Goal: Information Seeking & Learning: Learn about a topic

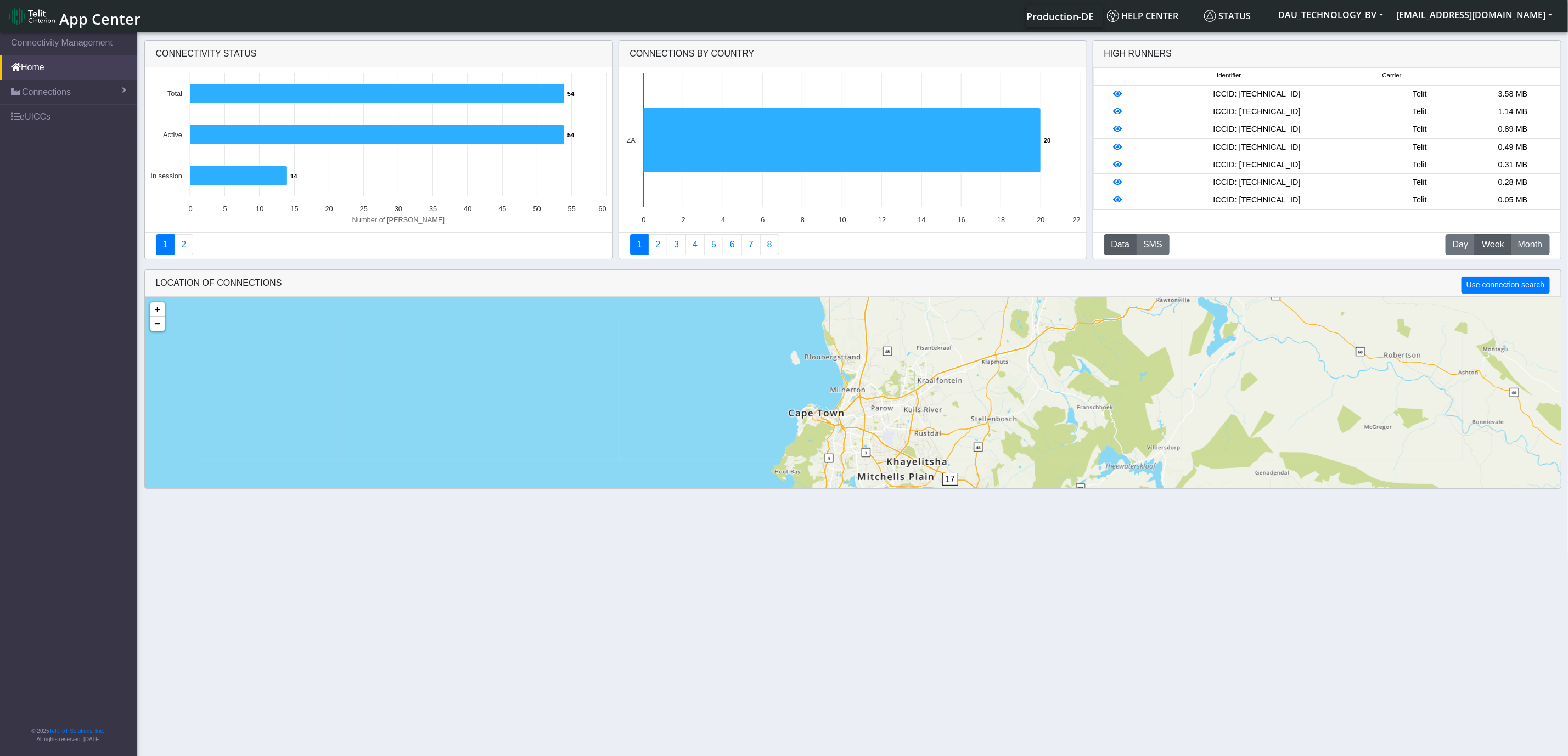
scroll to position [27, 0]
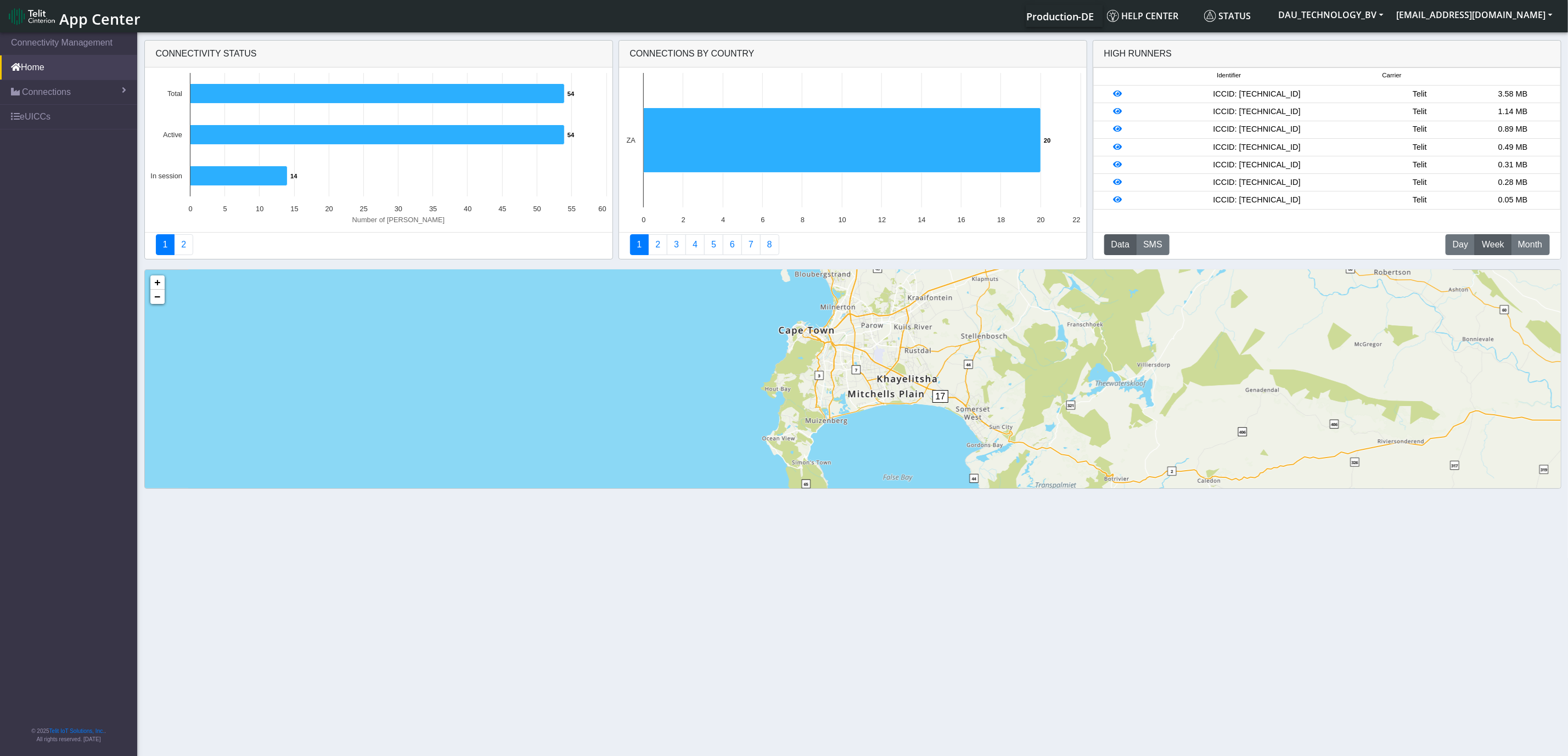
drag, startPoint x: 1175, startPoint y: 406, endPoint x: 1165, endPoint y: 342, distance: 64.8
click at [1165, 344] on div "3 17 + − ©2025 MapQuest, | Terms" at bounding box center [852, 440] width 1415 height 340
click at [975, 479] on div "3 17 + − ©2025 MapQuest, | Terms" at bounding box center [852, 440] width 1415 height 340
click at [655, 245] on link "2" at bounding box center [657, 245] width 19 height 21
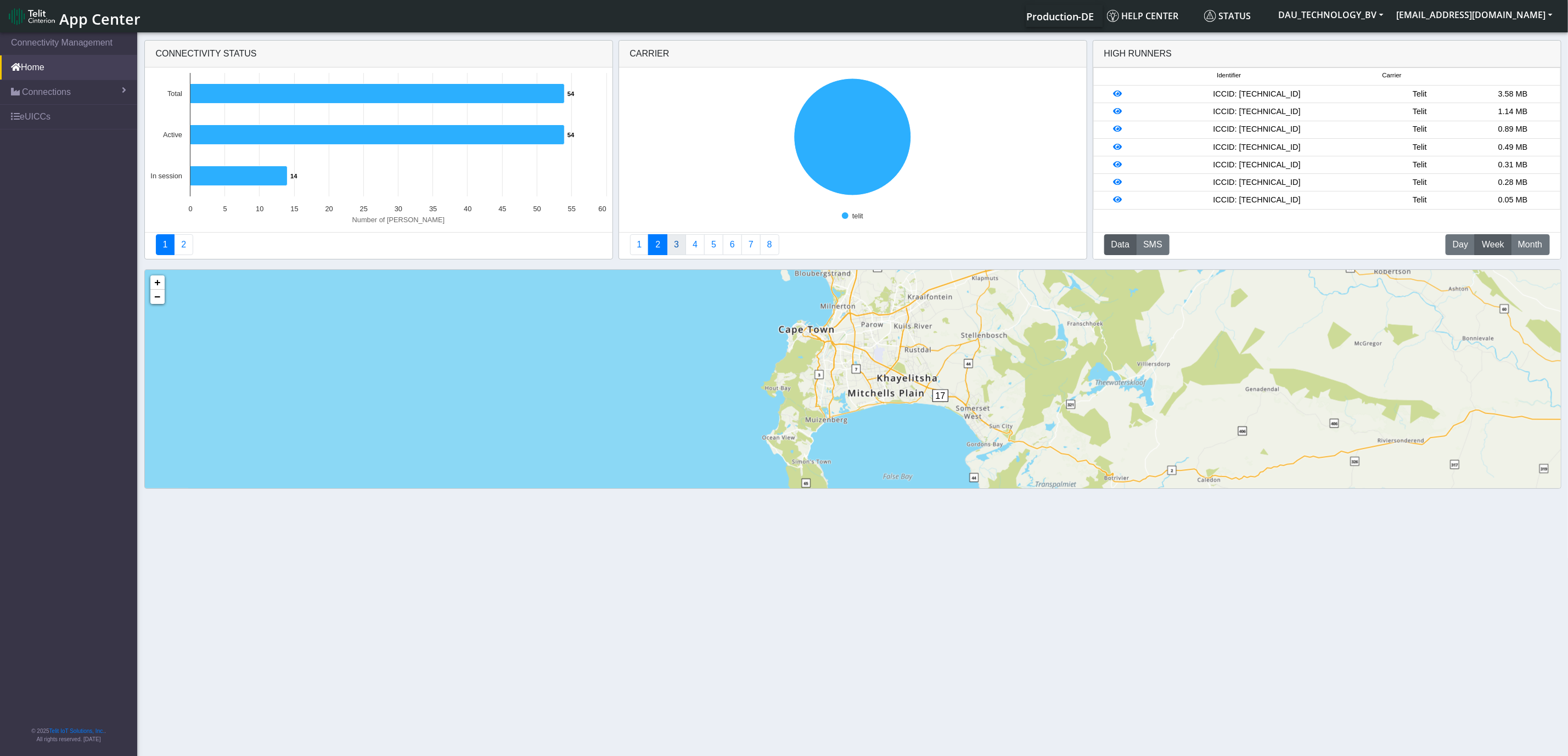
click at [678, 249] on link "3" at bounding box center [676, 245] width 19 height 21
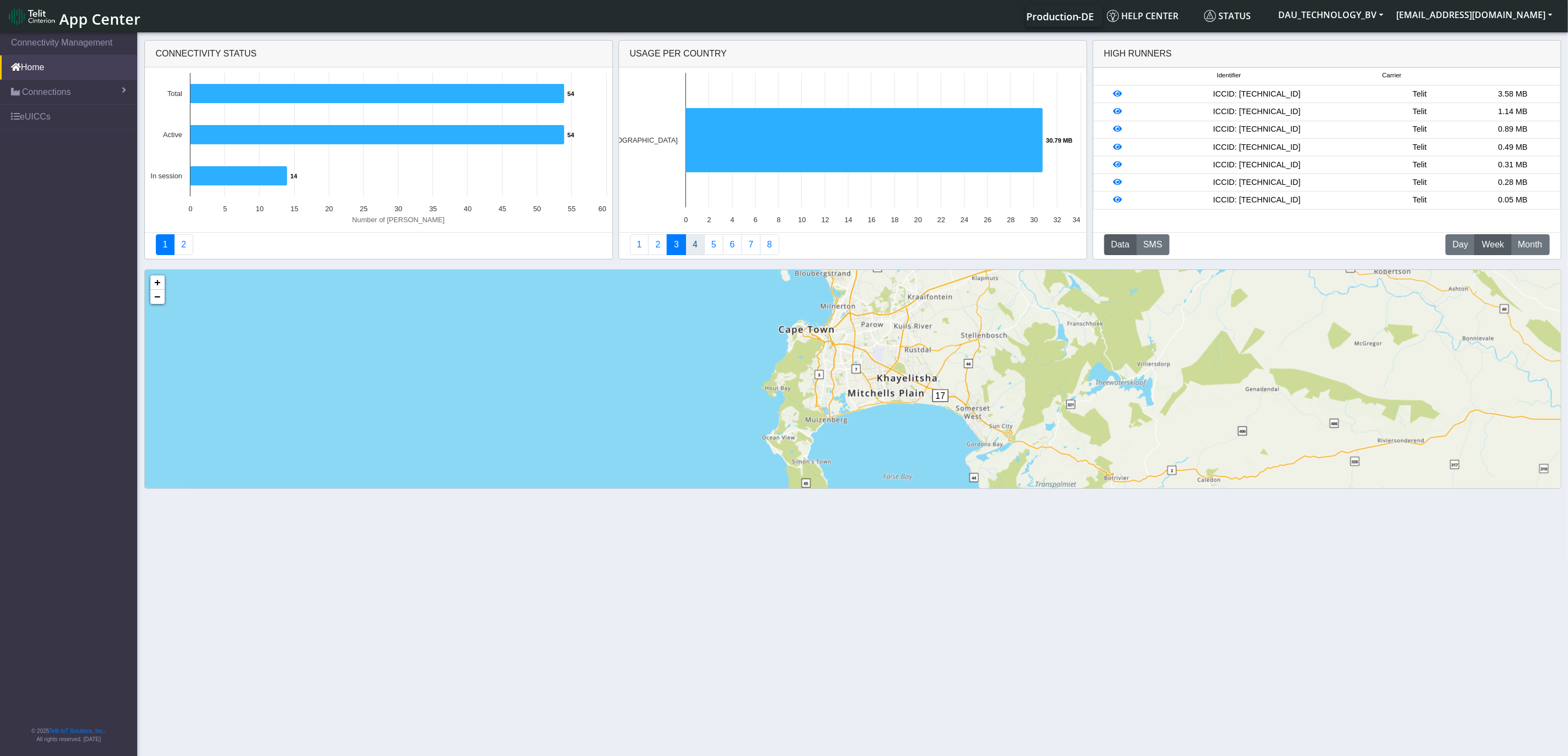
click at [701, 247] on link "4" at bounding box center [695, 245] width 19 height 21
click at [709, 247] on link "5" at bounding box center [713, 245] width 19 height 21
click at [736, 247] on link "6" at bounding box center [732, 245] width 19 height 21
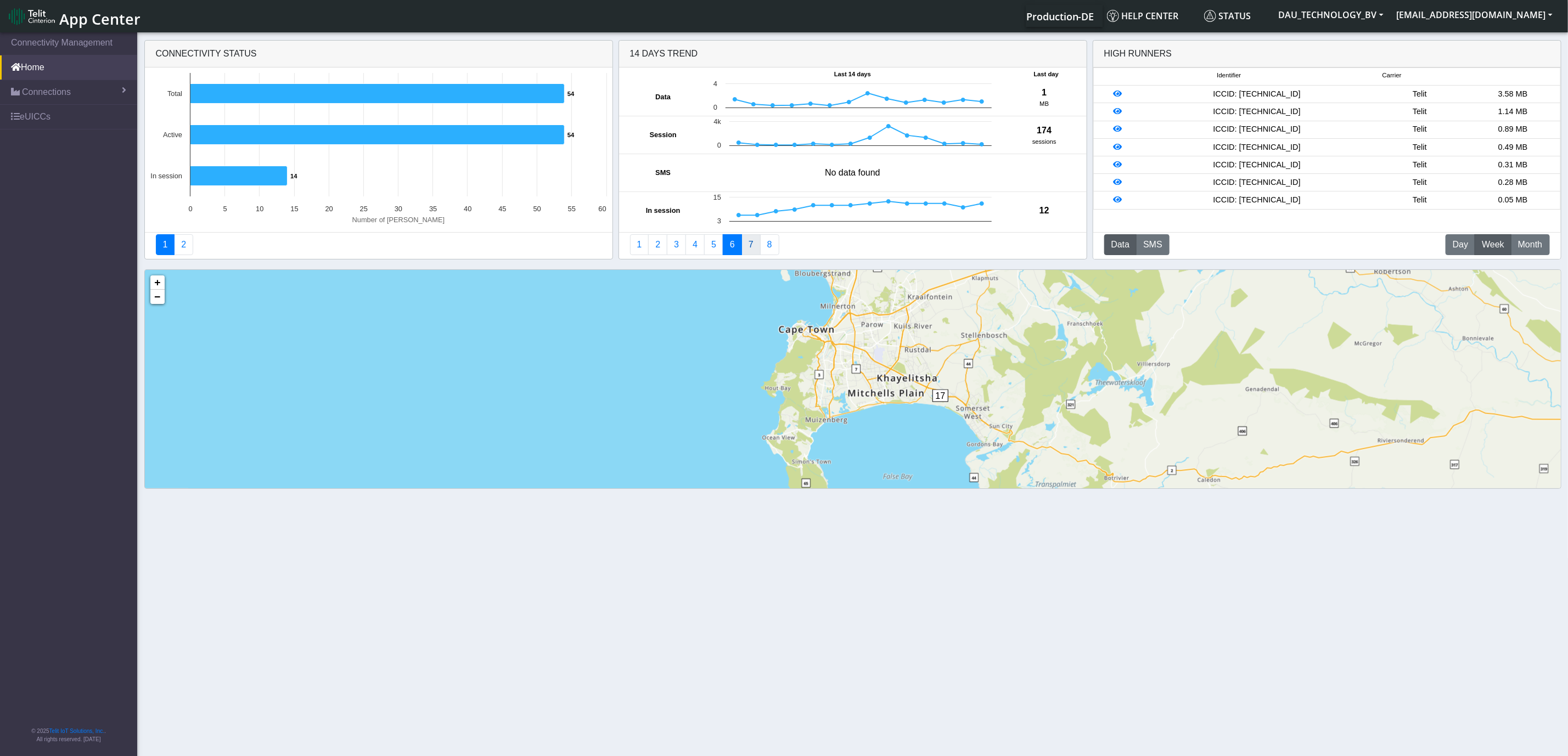
click at [750, 245] on link "7" at bounding box center [751, 245] width 19 height 21
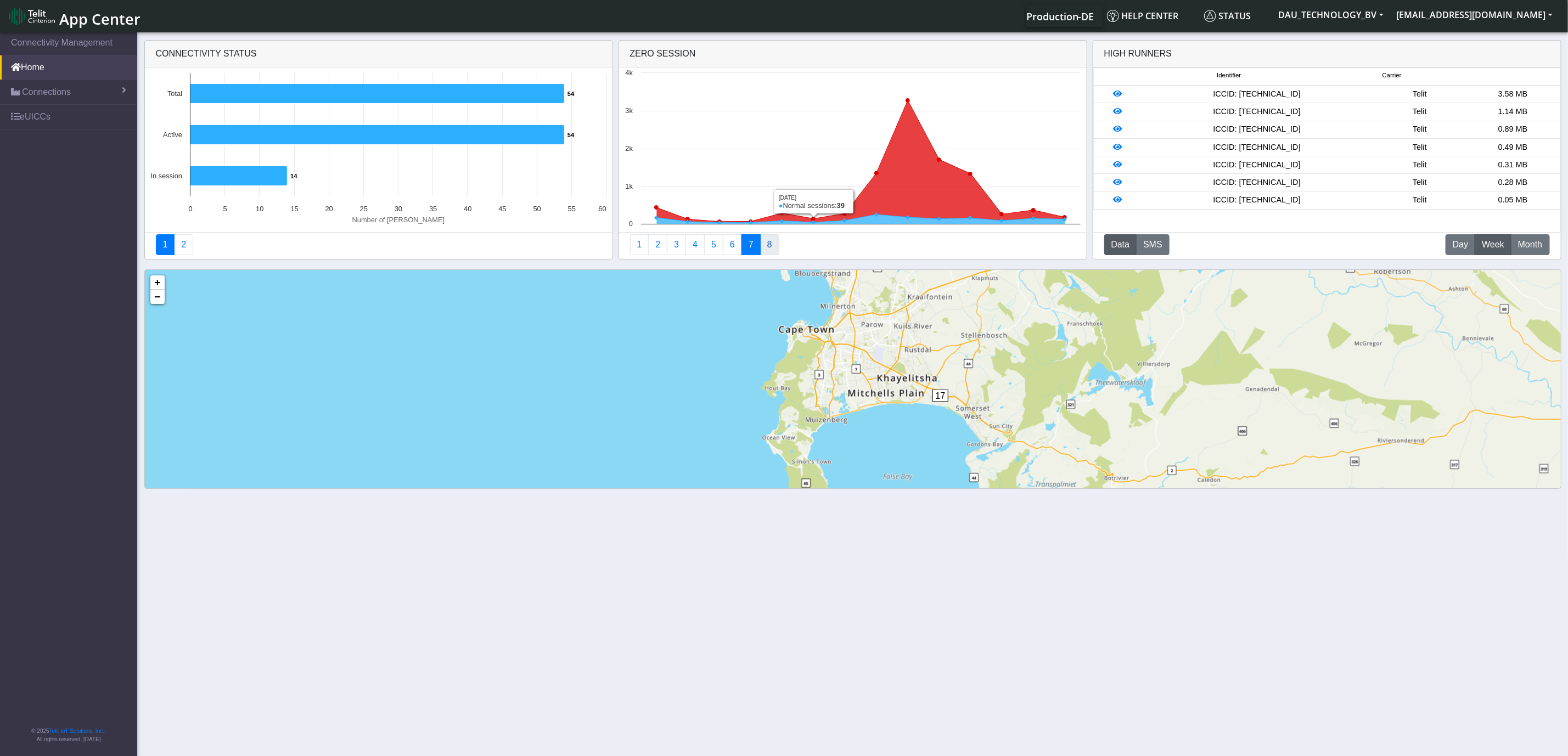
click at [773, 244] on link "8" at bounding box center [769, 245] width 19 height 21
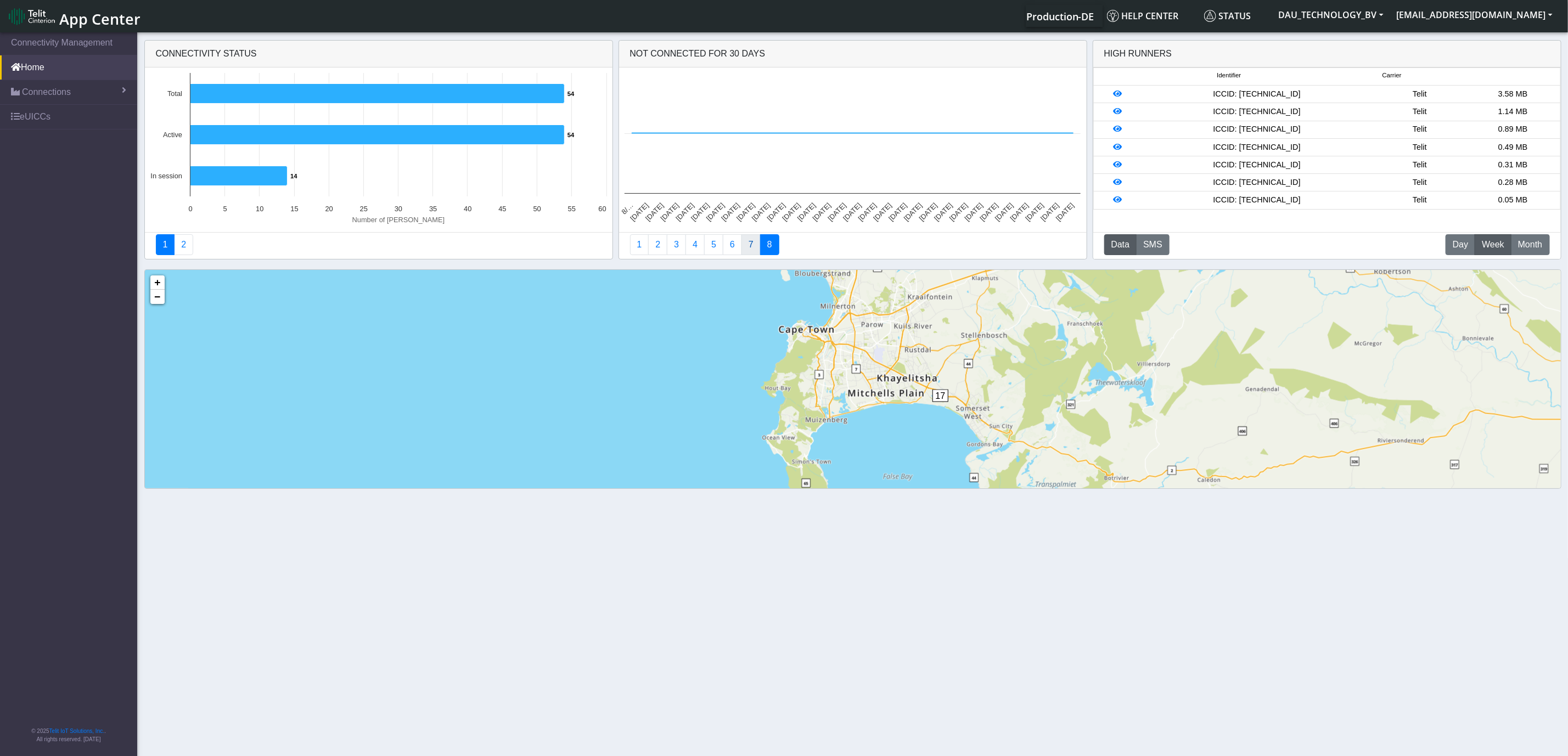
click at [751, 254] on link "7" at bounding box center [751, 245] width 19 height 21
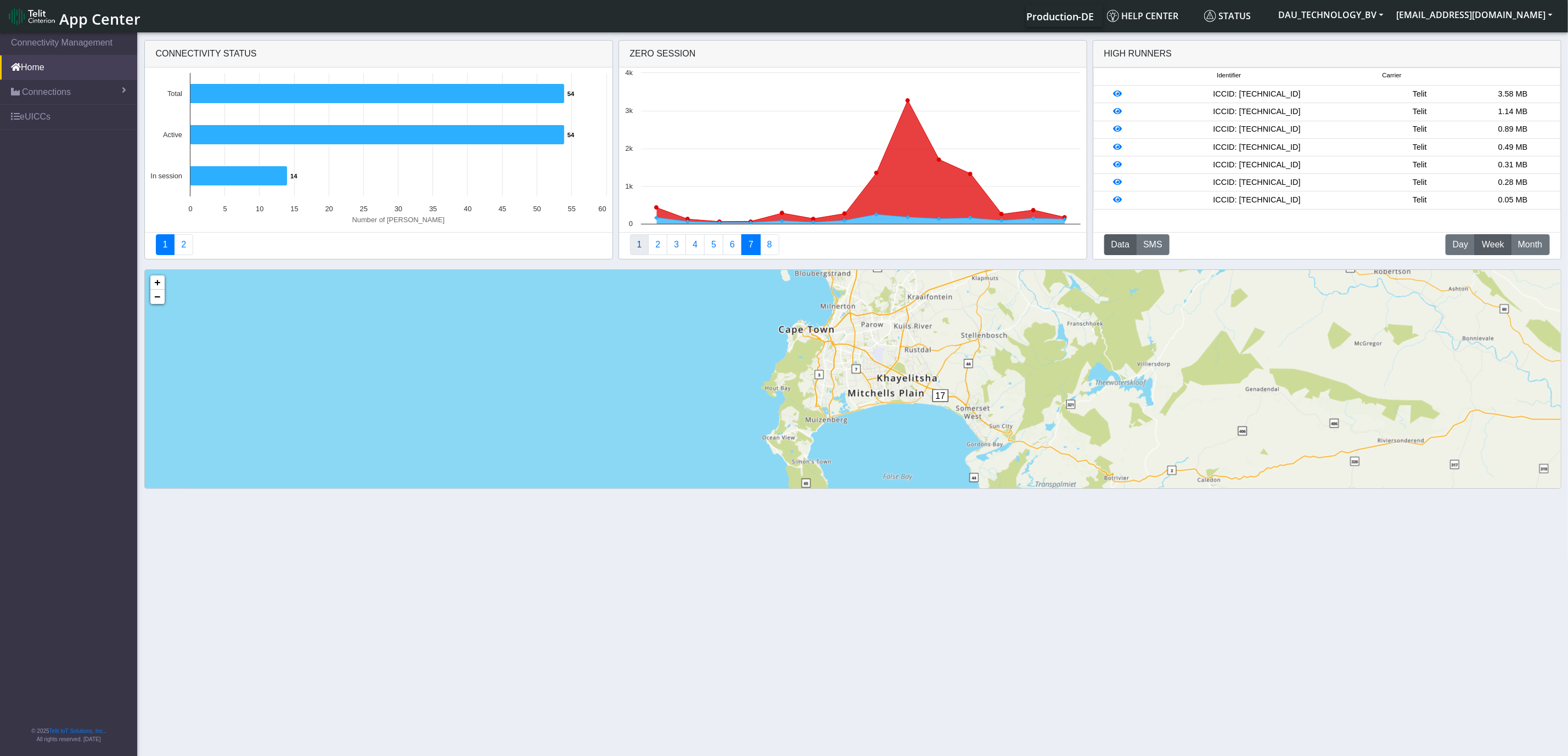
click at [638, 250] on link "1" at bounding box center [640, 245] width 19 height 21
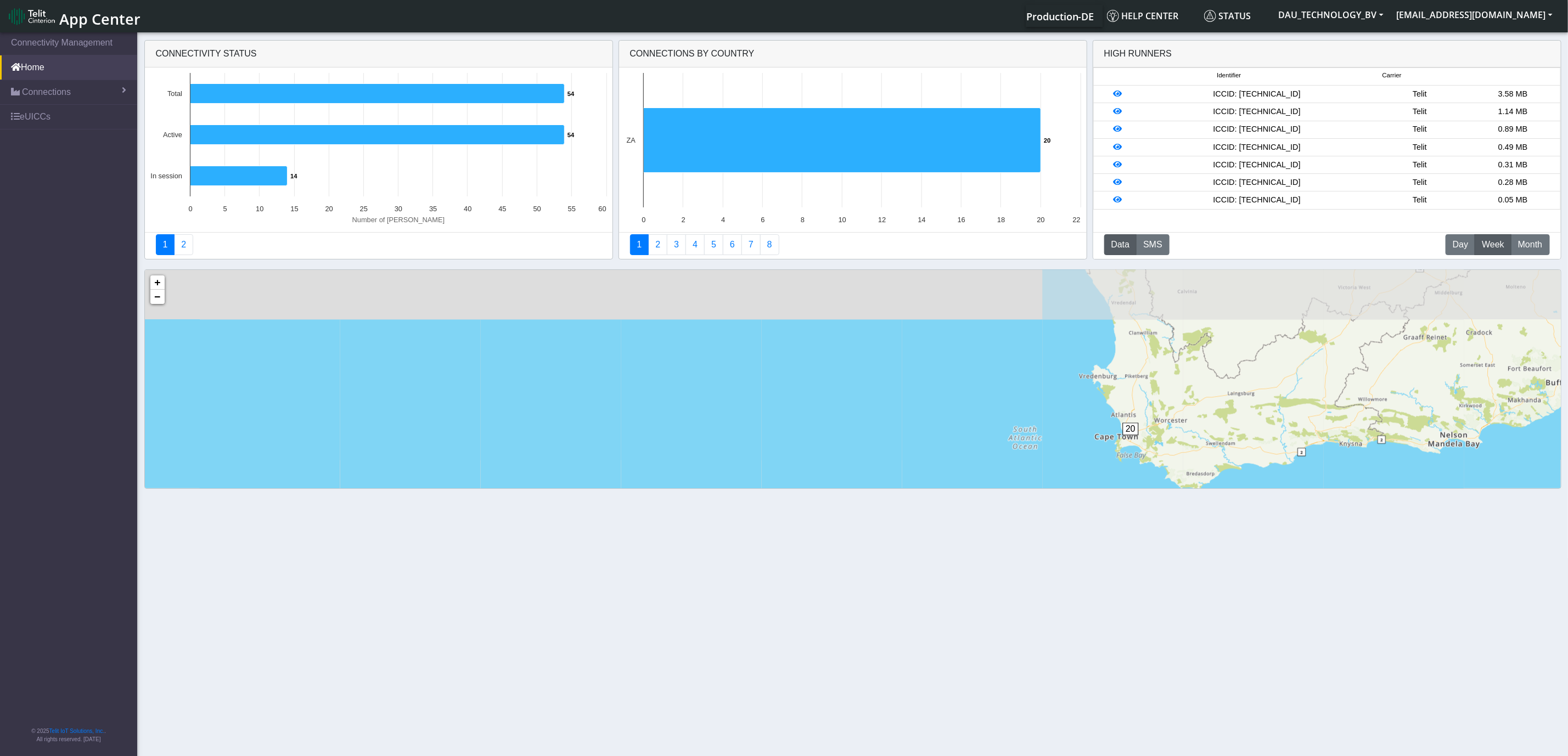
drag, startPoint x: 1250, startPoint y: 382, endPoint x: 1179, endPoint y: 488, distance: 127.6
click at [1187, 502] on section "Connectivity Management Home Connections List Map eUICCs © 2025 Telit IoT Solut…" at bounding box center [784, 394] width 1568 height 729
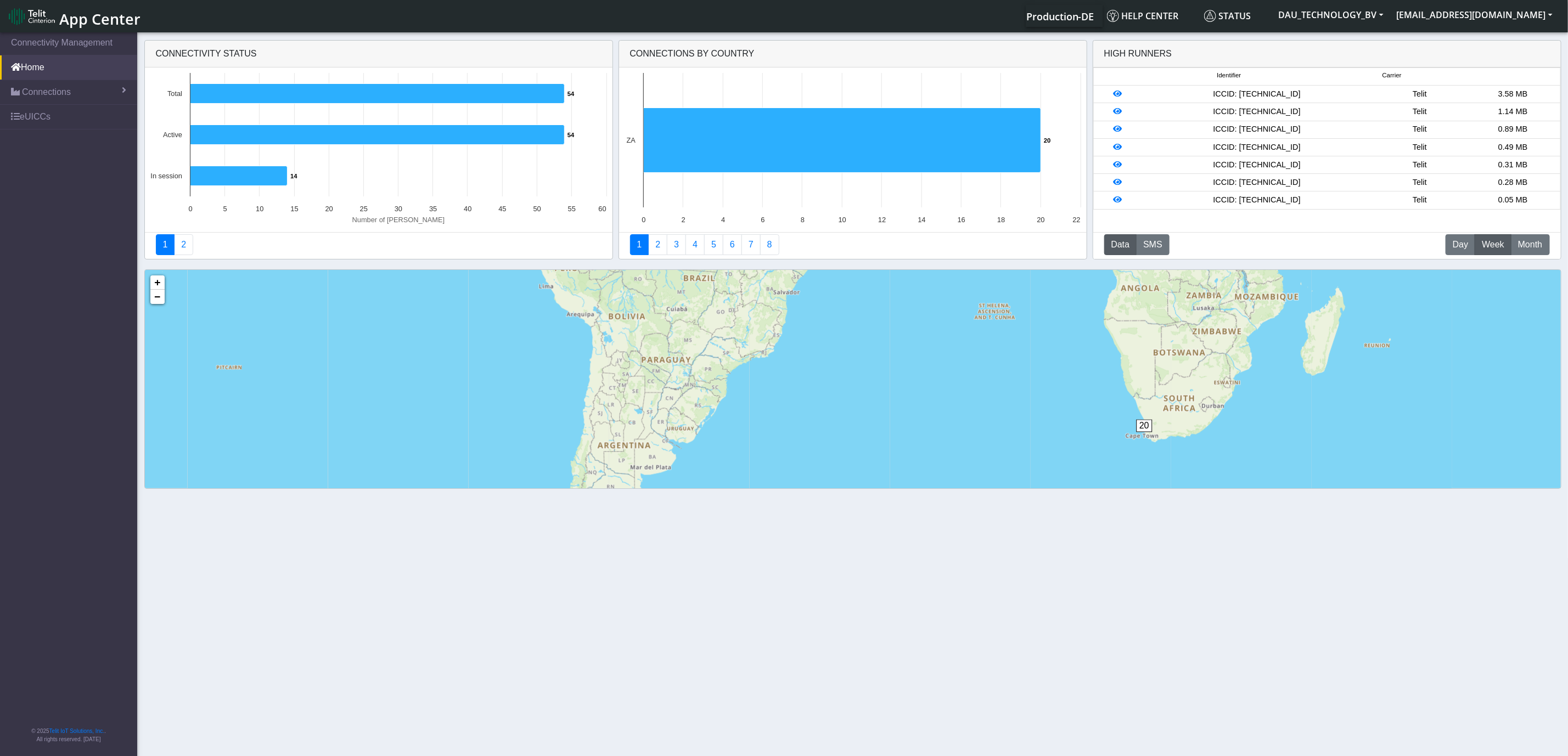
drag, startPoint x: 1238, startPoint y: 402, endPoint x: 1191, endPoint y: 372, distance: 55.8
click at [1192, 372] on div "20 + − ©2025 MapQuest, | Terms" at bounding box center [852, 440] width 1415 height 340
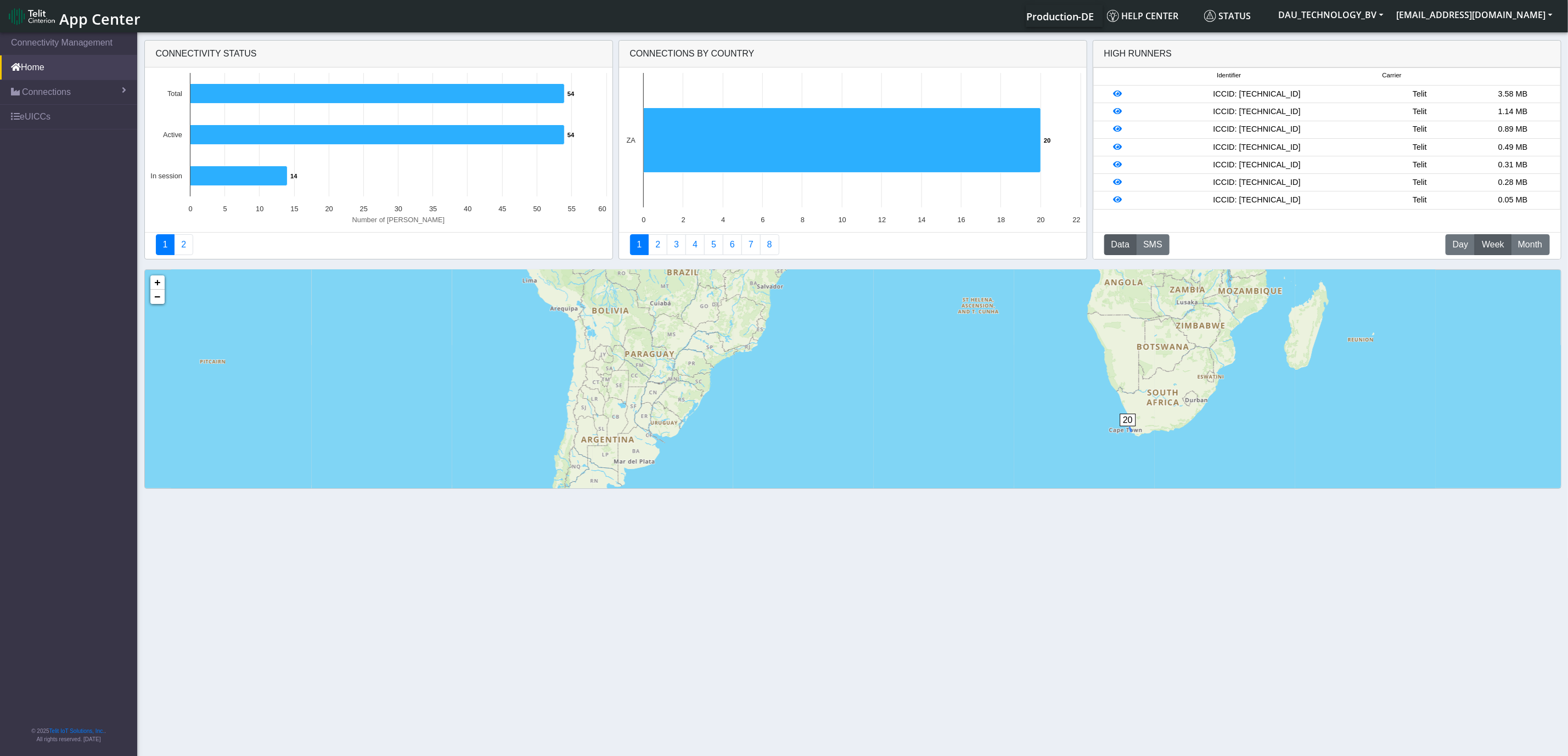
click at [1127, 418] on span "20" at bounding box center [1127, 420] width 16 height 13
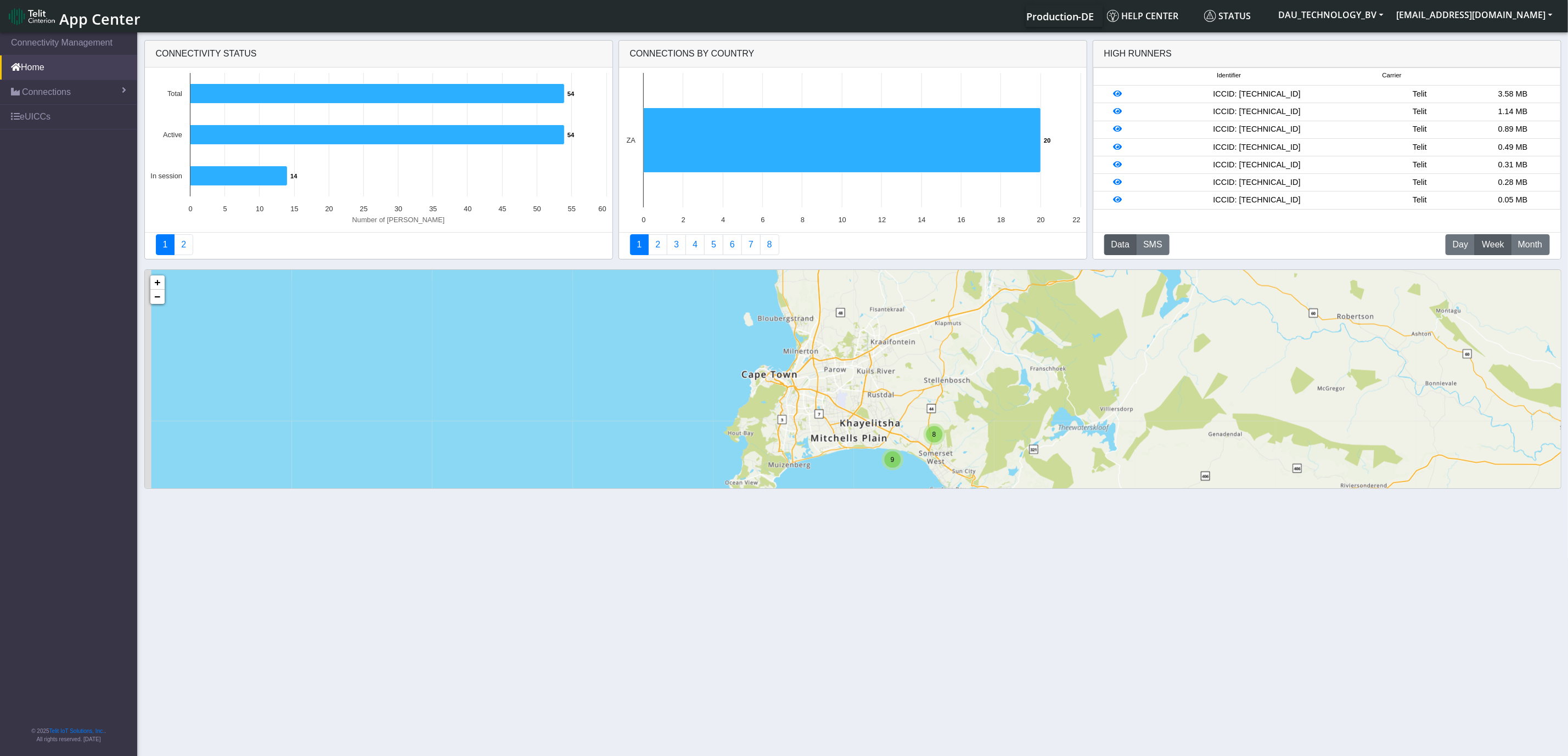
drag, startPoint x: 895, startPoint y: 427, endPoint x: 917, endPoint y: 303, distance: 125.9
click at [917, 303] on div "3 8 9 + − ©2025 MapQuest, | Terms" at bounding box center [852, 440] width 1415 height 340
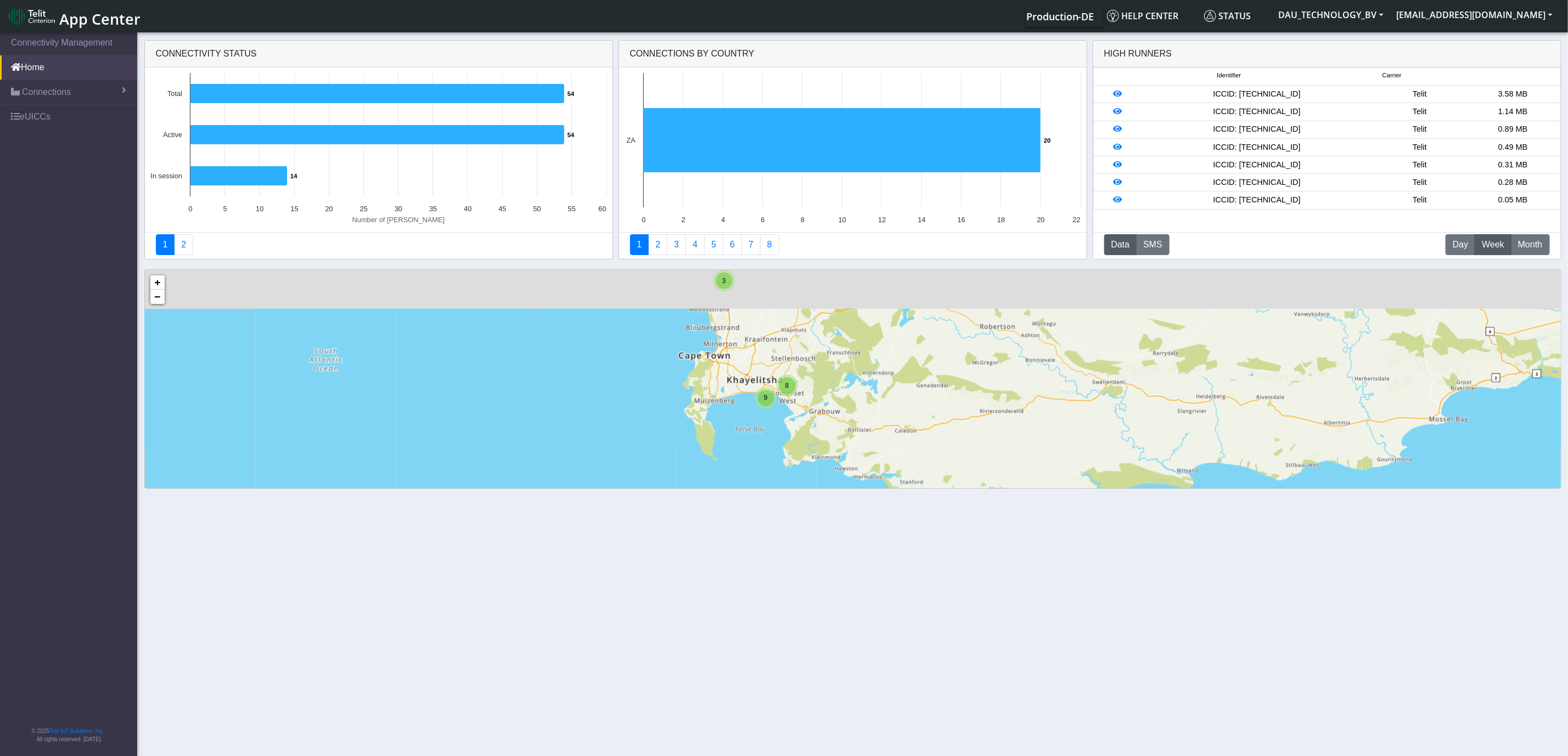
drag, startPoint x: 950, startPoint y: 348, endPoint x: 1031, endPoint y: 423, distance: 110.4
click at [1031, 423] on div "3 8 9 + − ©2025 MapQuest, | Terms" at bounding box center [852, 440] width 1415 height 340
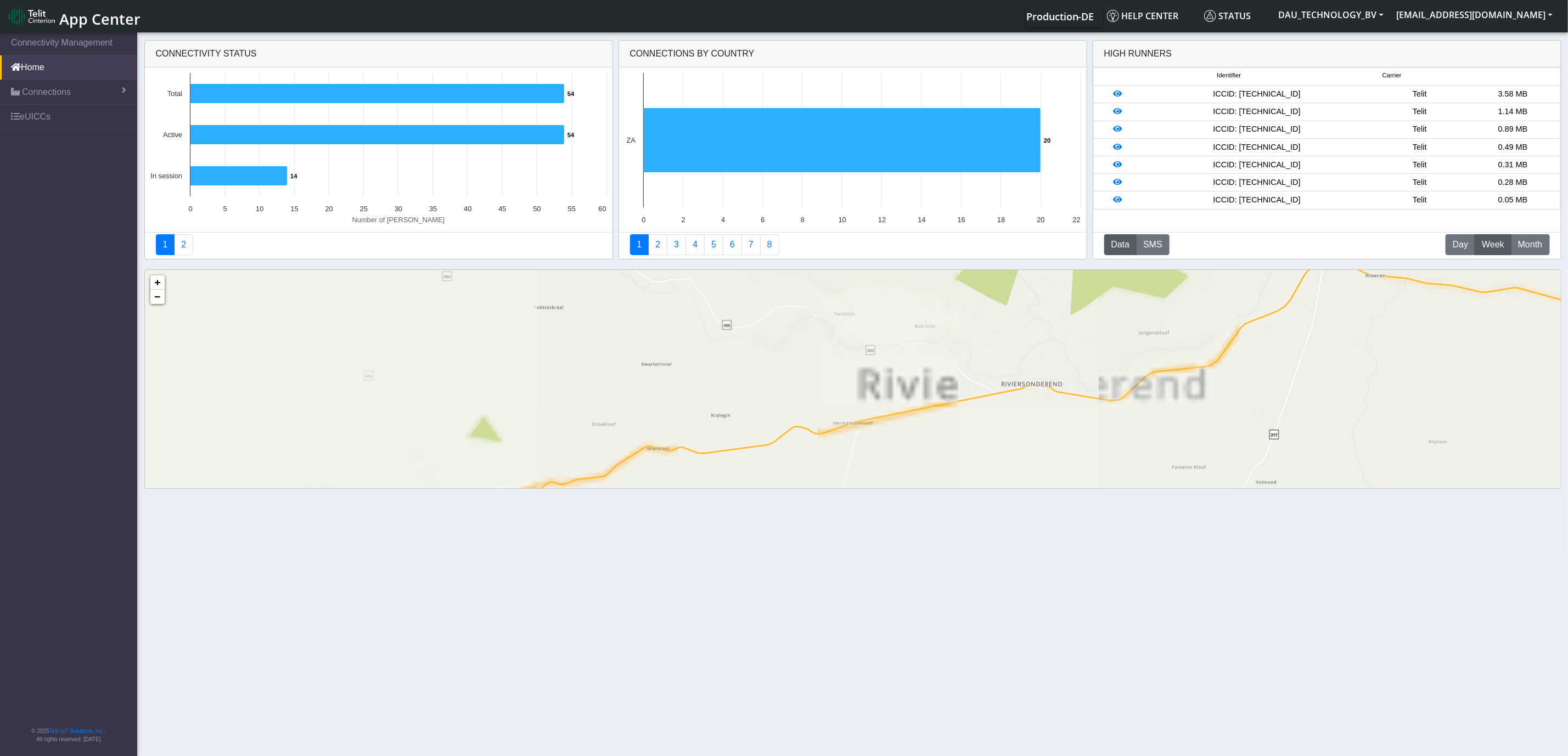
drag, startPoint x: 889, startPoint y: 366, endPoint x: 1118, endPoint y: 349, distance: 229.6
click at [1118, 349] on div "8 9 + − ©2025 MapQuest, | Terms" at bounding box center [852, 440] width 1415 height 340
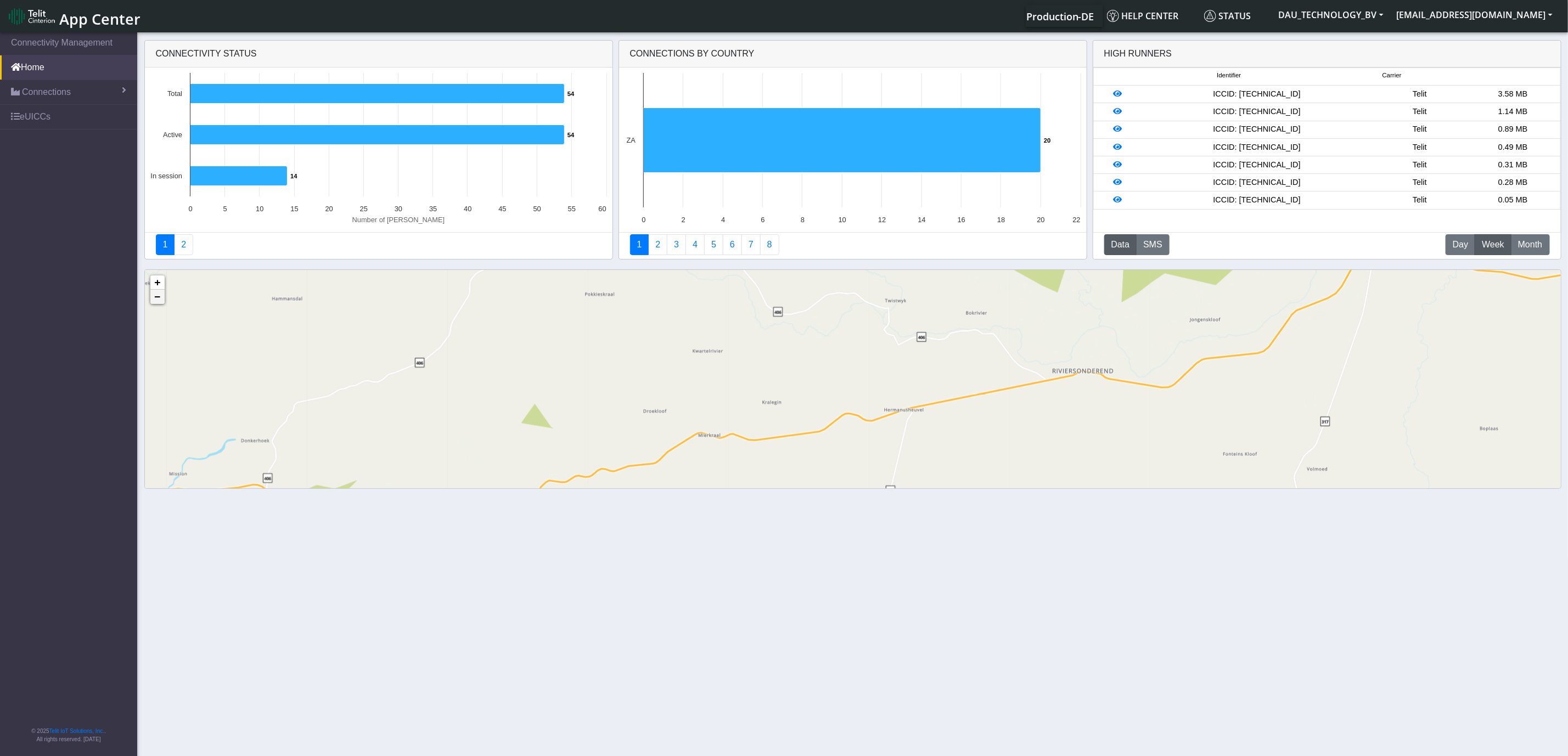
click at [162, 300] on link "−" at bounding box center [157, 297] width 15 height 15
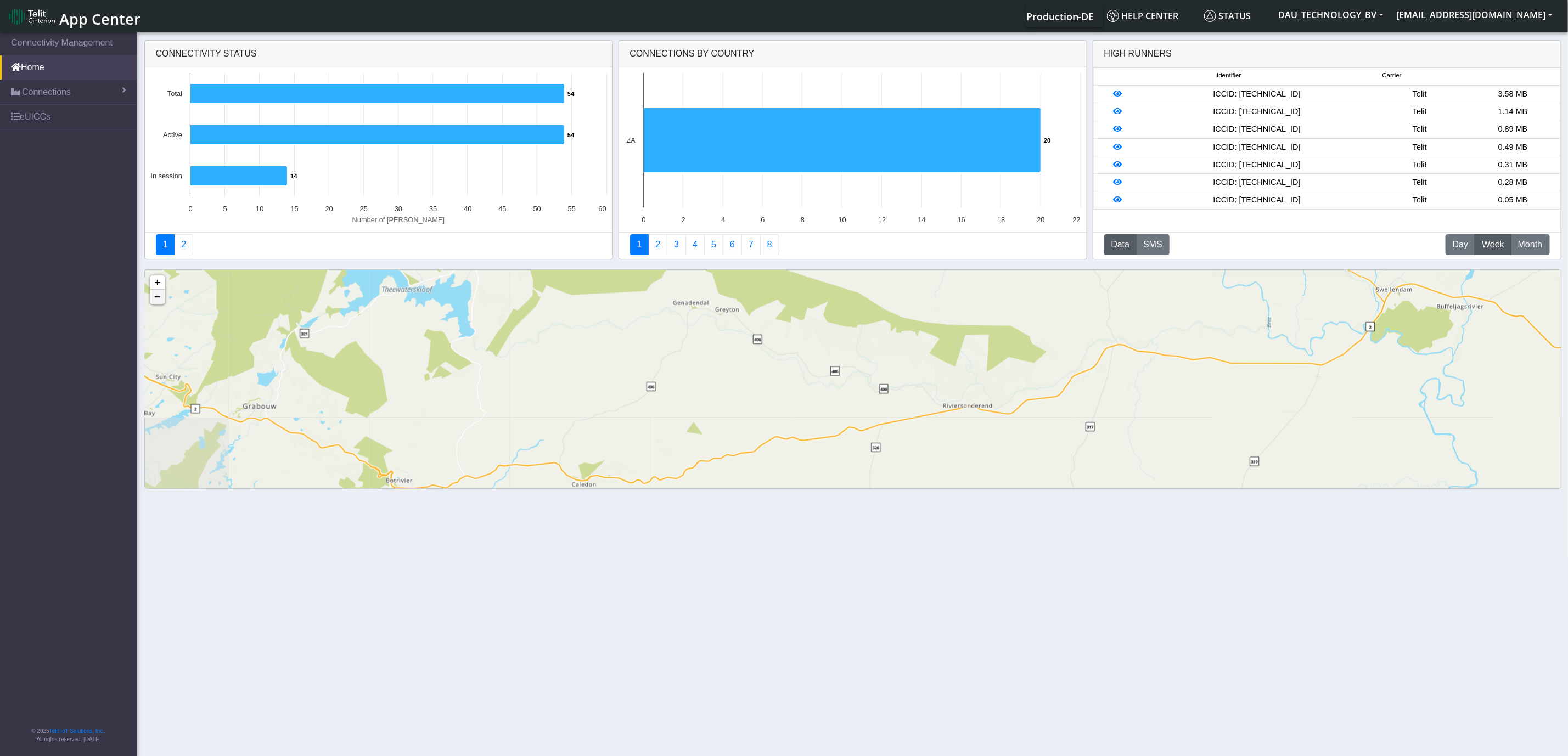
click at [162, 300] on link "−" at bounding box center [157, 297] width 15 height 15
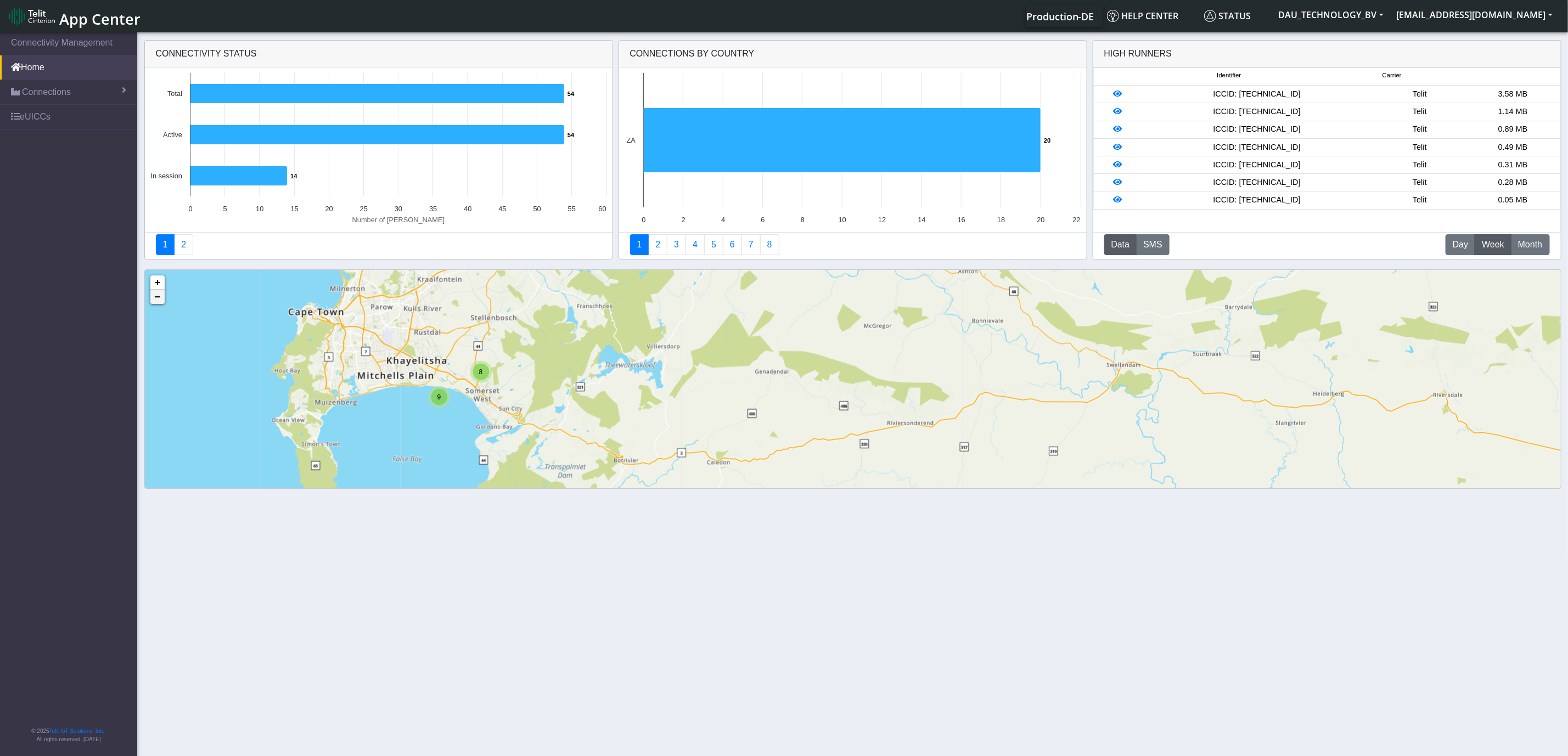
click at [162, 300] on link "−" at bounding box center [157, 297] width 15 height 15
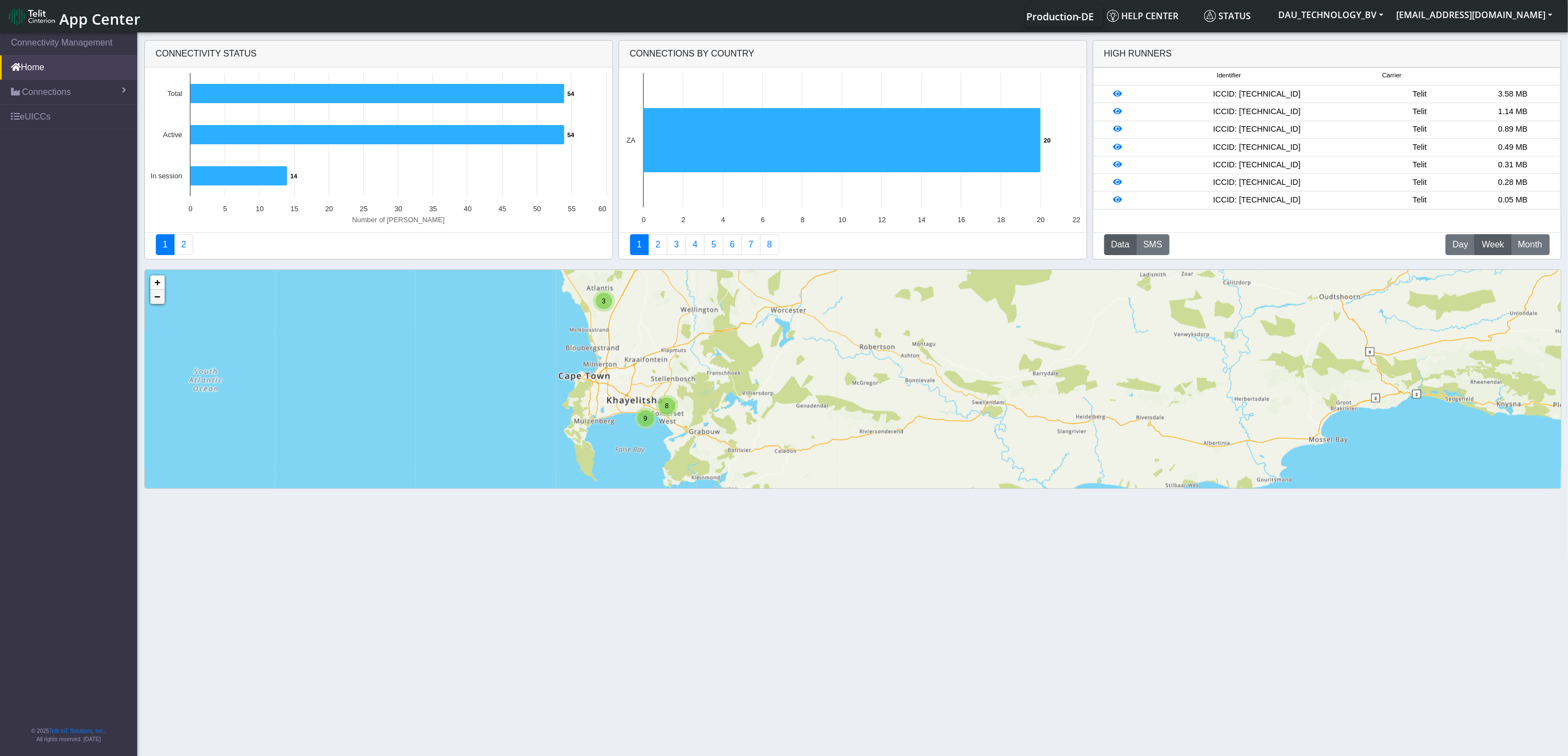
click at [158, 302] on link "−" at bounding box center [157, 297] width 15 height 15
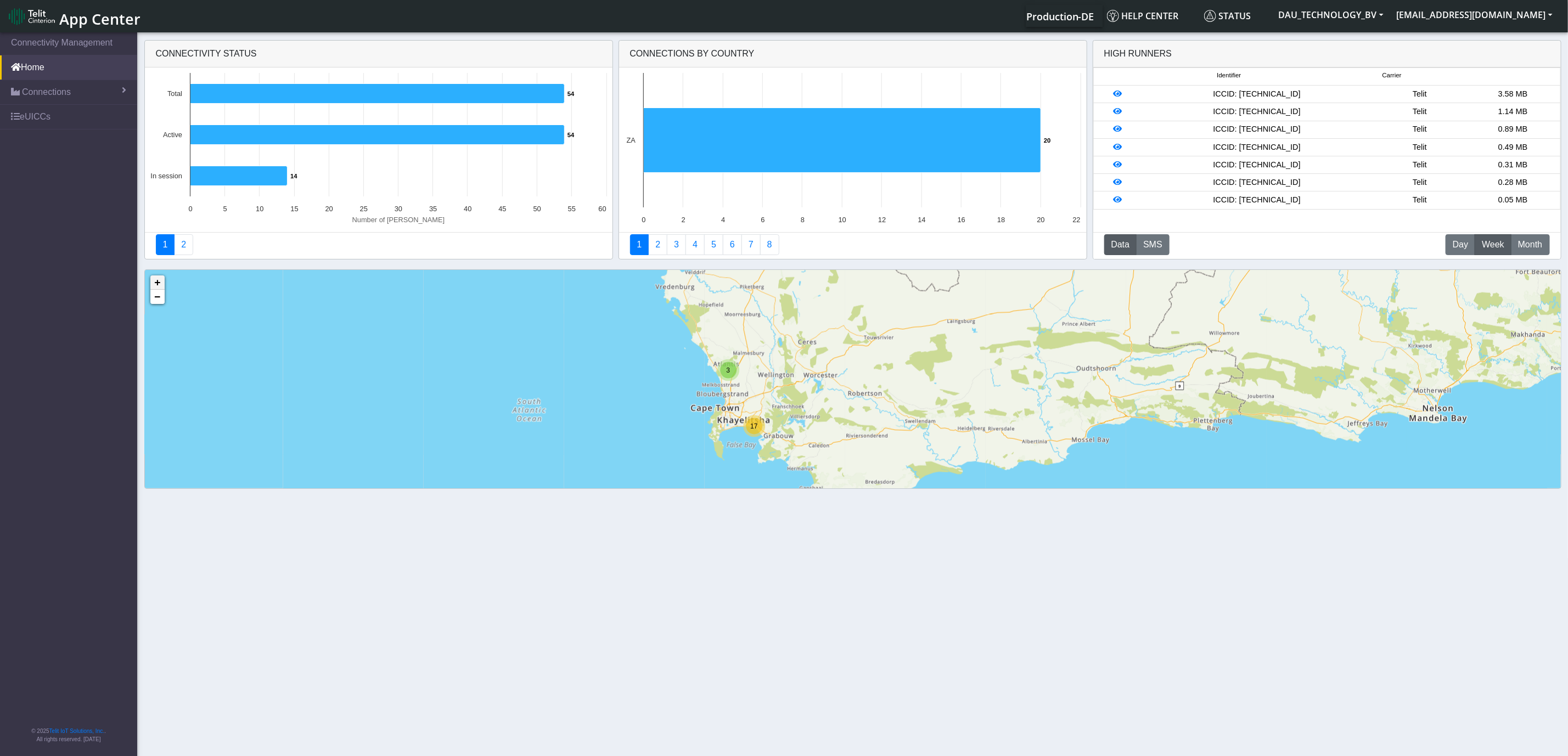
click at [162, 281] on link "+" at bounding box center [157, 282] width 15 height 15
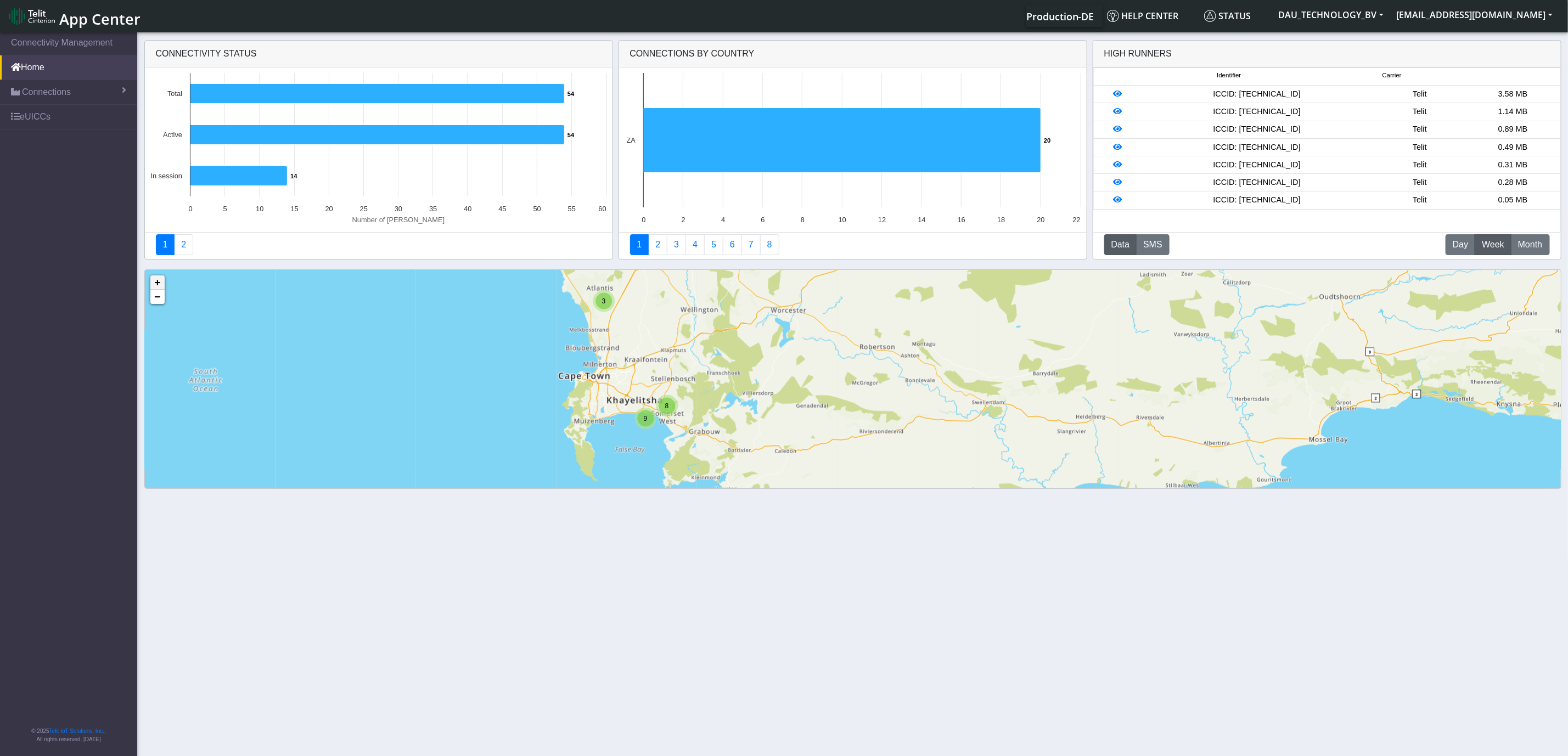
click at [162, 281] on link "+" at bounding box center [157, 282] width 15 height 15
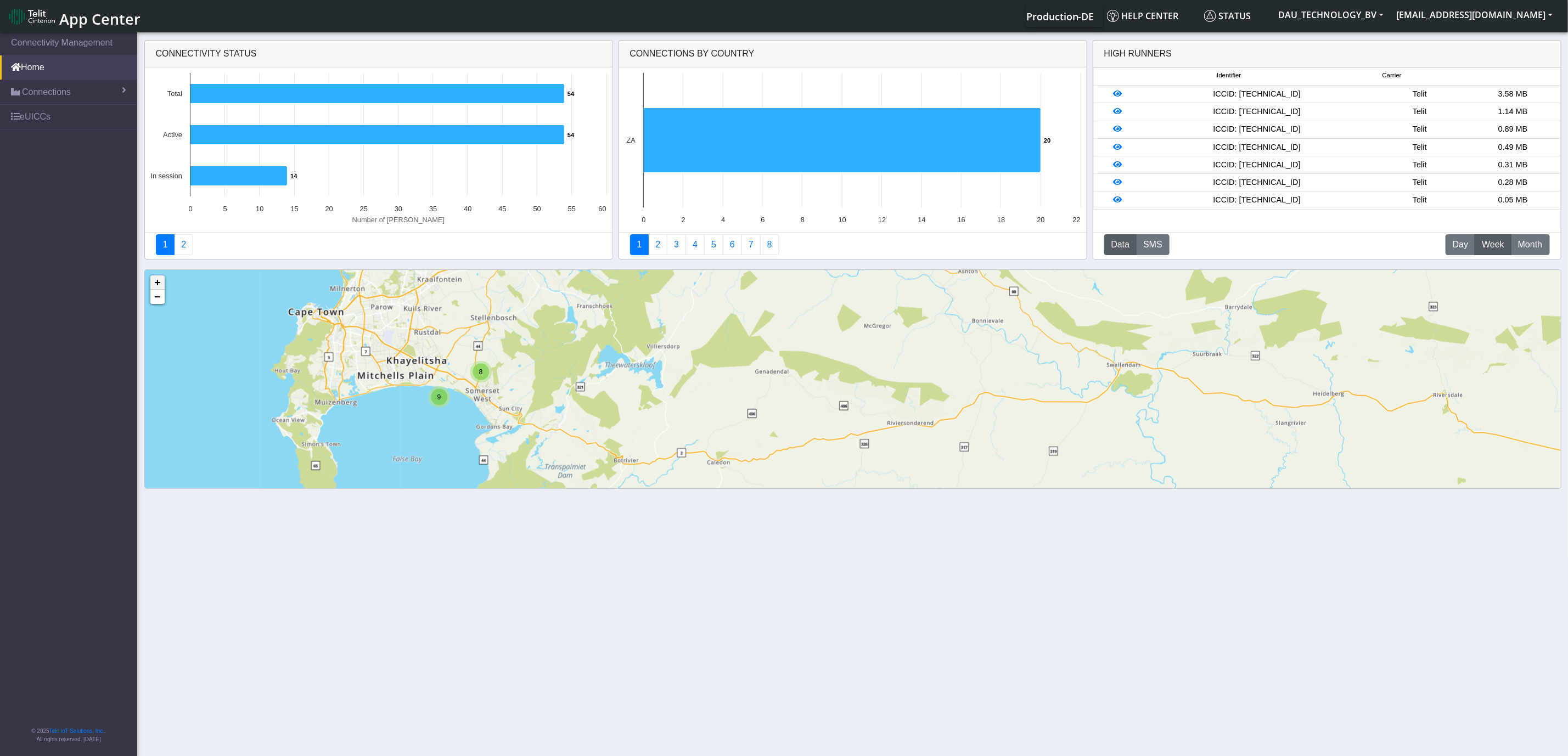
click at [162, 281] on link "+" at bounding box center [157, 282] width 15 height 15
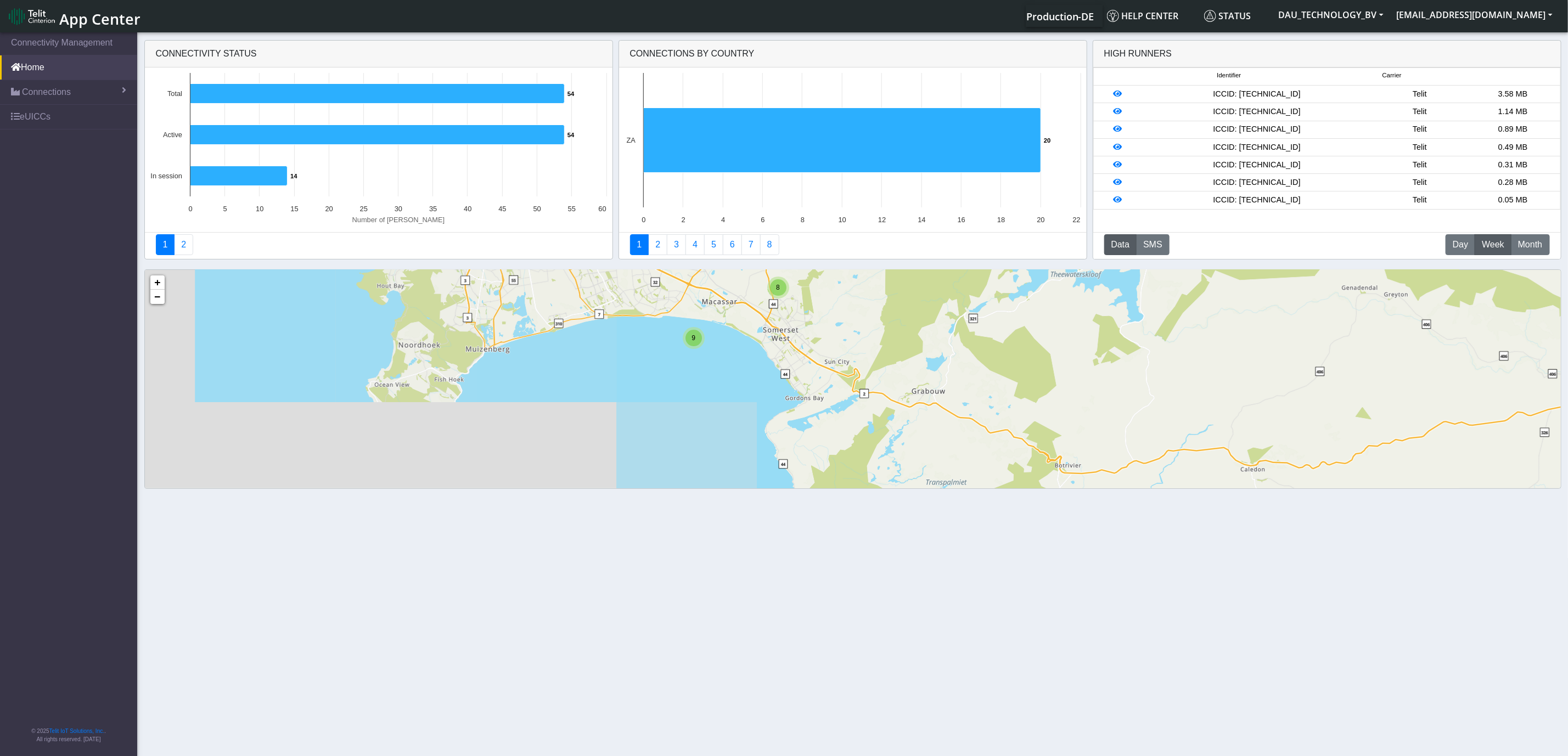
drag, startPoint x: 514, startPoint y: 419, endPoint x: 1157, endPoint y: 412, distance: 643.0
click at [1157, 412] on div "8 9 + − ©2025 MapQuest, | Terms" at bounding box center [852, 440] width 1415 height 340
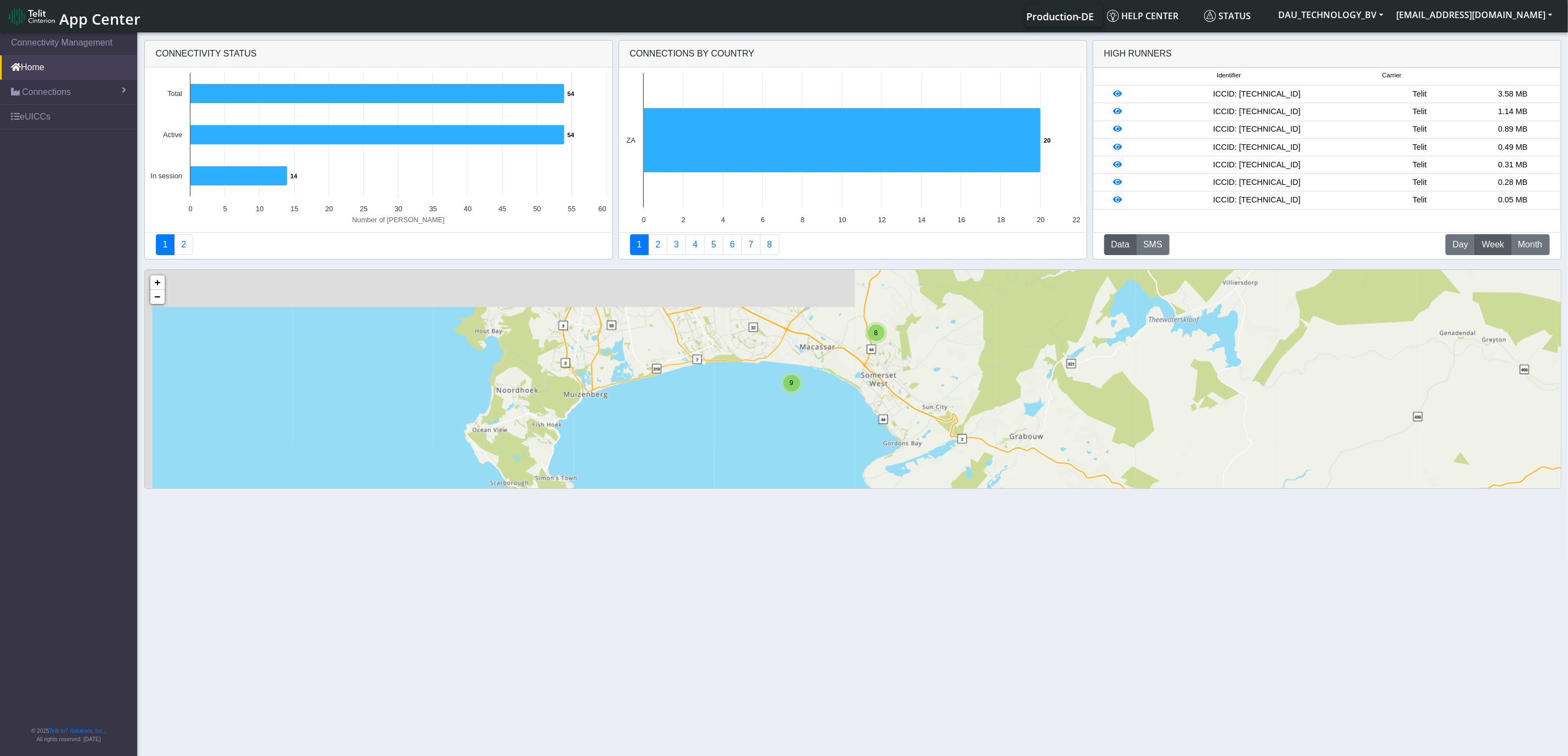
drag, startPoint x: 823, startPoint y: 364, endPoint x: 924, endPoint y: 410, distance: 111.0
click at [924, 410] on div "8 9 + − ©2025 MapQuest, | Terms" at bounding box center [852, 440] width 1415 height 340
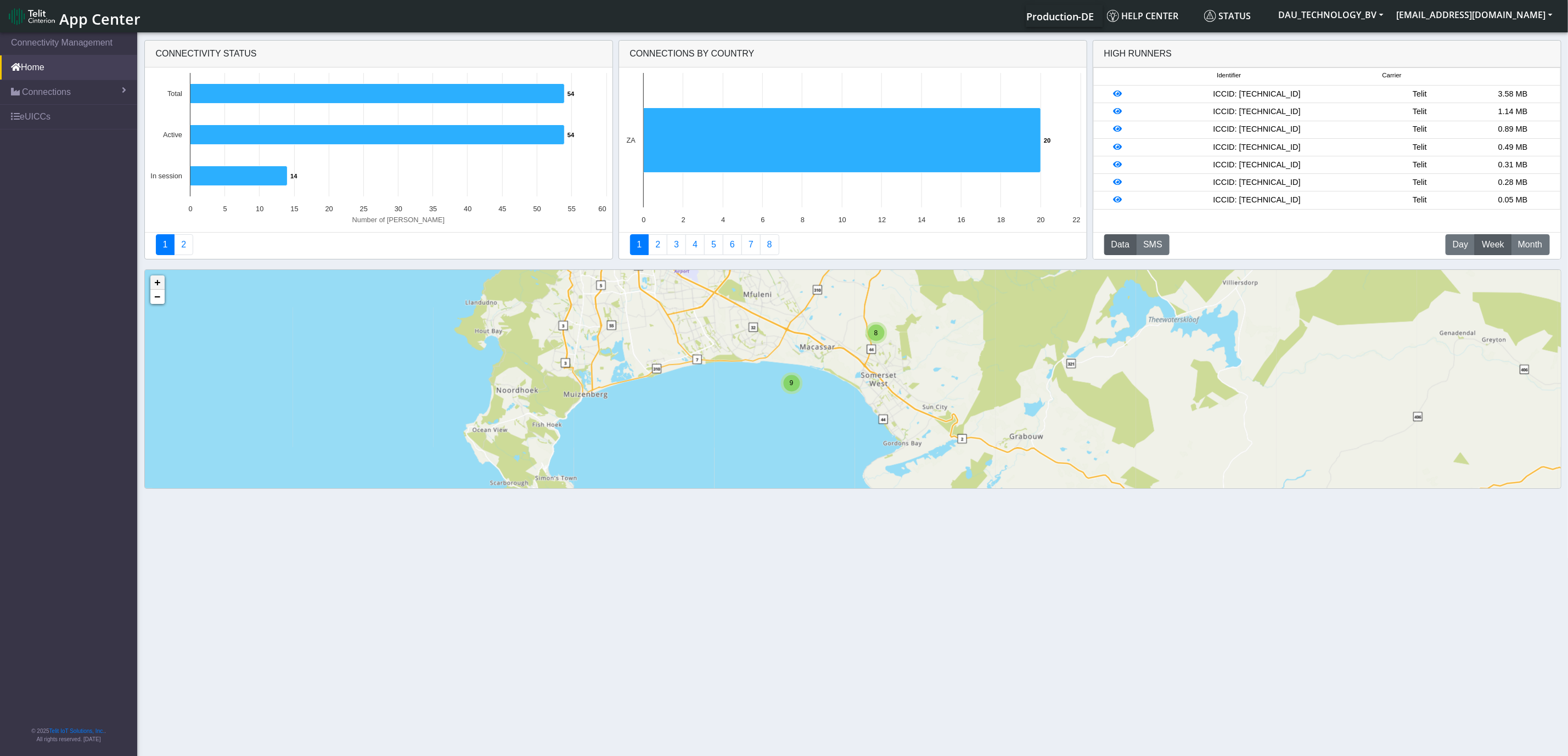
click at [157, 285] on link "+" at bounding box center [157, 282] width 15 height 15
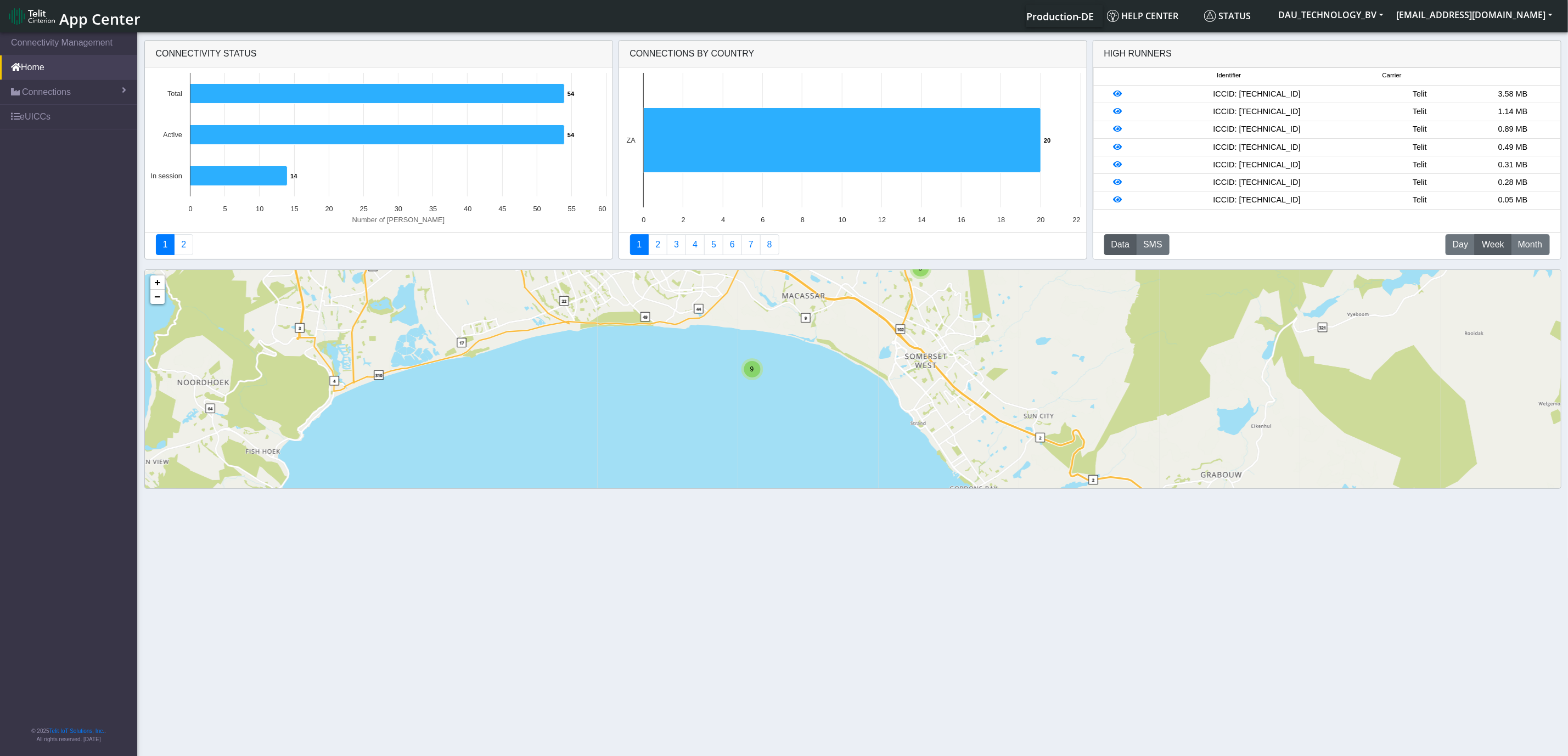
drag, startPoint x: 437, startPoint y: 299, endPoint x: 476, endPoint y: 358, distance: 70.7
click at [467, 356] on div "8 9 + − ©2025 MapQuest, | Terms" at bounding box center [852, 440] width 1415 height 340
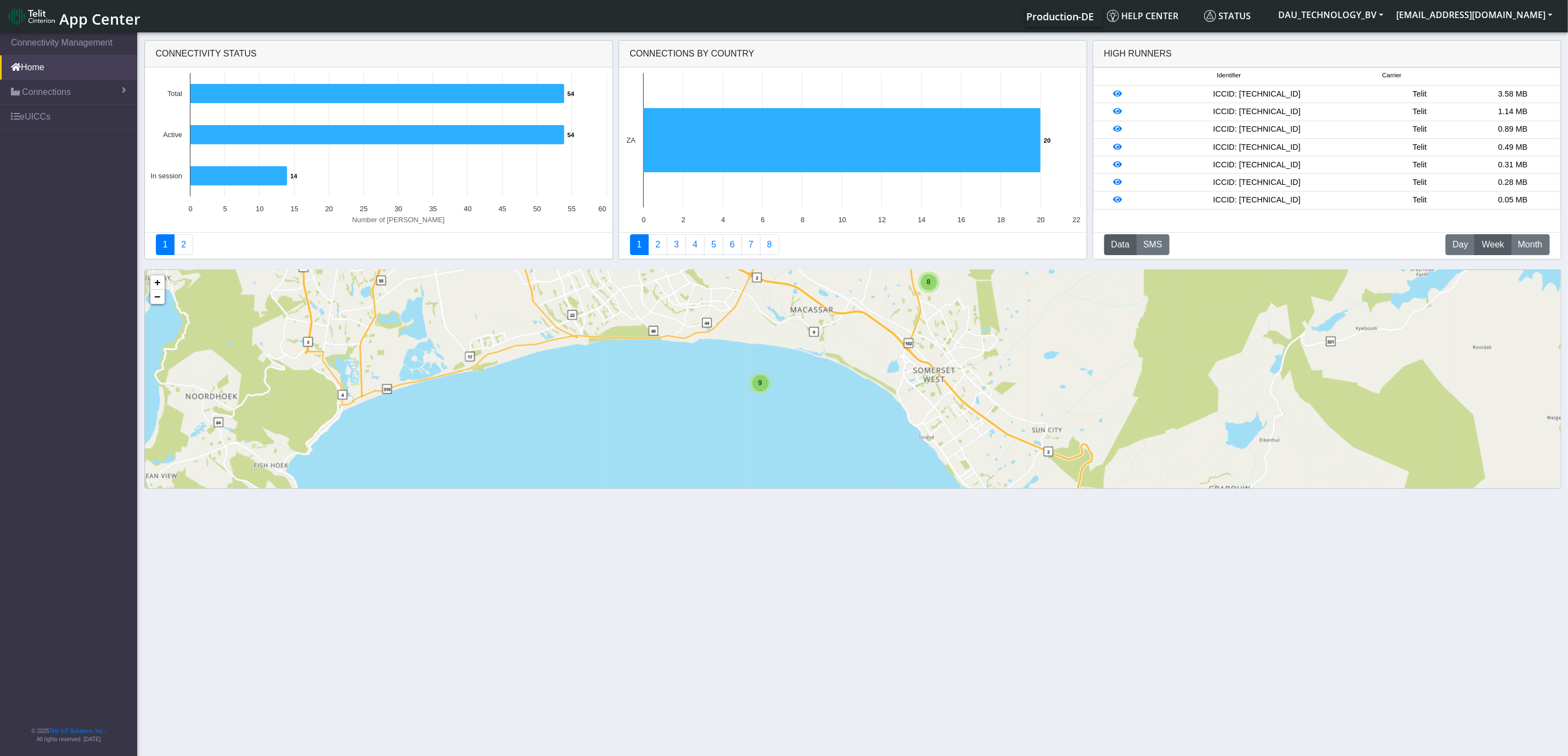
click at [760, 382] on span "9" at bounding box center [760, 382] width 4 height 7
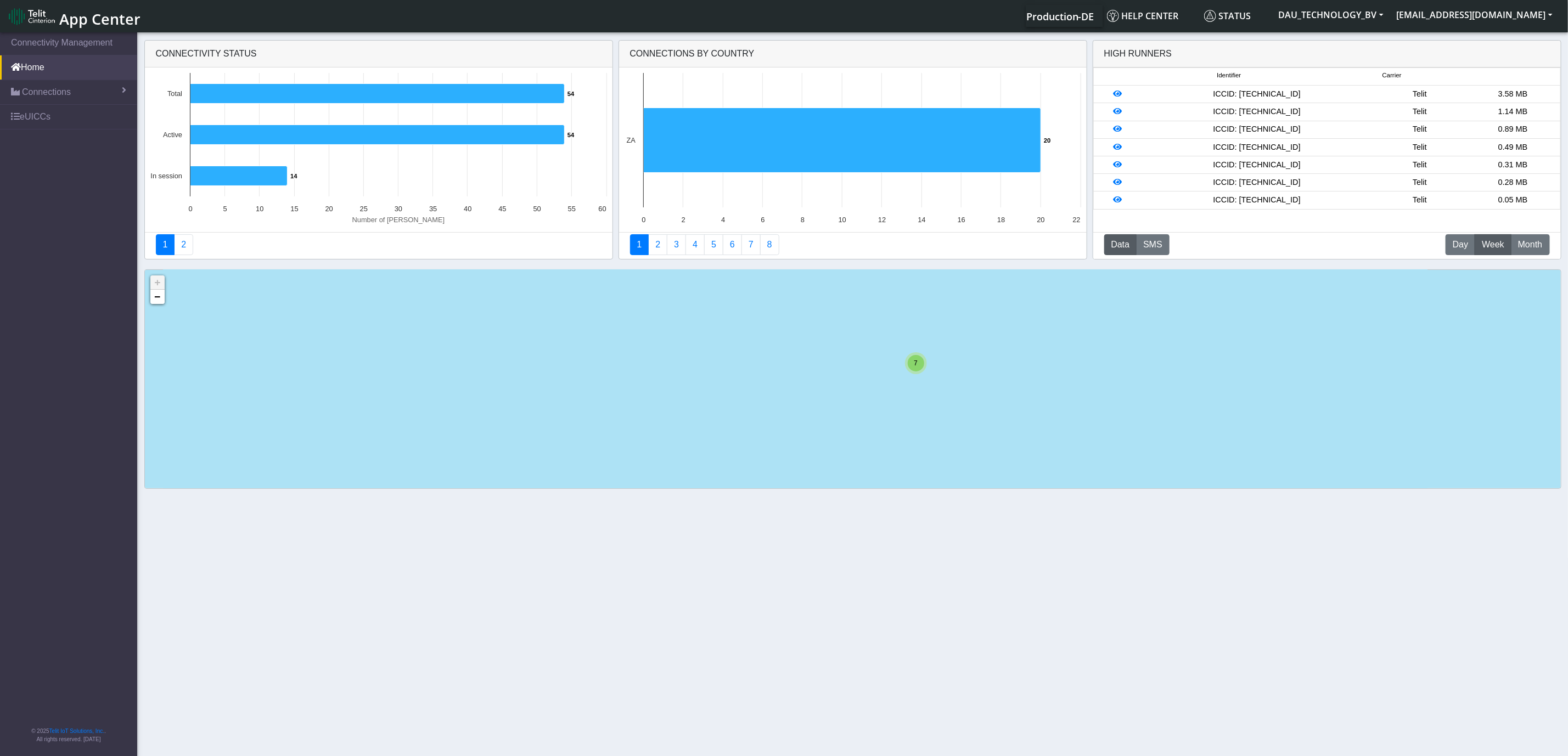
click at [919, 364] on div "7" at bounding box center [915, 363] width 16 height 16
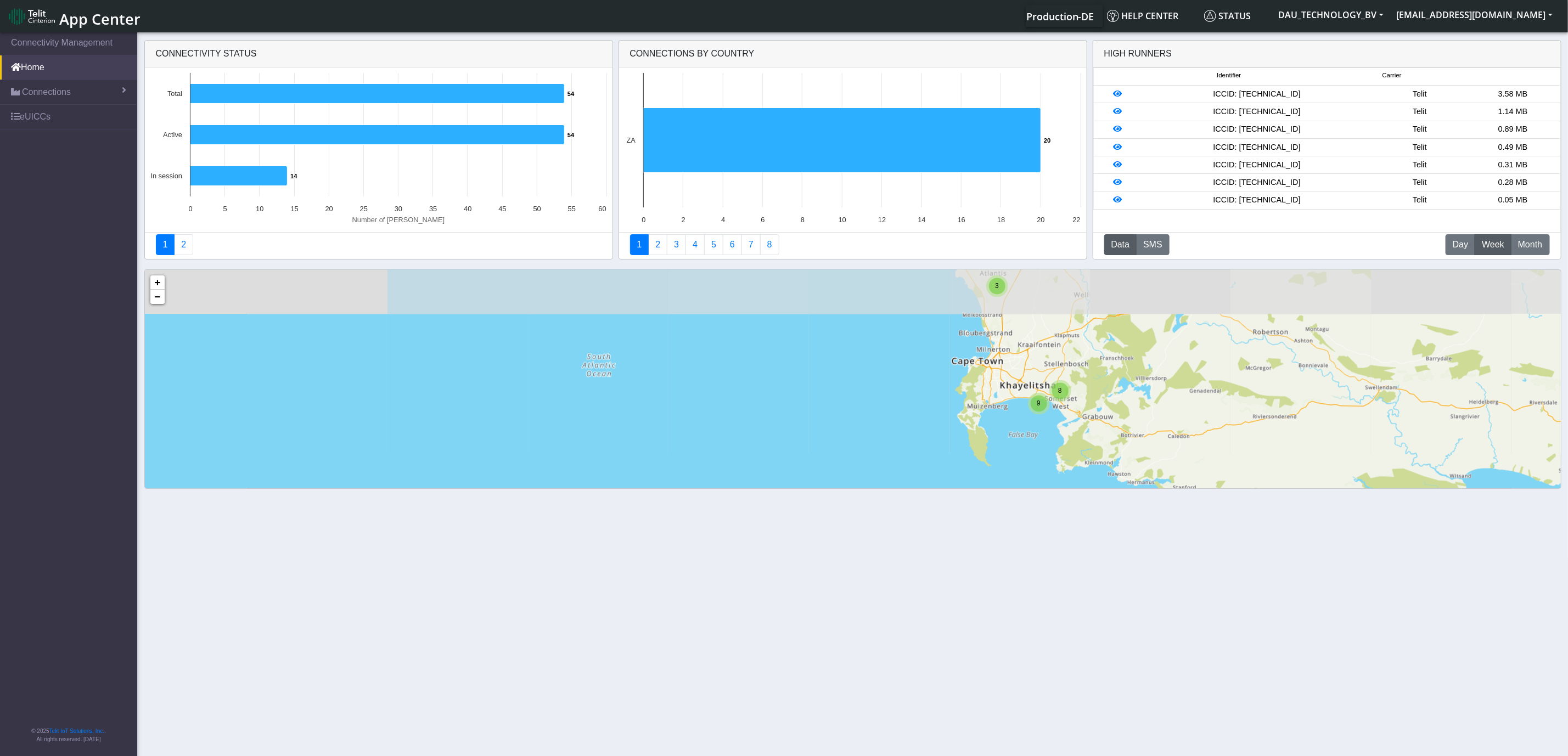
drag, startPoint x: 937, startPoint y: 333, endPoint x: 937, endPoint y: 380, distance: 47.0
click at [937, 380] on div "3 8 9 + − ©2025 MapQuest, | Terms" at bounding box center [852, 440] width 1415 height 340
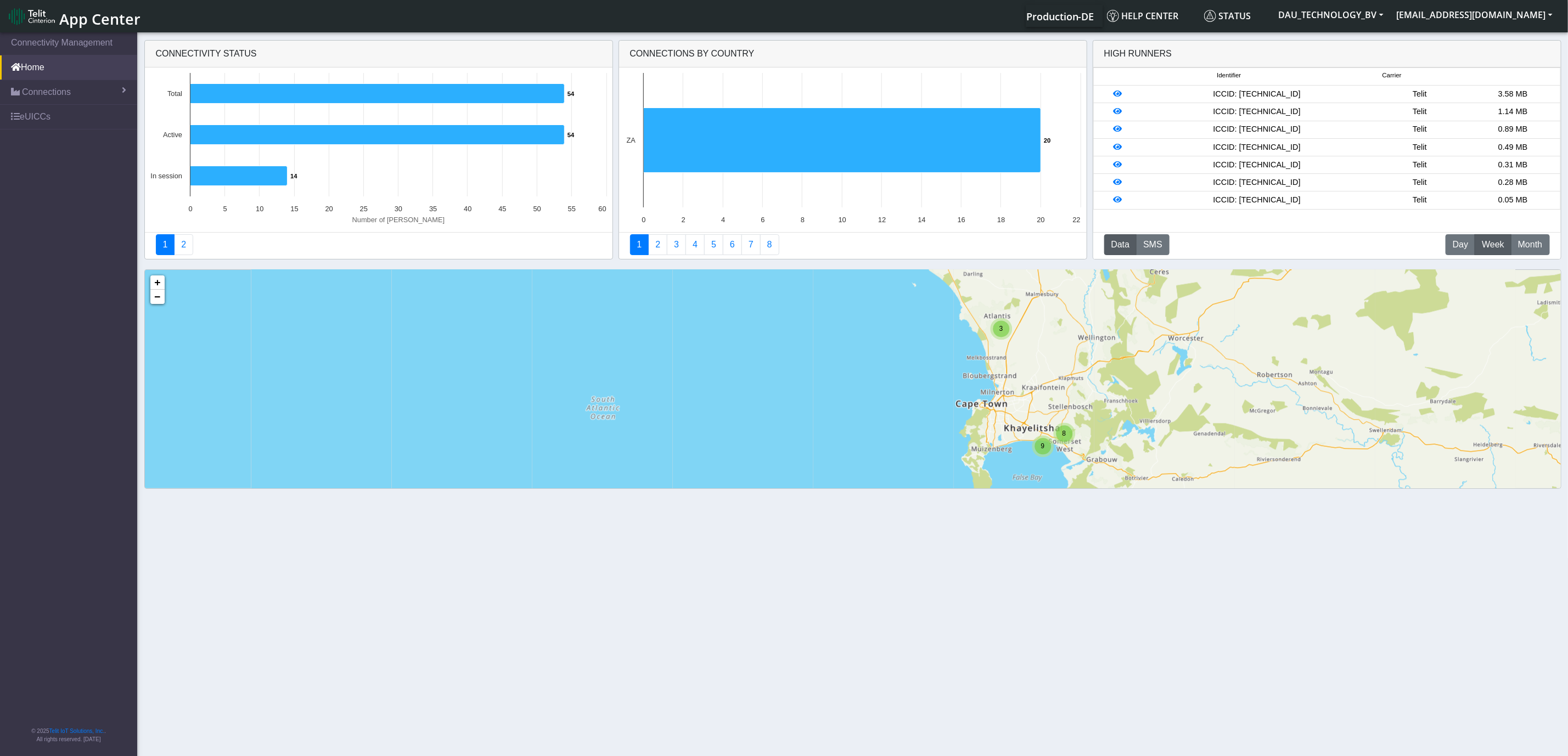
drag, startPoint x: 975, startPoint y: 356, endPoint x: 981, endPoint y: 397, distance: 41.4
click at [981, 397] on div "3 8 9 + − ©2025 MapQuest, | Terms" at bounding box center [852, 440] width 1415 height 340
click at [1525, 246] on span "Month" at bounding box center [1530, 244] width 24 height 13
click at [1490, 247] on span "Week" at bounding box center [1493, 244] width 23 height 13
click at [1459, 252] on button "D Day" at bounding box center [1460, 245] width 30 height 21
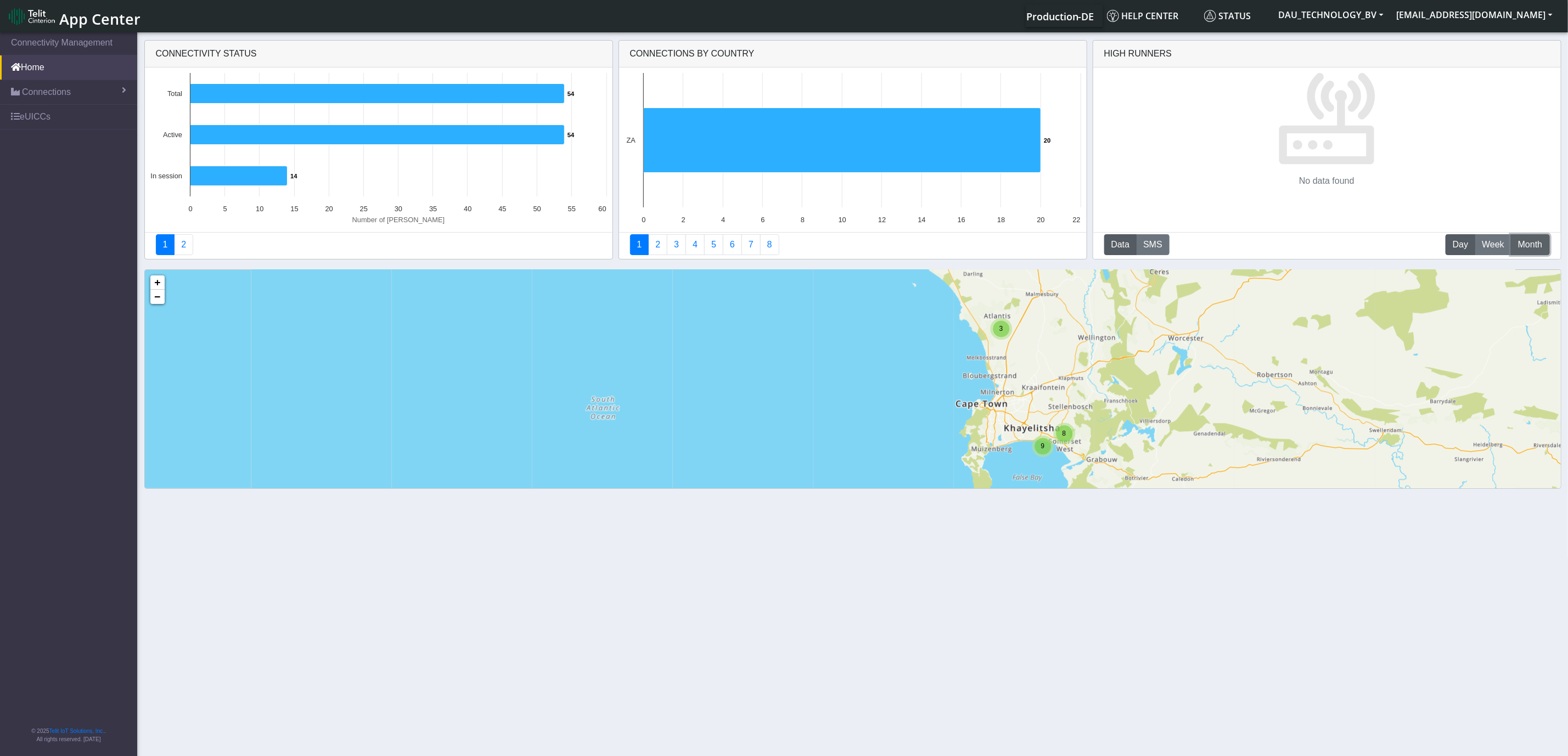
click at [1538, 244] on span "Month" at bounding box center [1530, 244] width 24 height 13
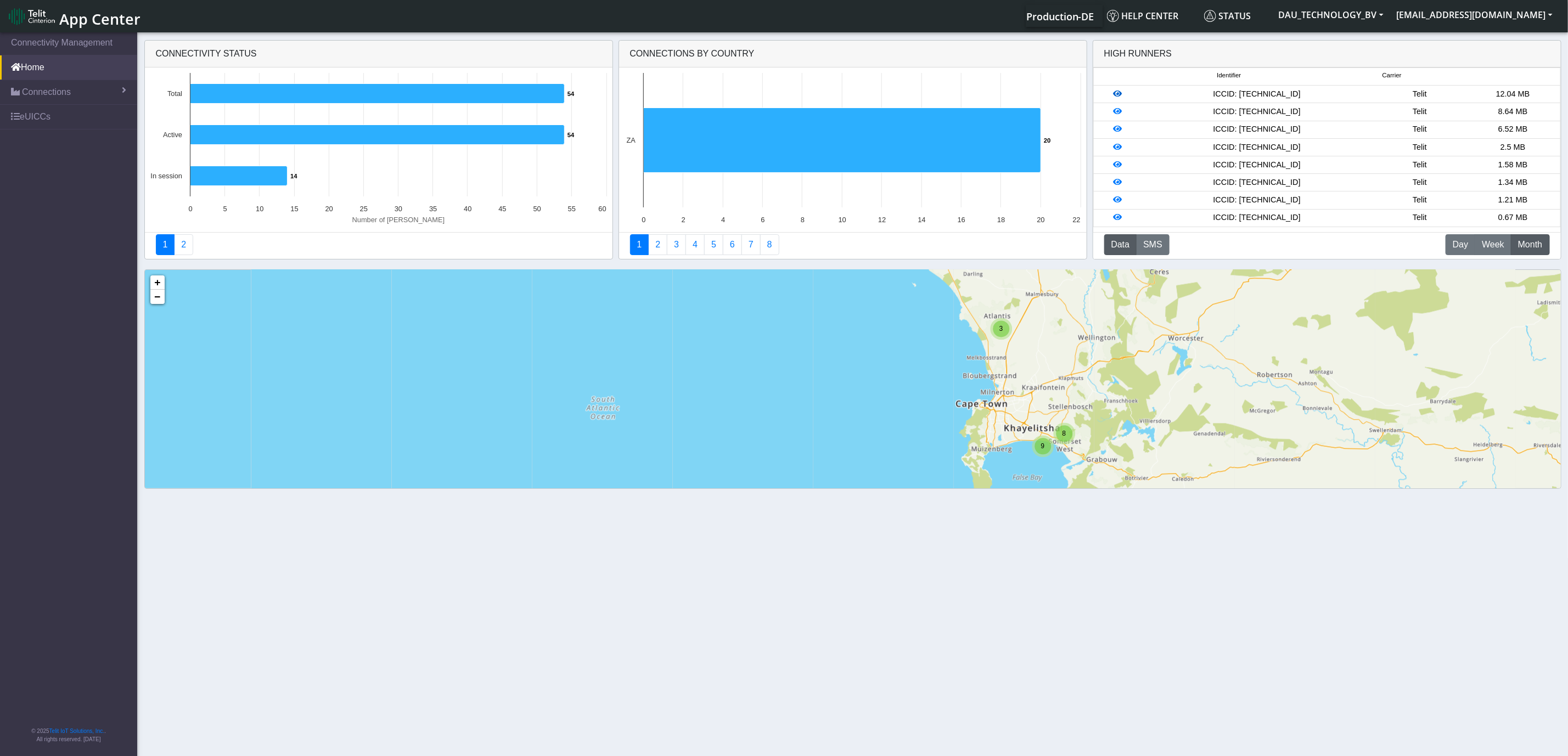
click at [1117, 96] on icon at bounding box center [1117, 93] width 9 height 7
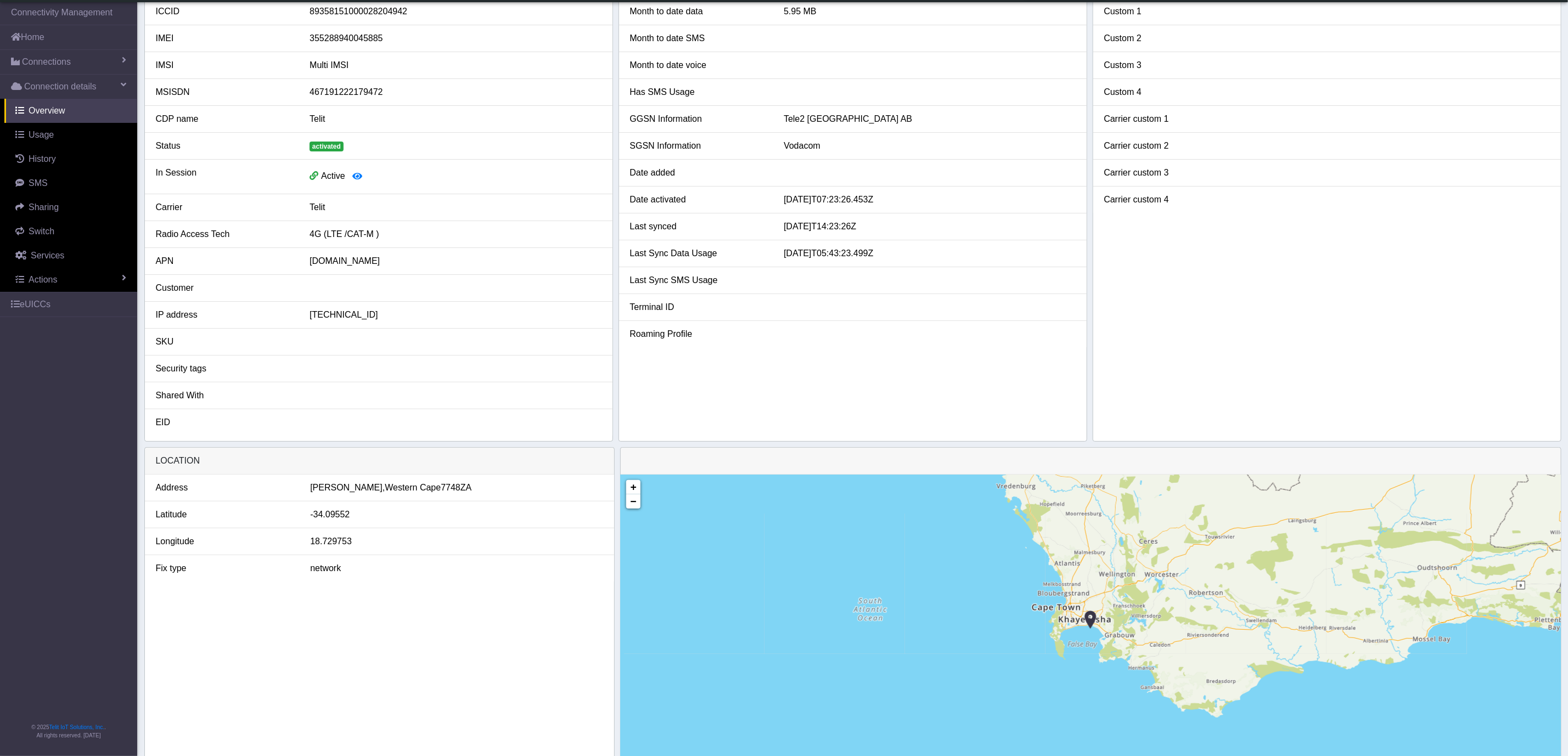
scroll to position [5, 0]
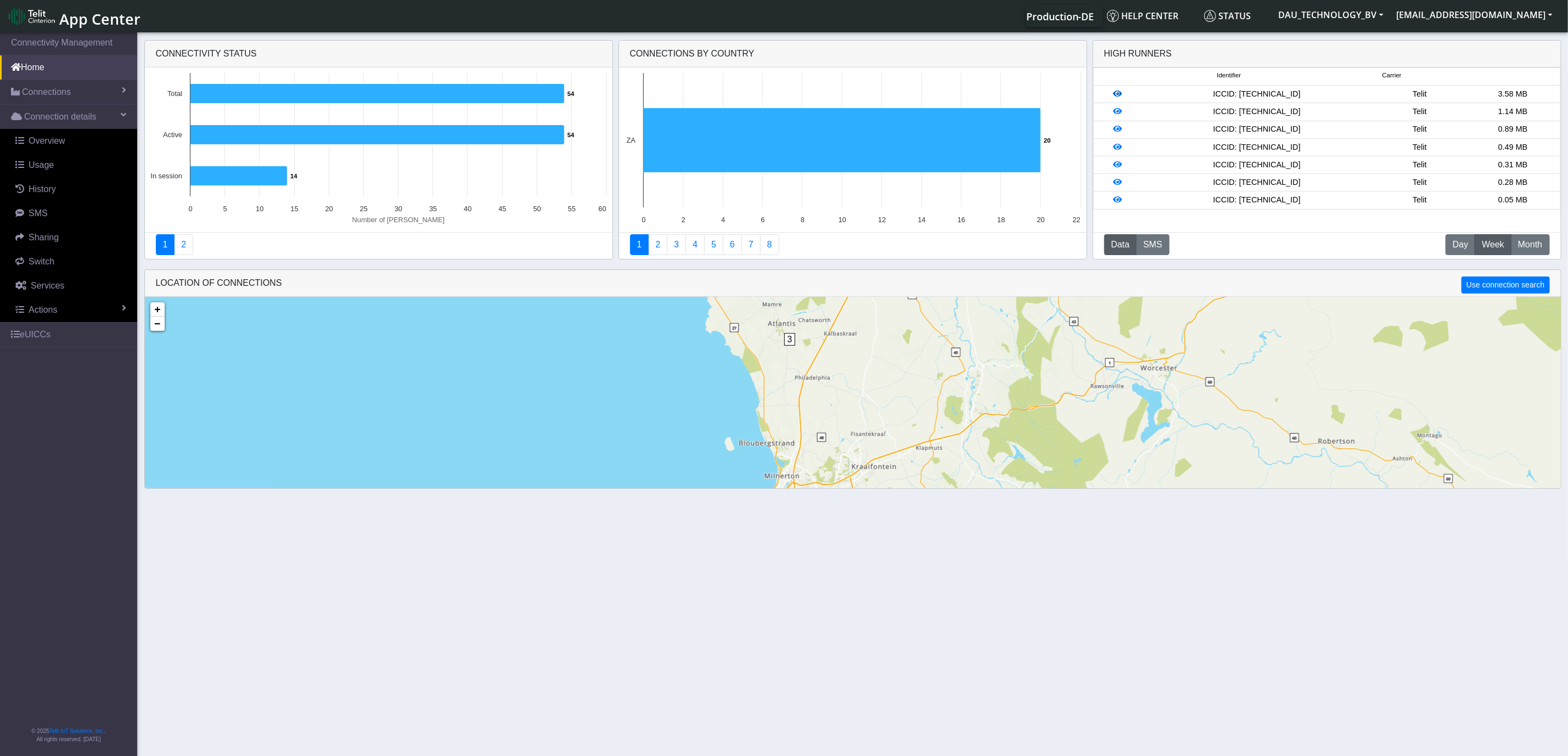
click at [1118, 96] on icon at bounding box center [1117, 93] width 9 height 7
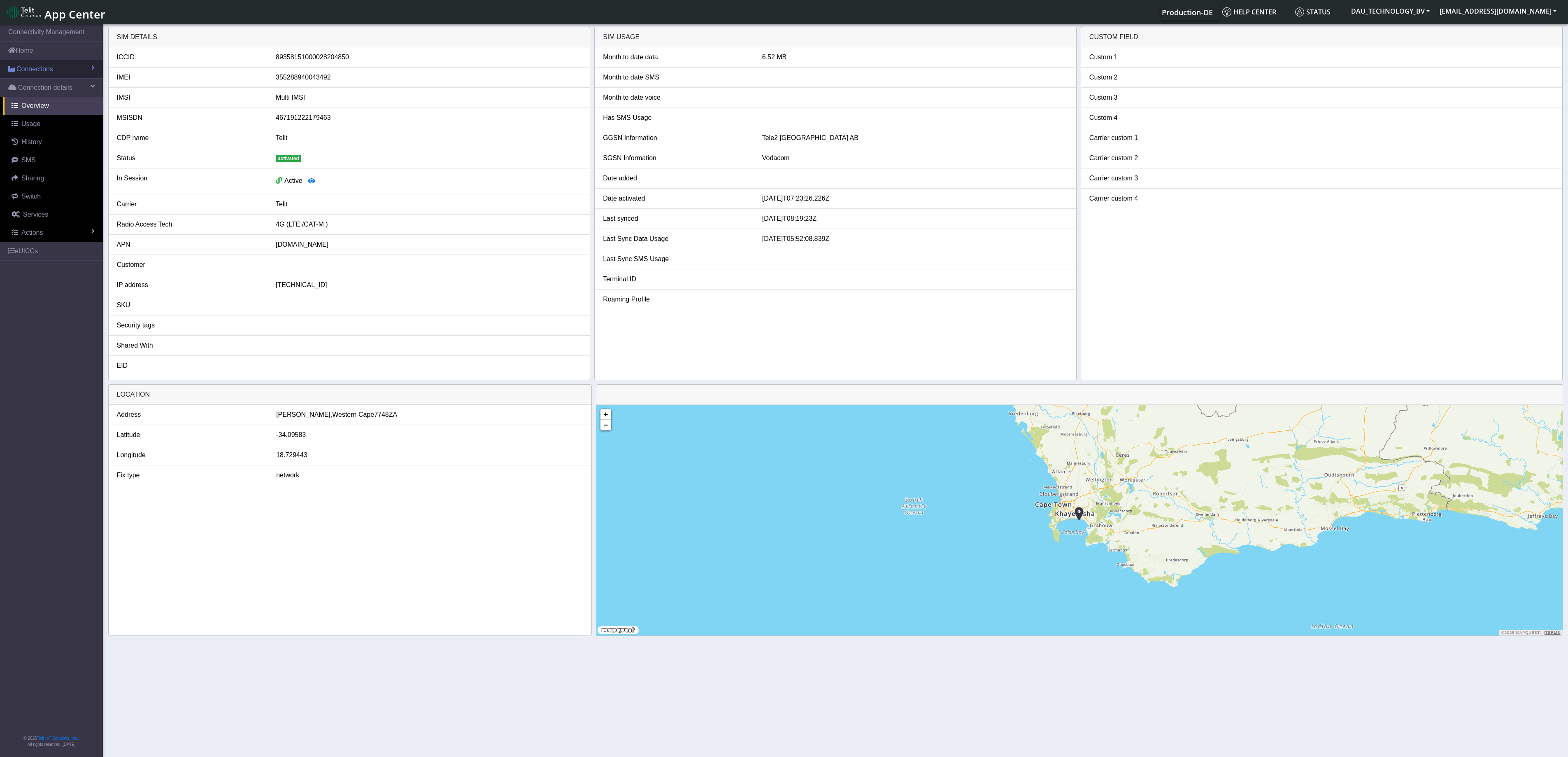
click at [72, 68] on link "Connections" at bounding box center [51, 69] width 103 height 18
click at [26, 91] on span "List" at bounding box center [24, 86] width 9 height 9
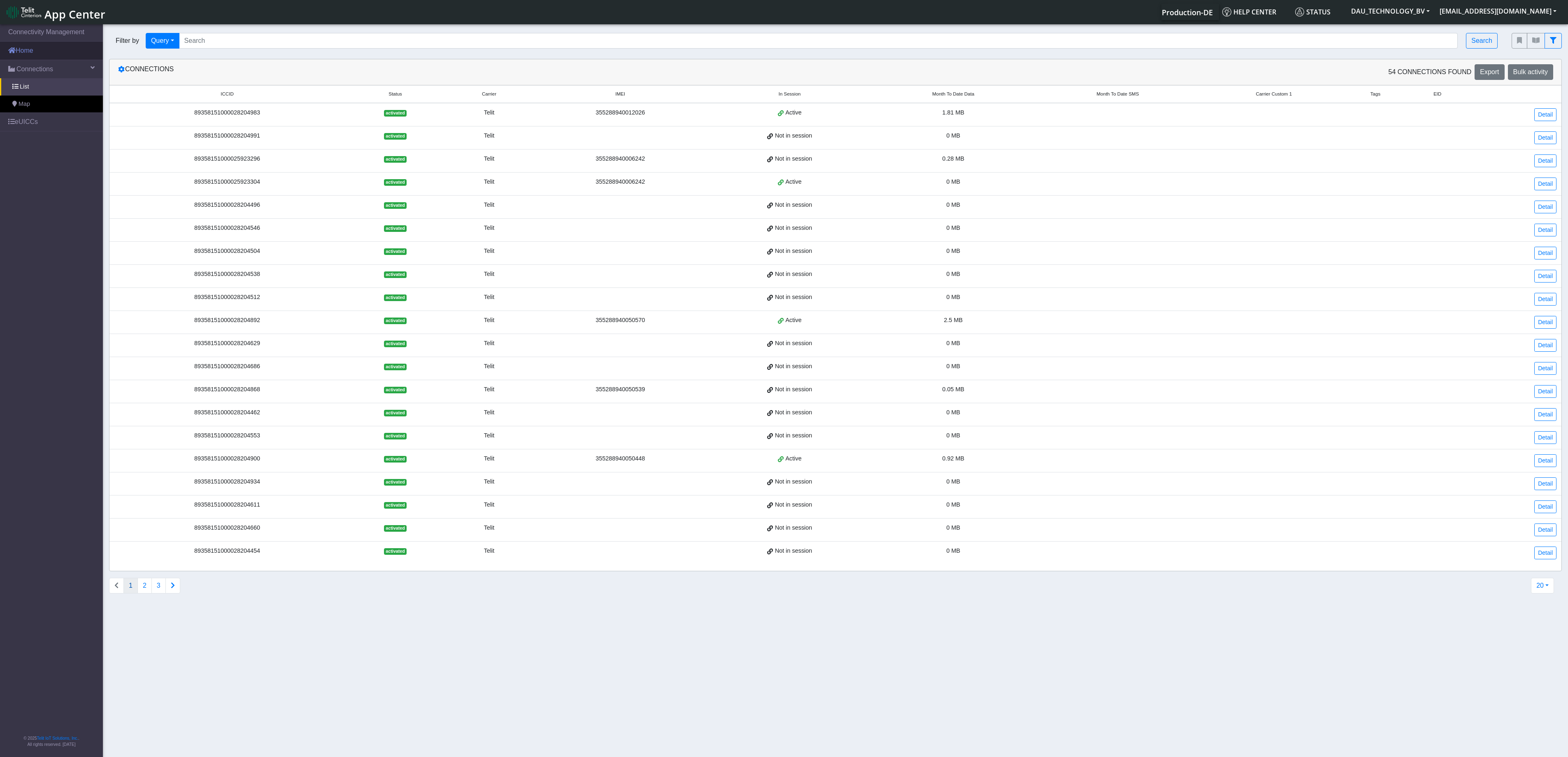
click at [21, 53] on link "Home" at bounding box center [51, 51] width 103 height 18
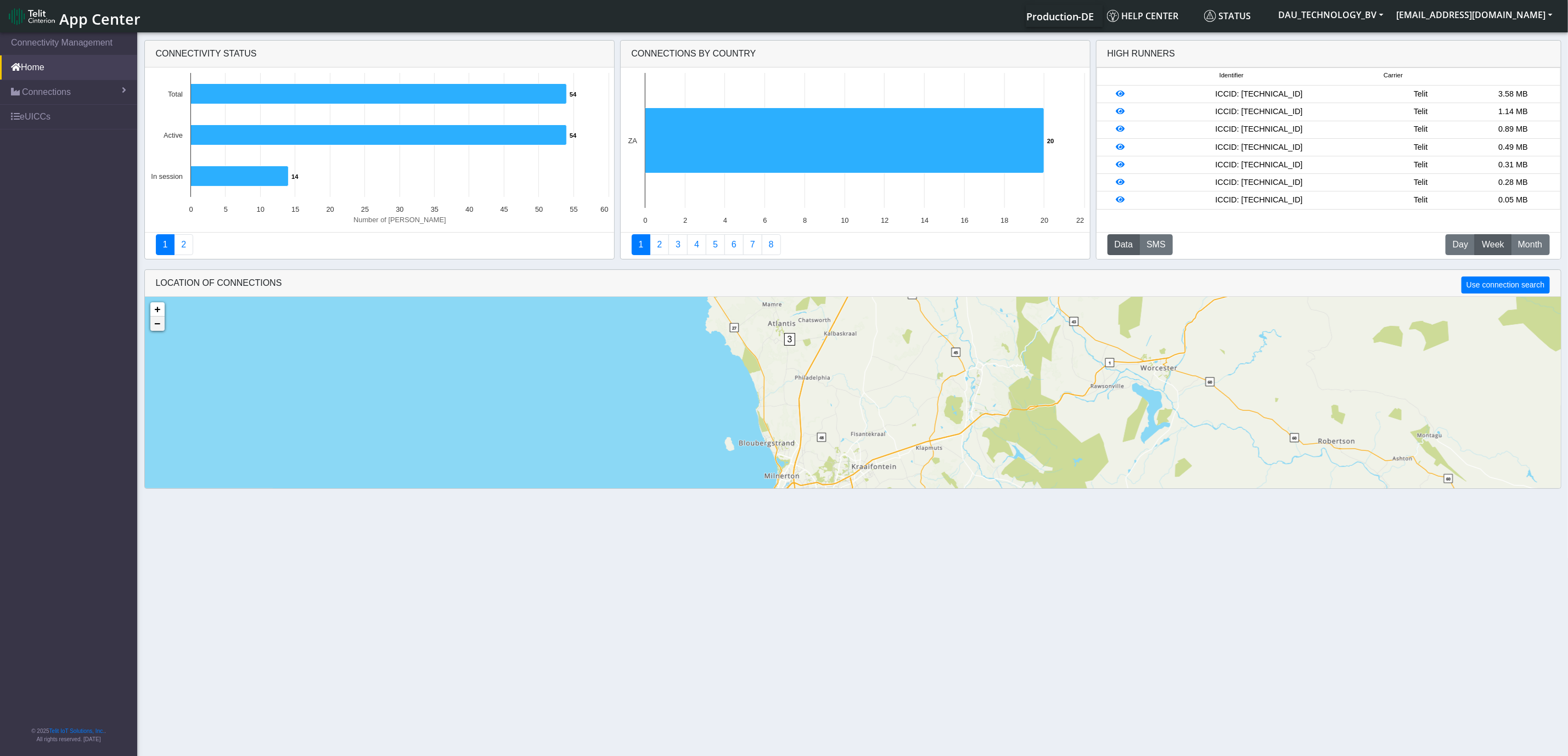
click at [158, 328] on link "−" at bounding box center [157, 324] width 15 height 15
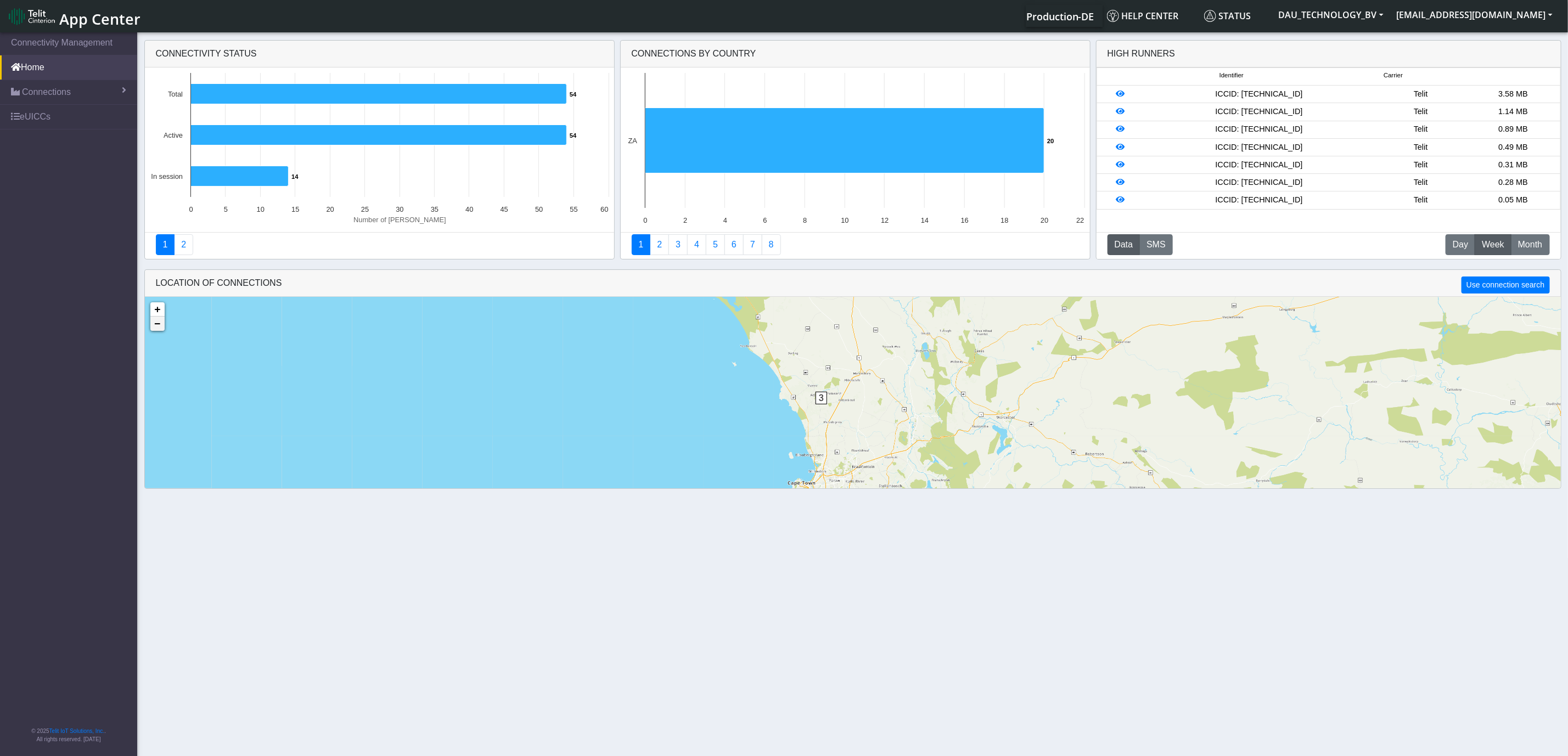
scroll to position [27, 0]
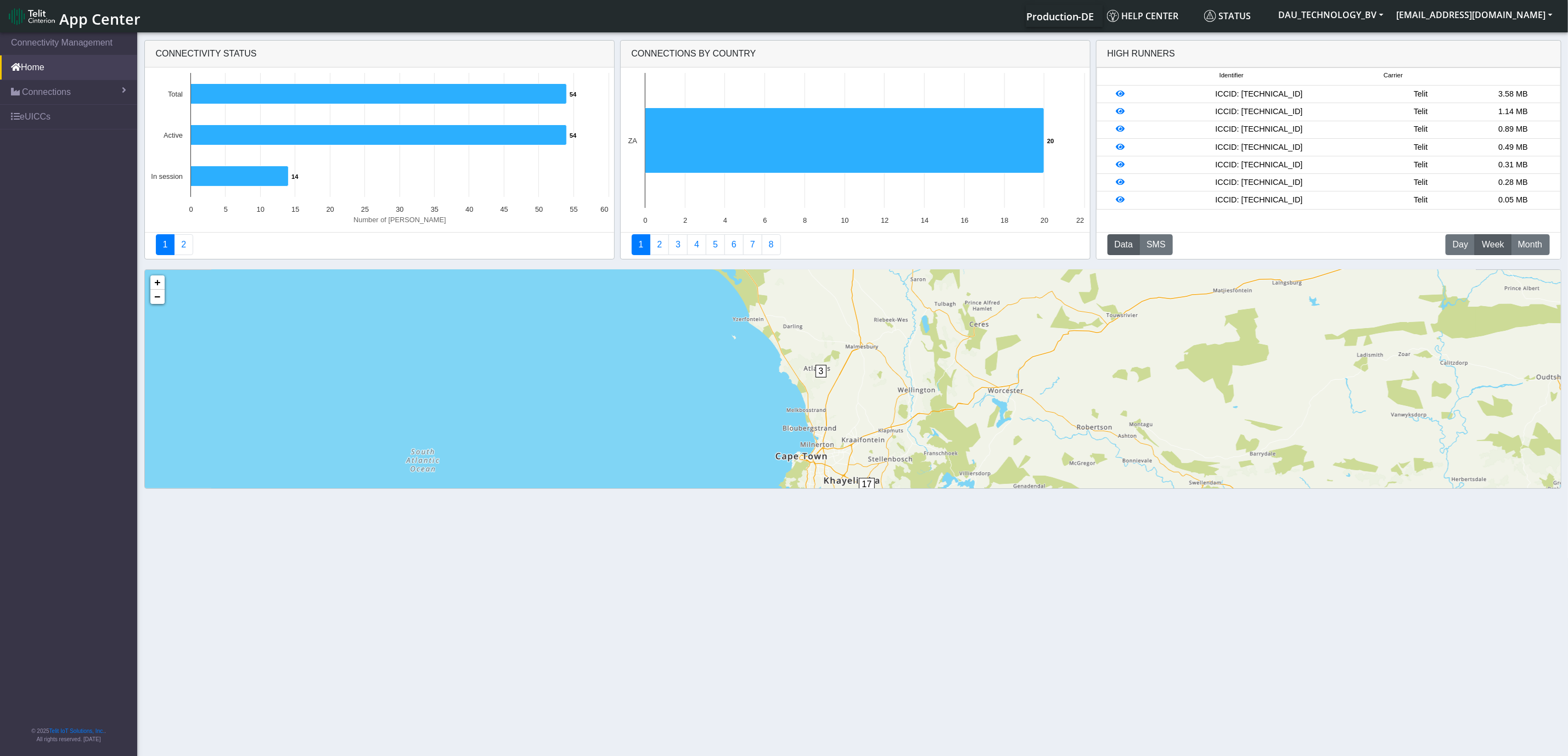
click at [157, 305] on div "3 17 + − ©2025 MapQuest, | Terms" at bounding box center [852, 440] width 1415 height 340
click at [162, 302] on link "−" at bounding box center [157, 297] width 15 height 15
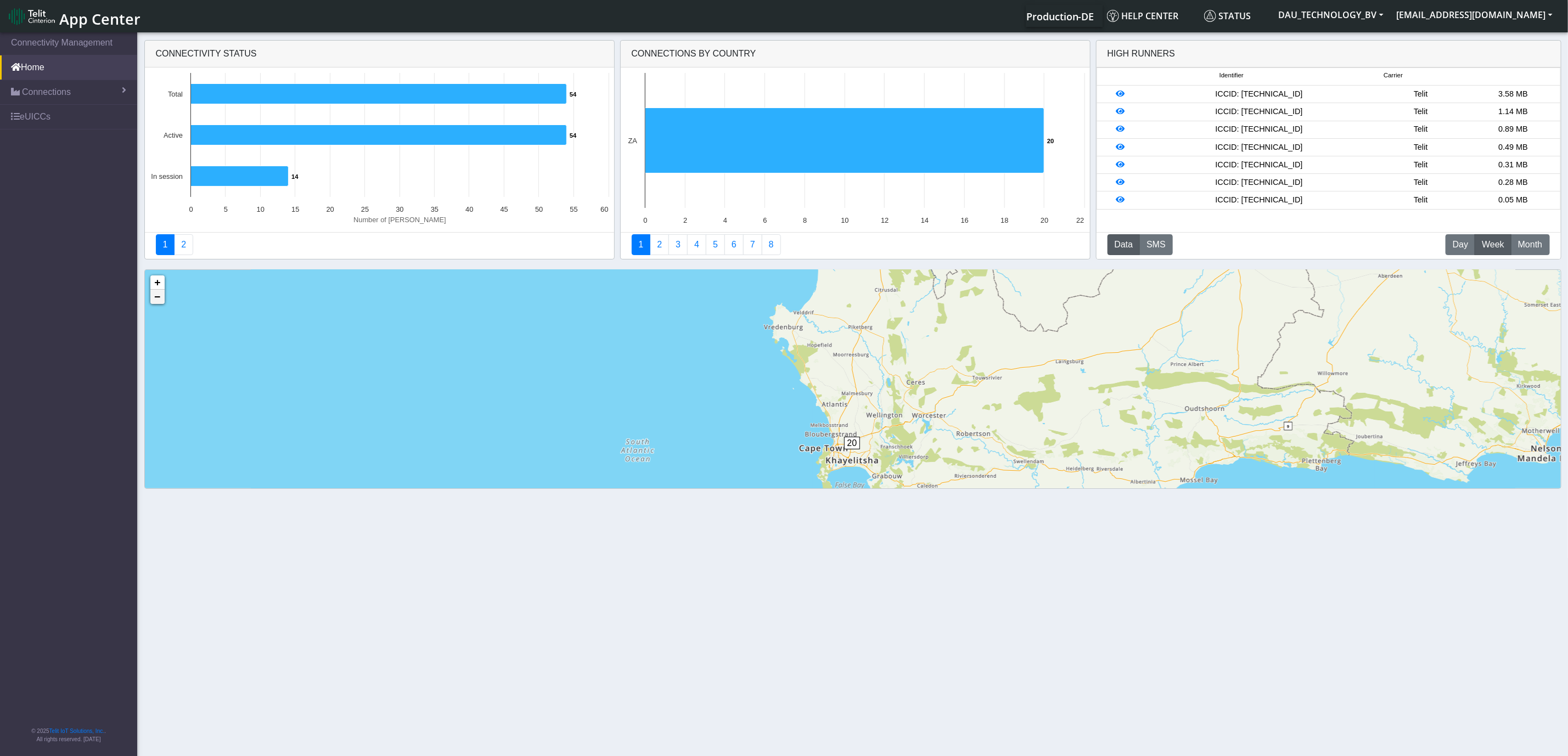
click at [162, 302] on link "−" at bounding box center [157, 297] width 15 height 15
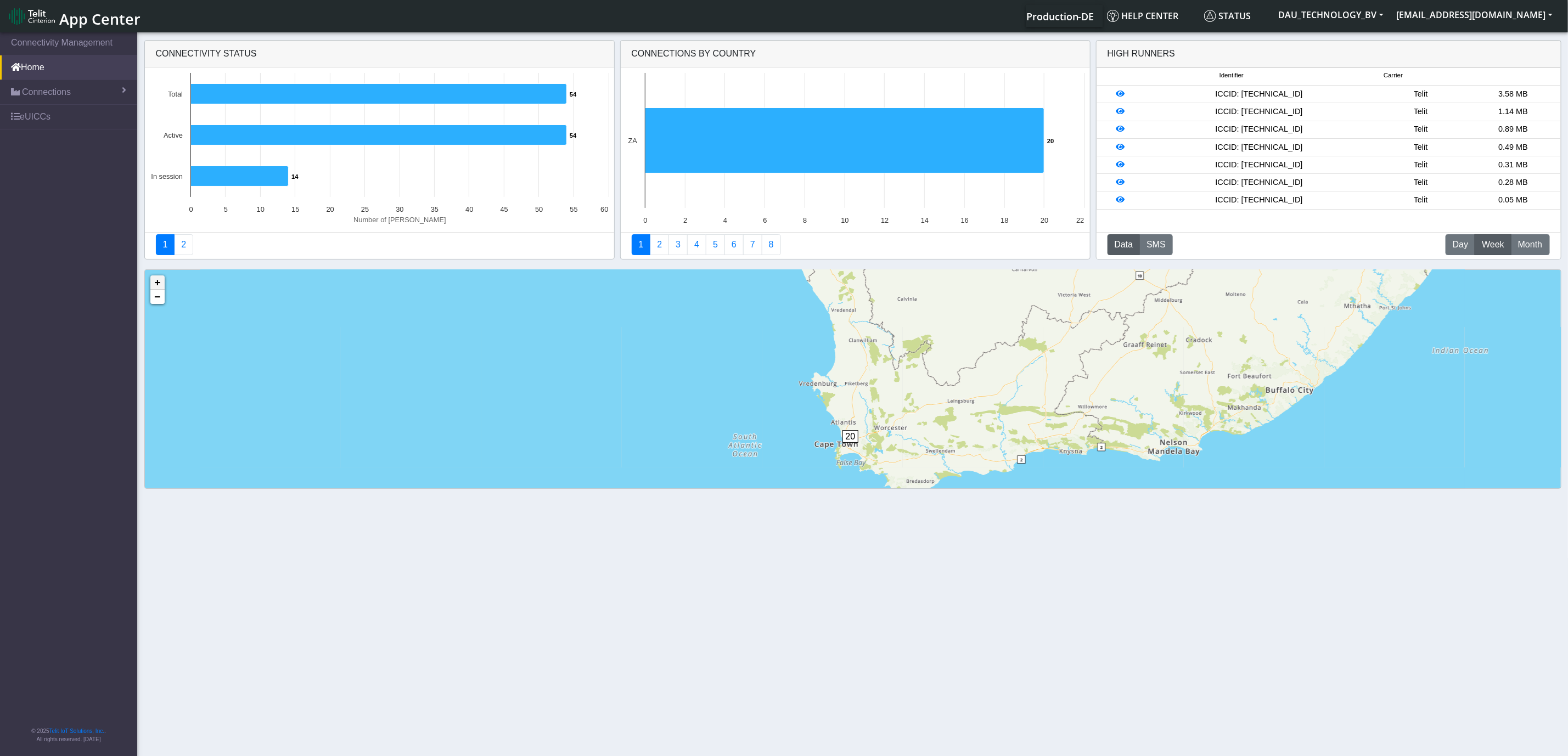
click at [157, 282] on link "+" at bounding box center [157, 282] width 15 height 15
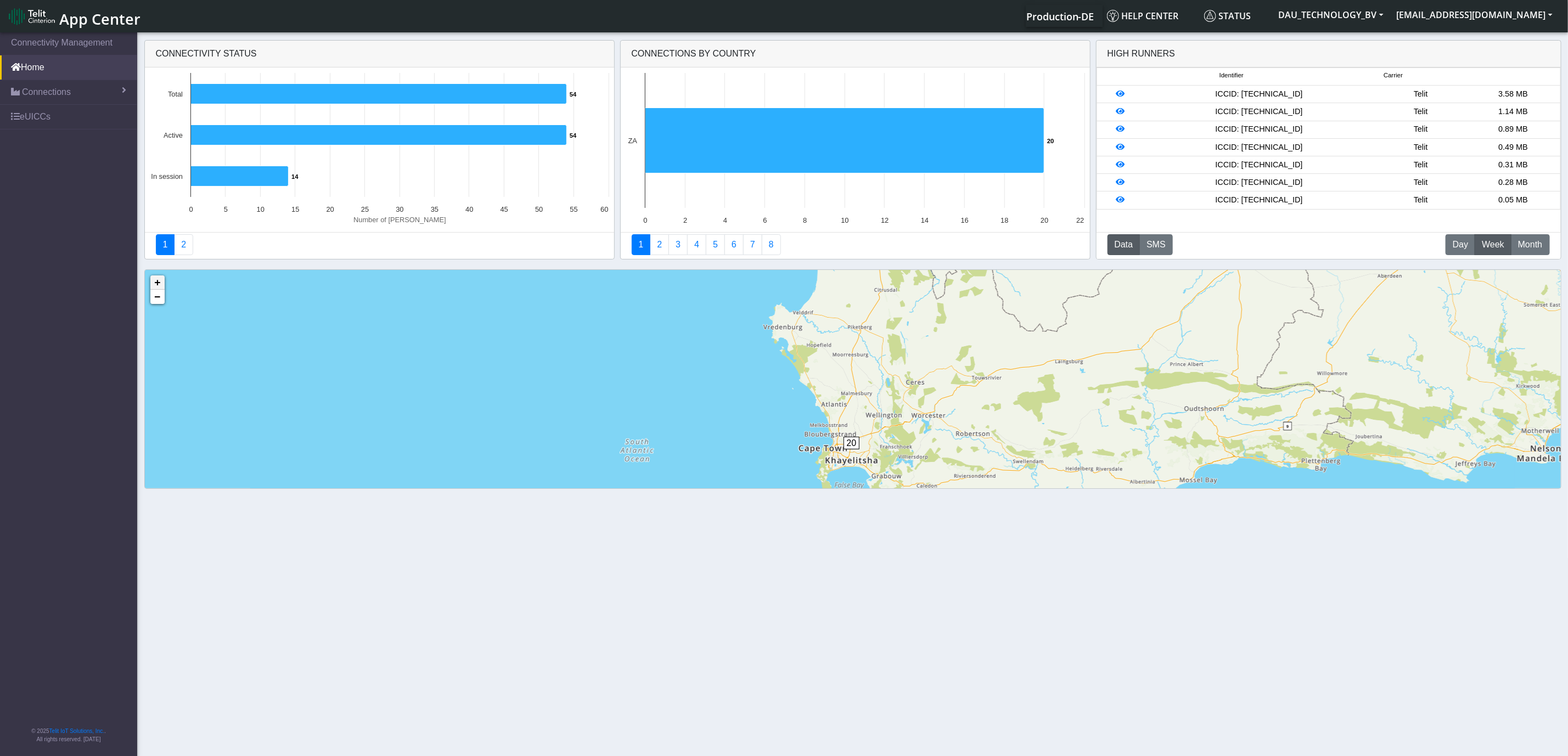
click at [157, 282] on link "+" at bounding box center [157, 282] width 15 height 15
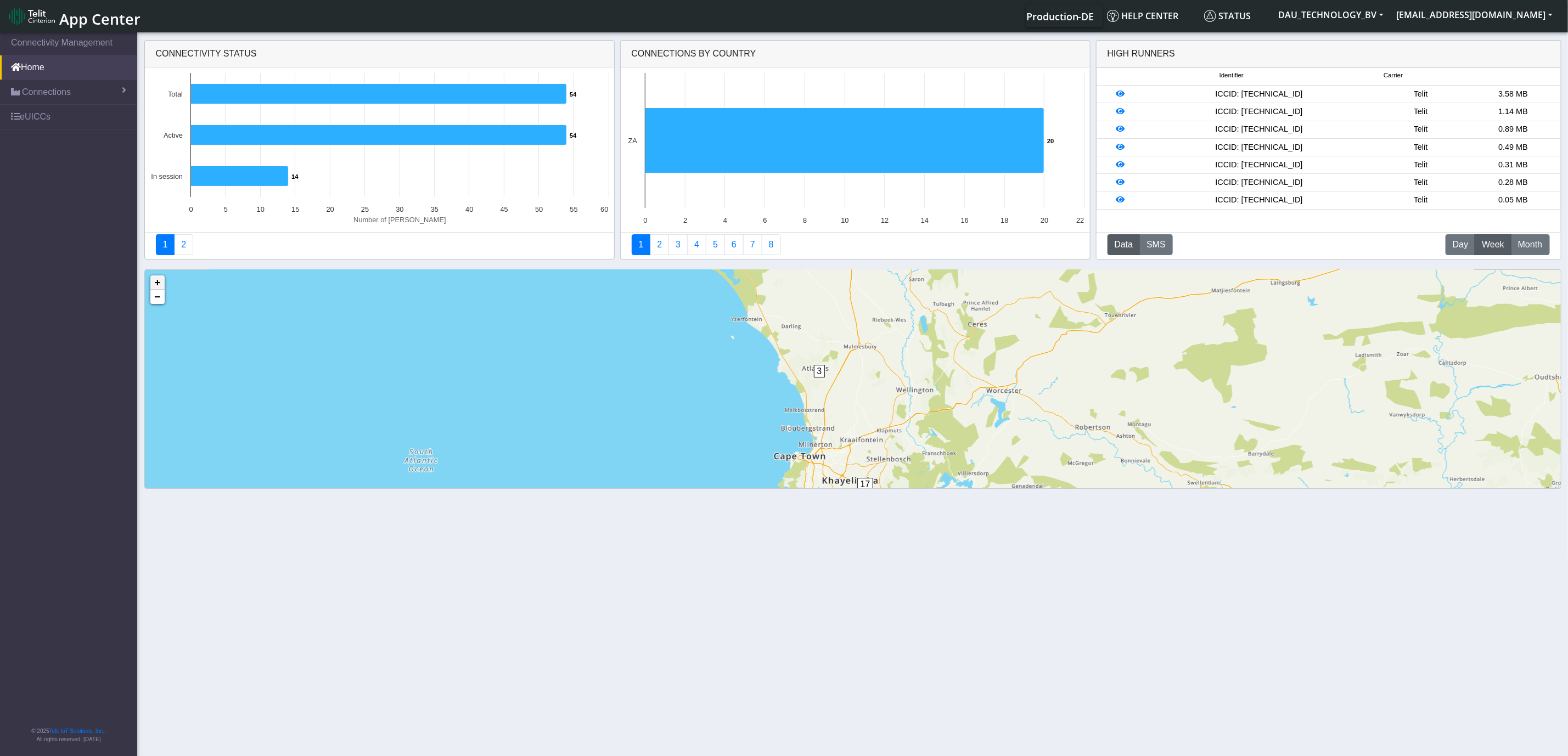
click at [157, 282] on link "+" at bounding box center [157, 282] width 15 height 15
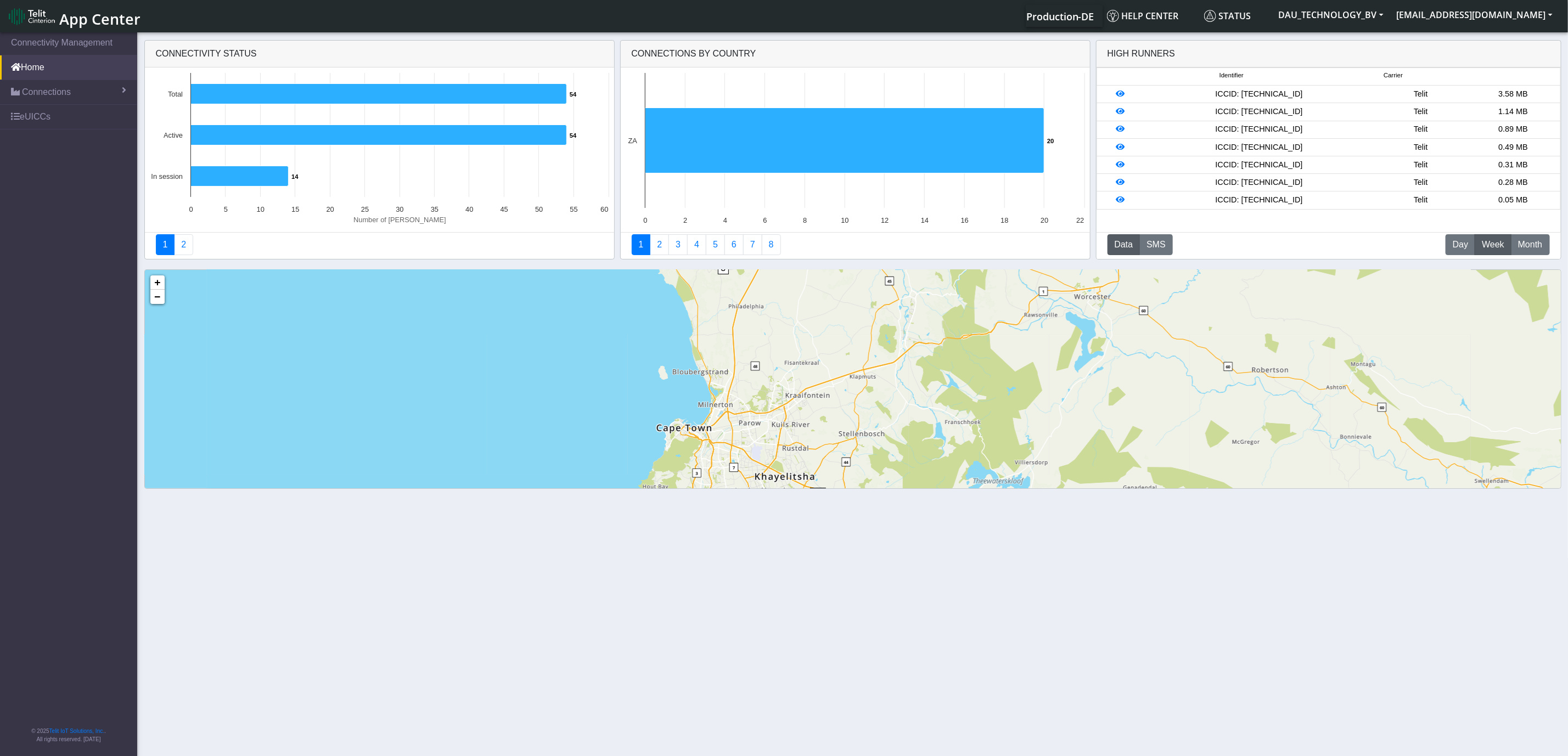
drag, startPoint x: 838, startPoint y: 412, endPoint x: 771, endPoint y: 363, distance: 83.0
click at [771, 363] on div "3 17 + − ©2025 MapQuest, | Terms" at bounding box center [852, 440] width 1415 height 340
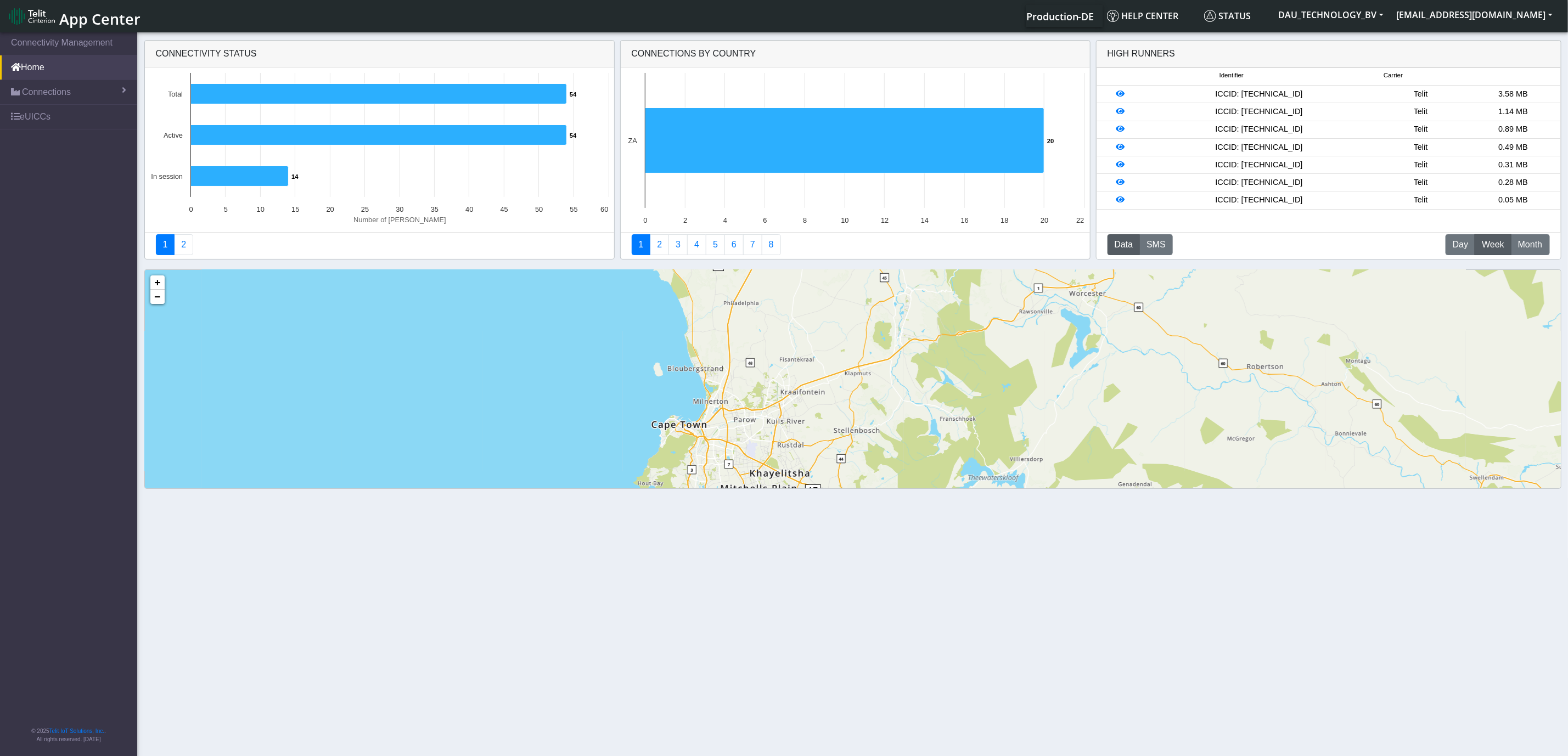
click at [1277, 380] on div "3 17 + − ©2025 MapQuest, | Terms" at bounding box center [852, 440] width 1415 height 340
click at [1276, 380] on div "3 17 + − ©2025 MapQuest, | Terms" at bounding box center [852, 440] width 1415 height 340
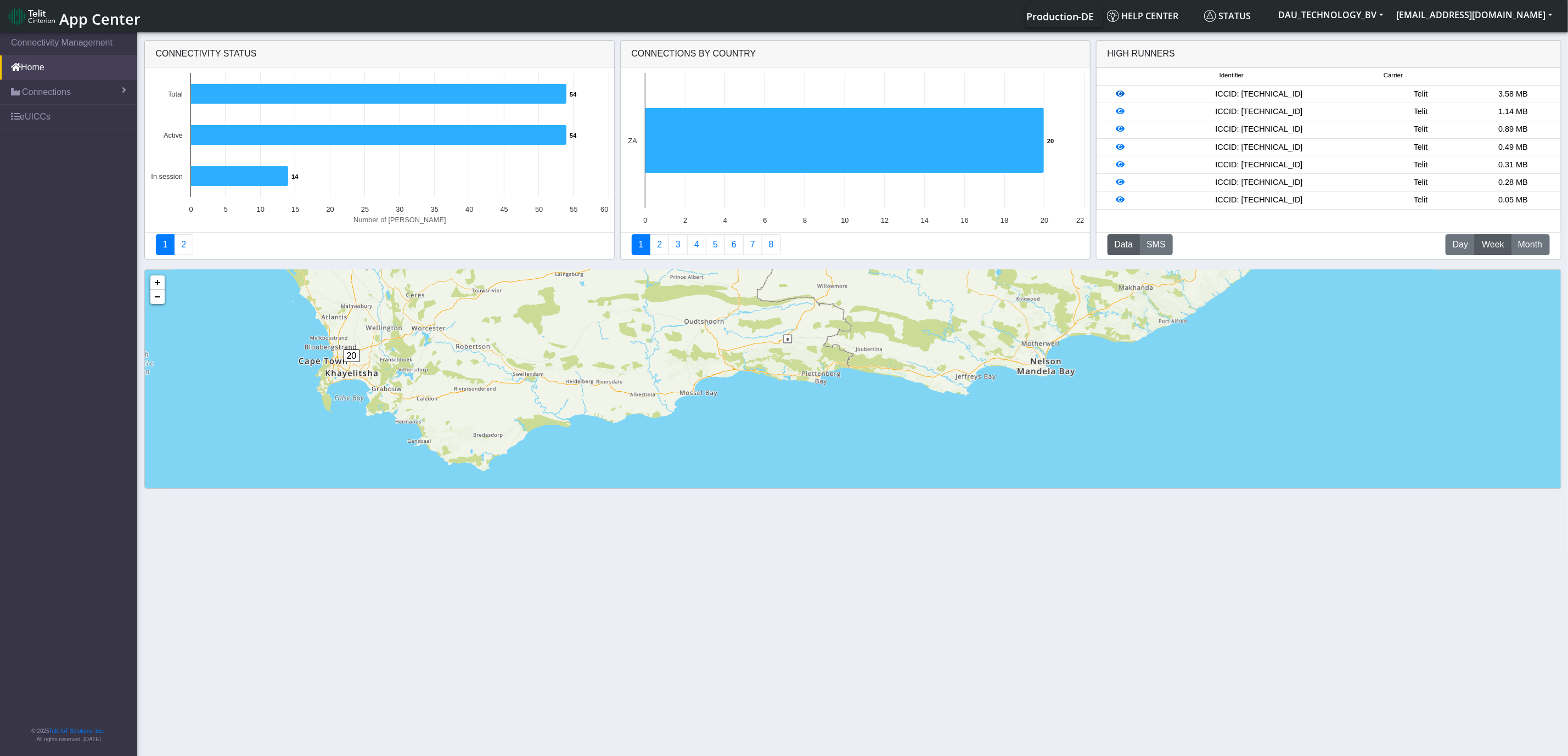
click at [1122, 92] on icon at bounding box center [1120, 93] width 9 height 7
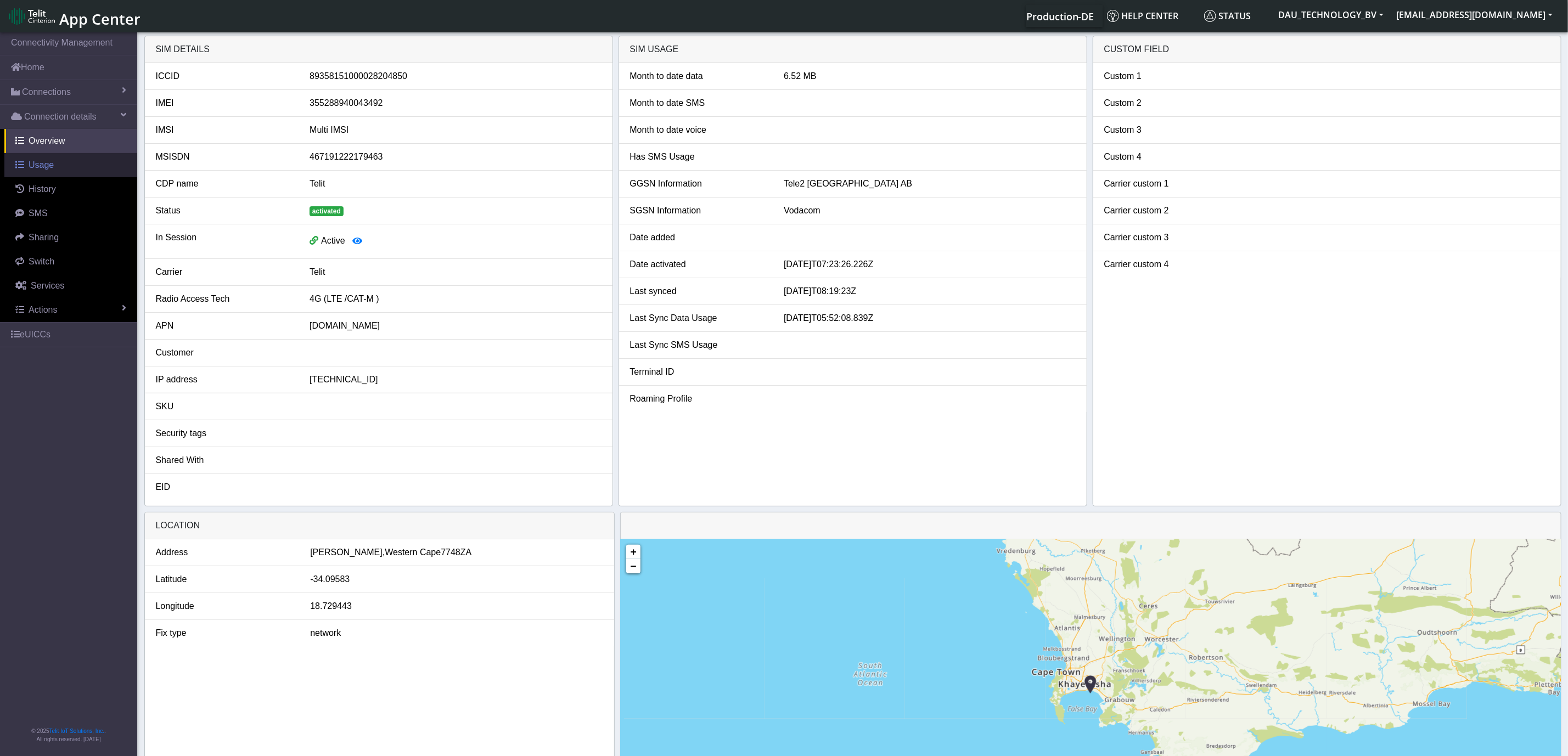
click at [46, 160] on span "Usage" at bounding box center [41, 164] width 25 height 9
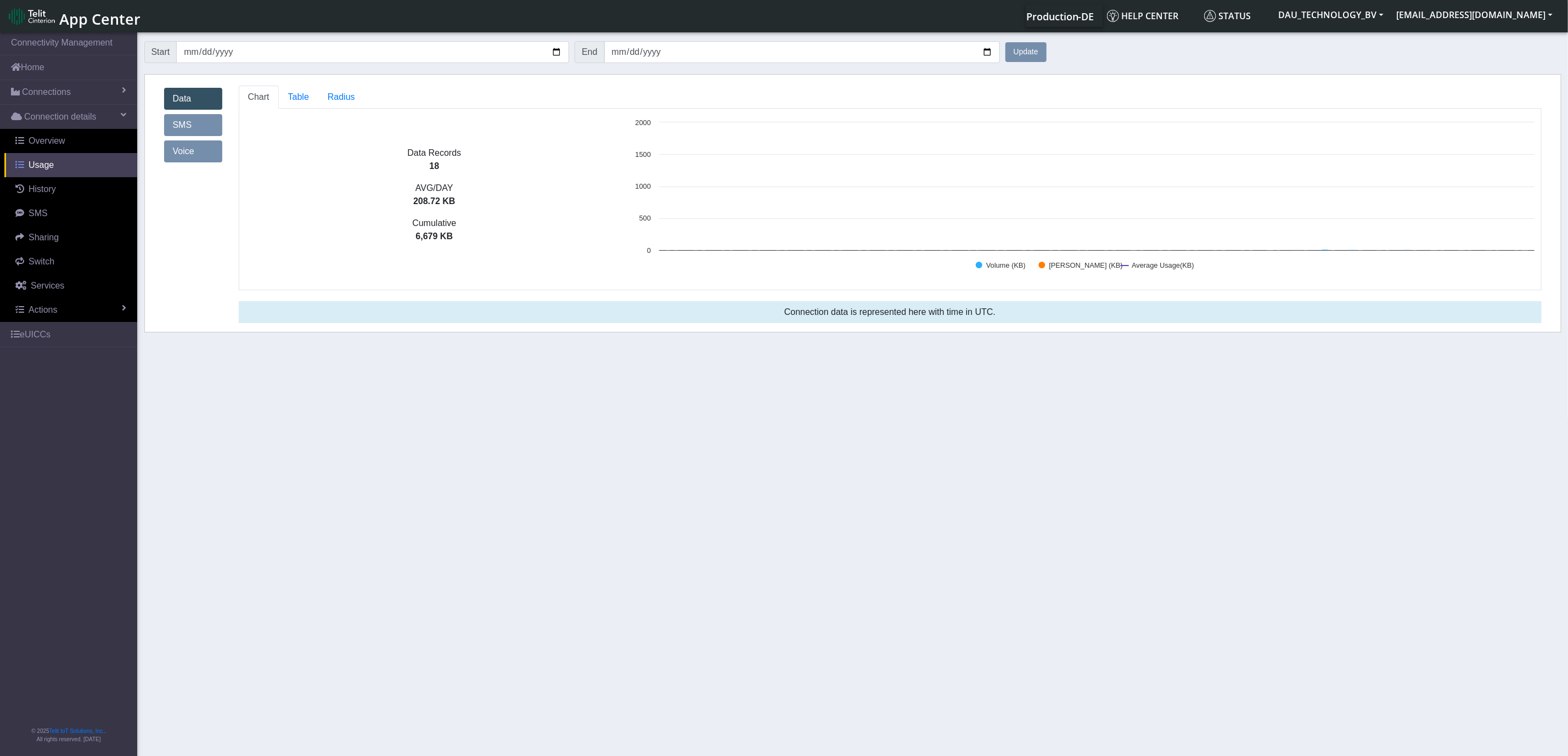
click at [38, 170] on span "Usage" at bounding box center [41, 164] width 25 height 9
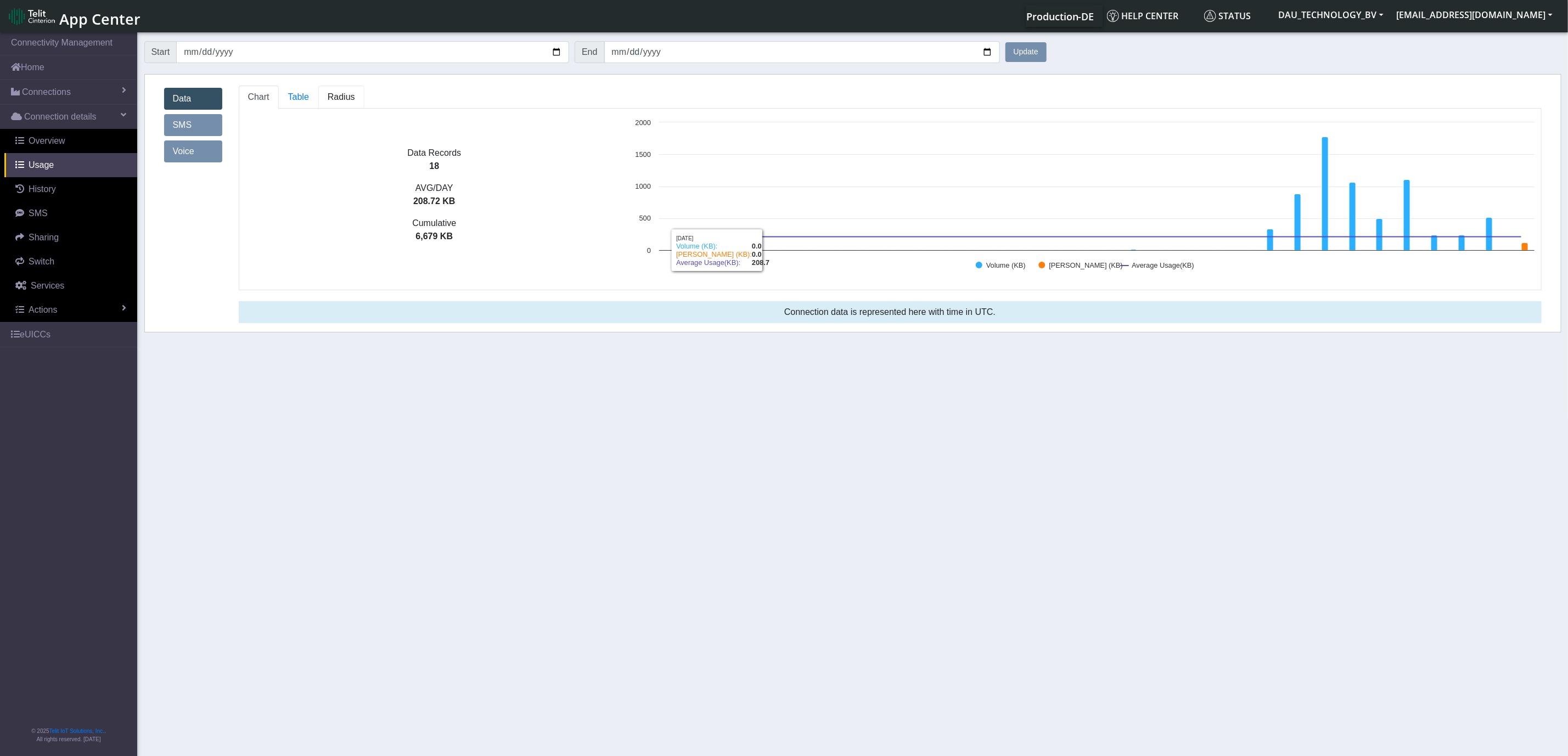
click at [345, 97] on span "Radius" at bounding box center [342, 97] width 28 height 9
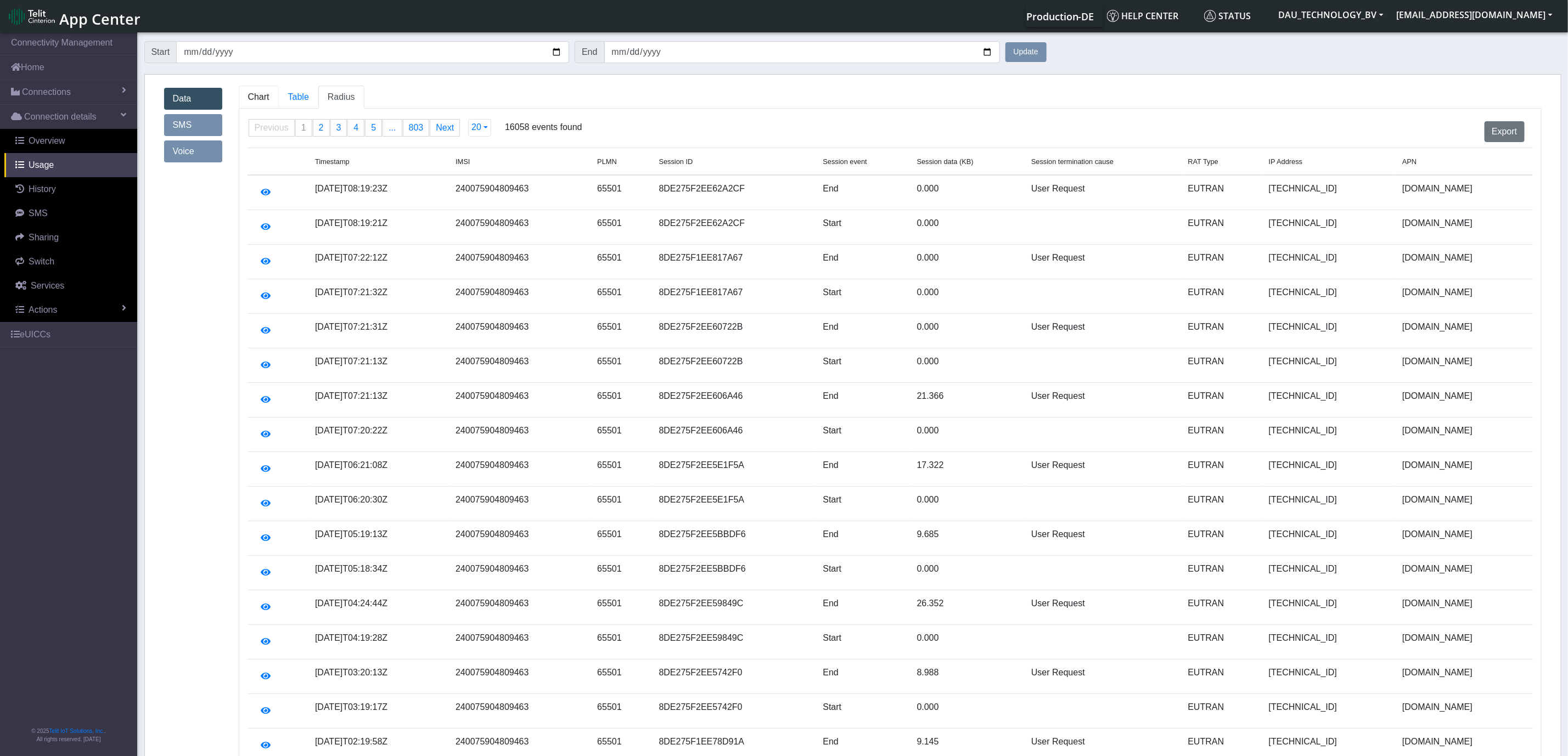
click at [262, 99] on span "Chart" at bounding box center [259, 97] width 21 height 9
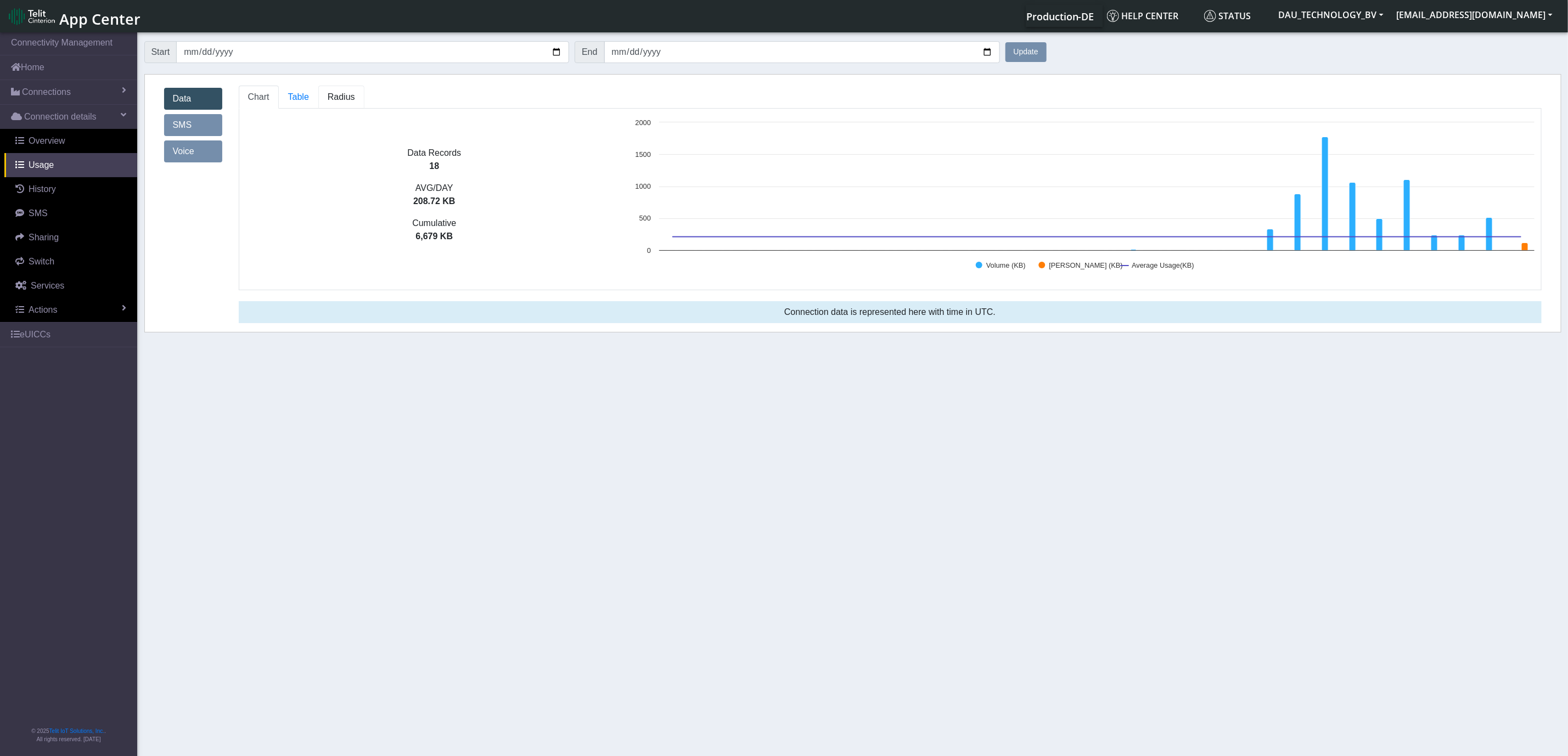
click at [338, 96] on span "Radius" at bounding box center [342, 97] width 28 height 9
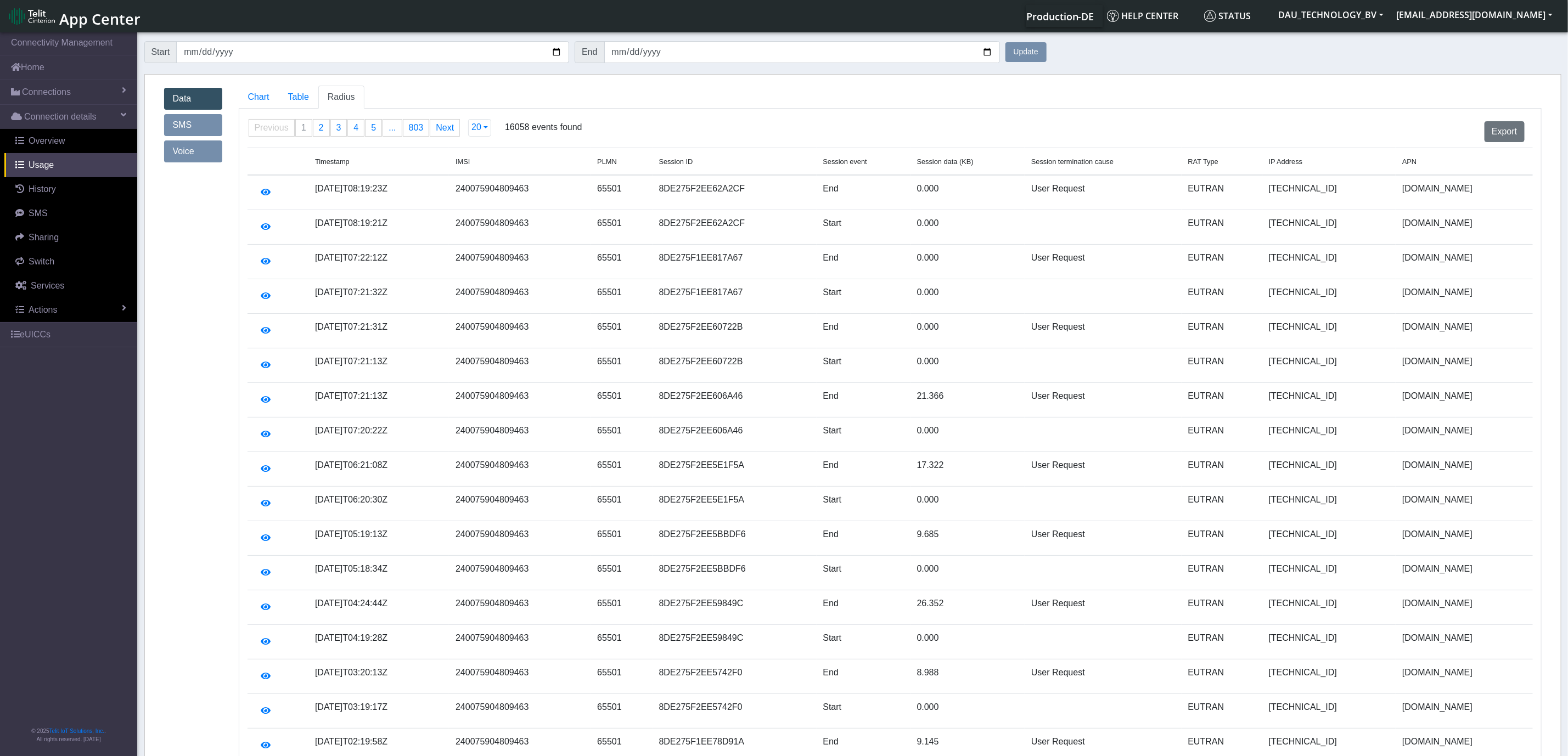
click at [205, 121] on link "SMS" at bounding box center [193, 125] width 58 height 22
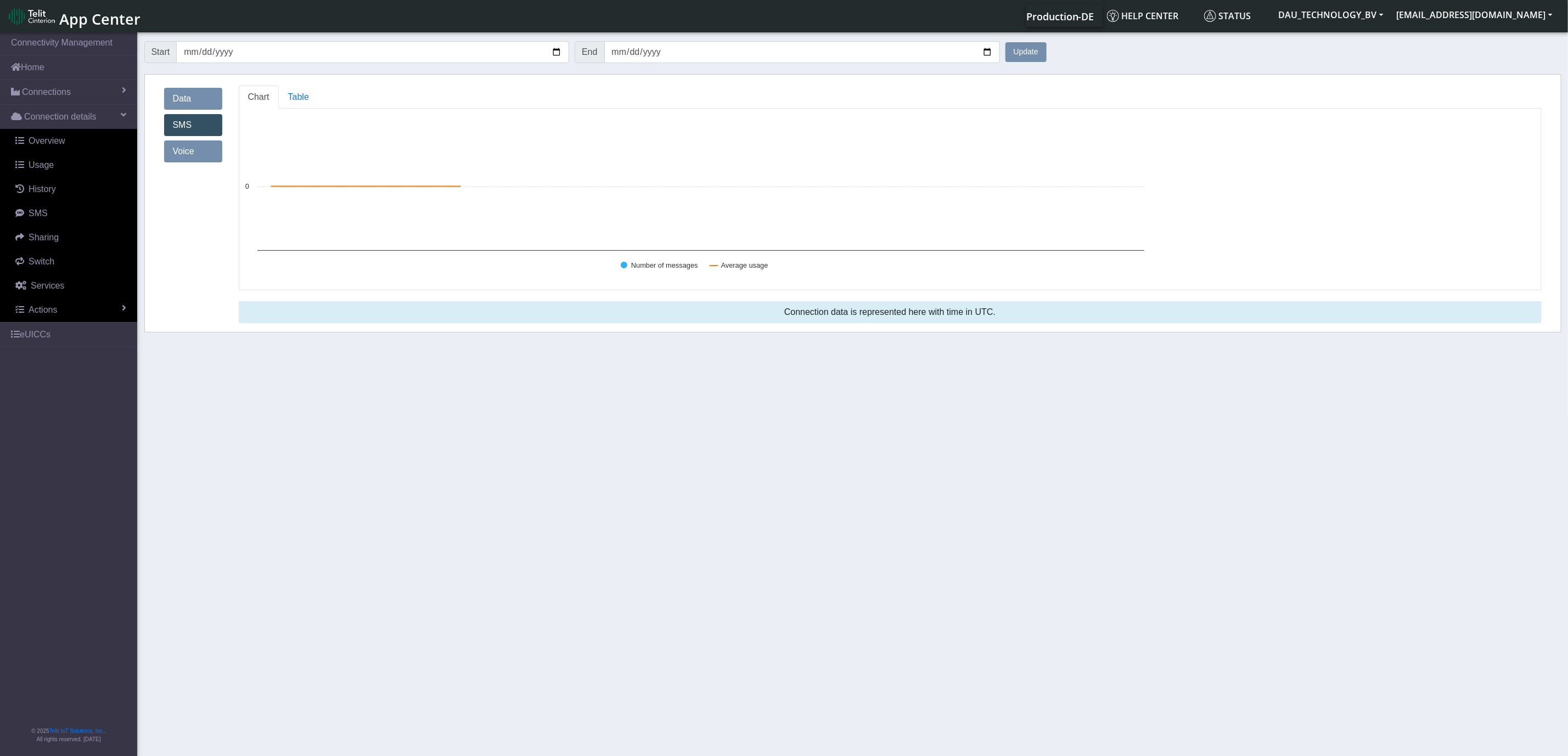
click at [203, 109] on link "Data" at bounding box center [193, 98] width 58 height 22
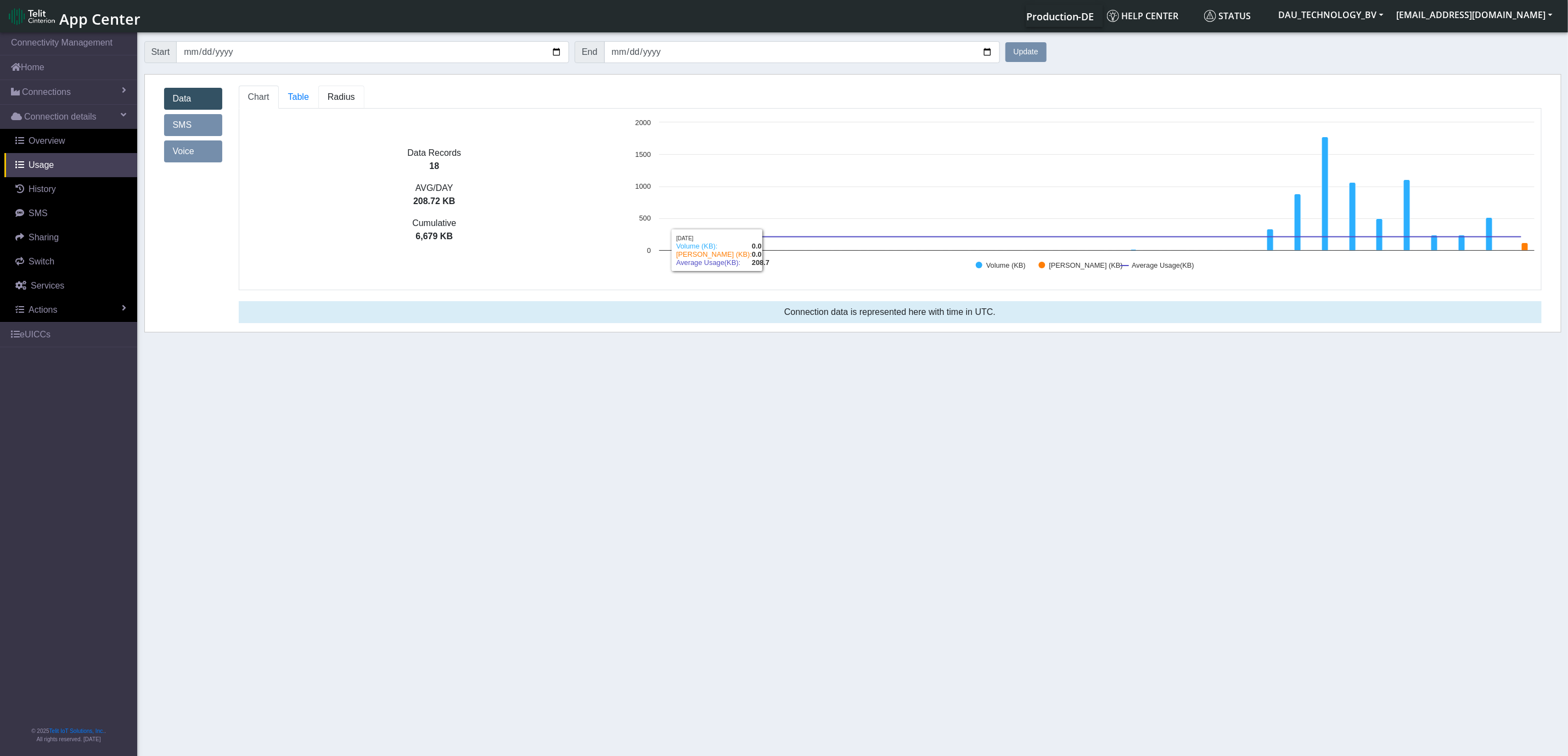
click at [336, 92] on span "Radius" at bounding box center [342, 97] width 28 height 9
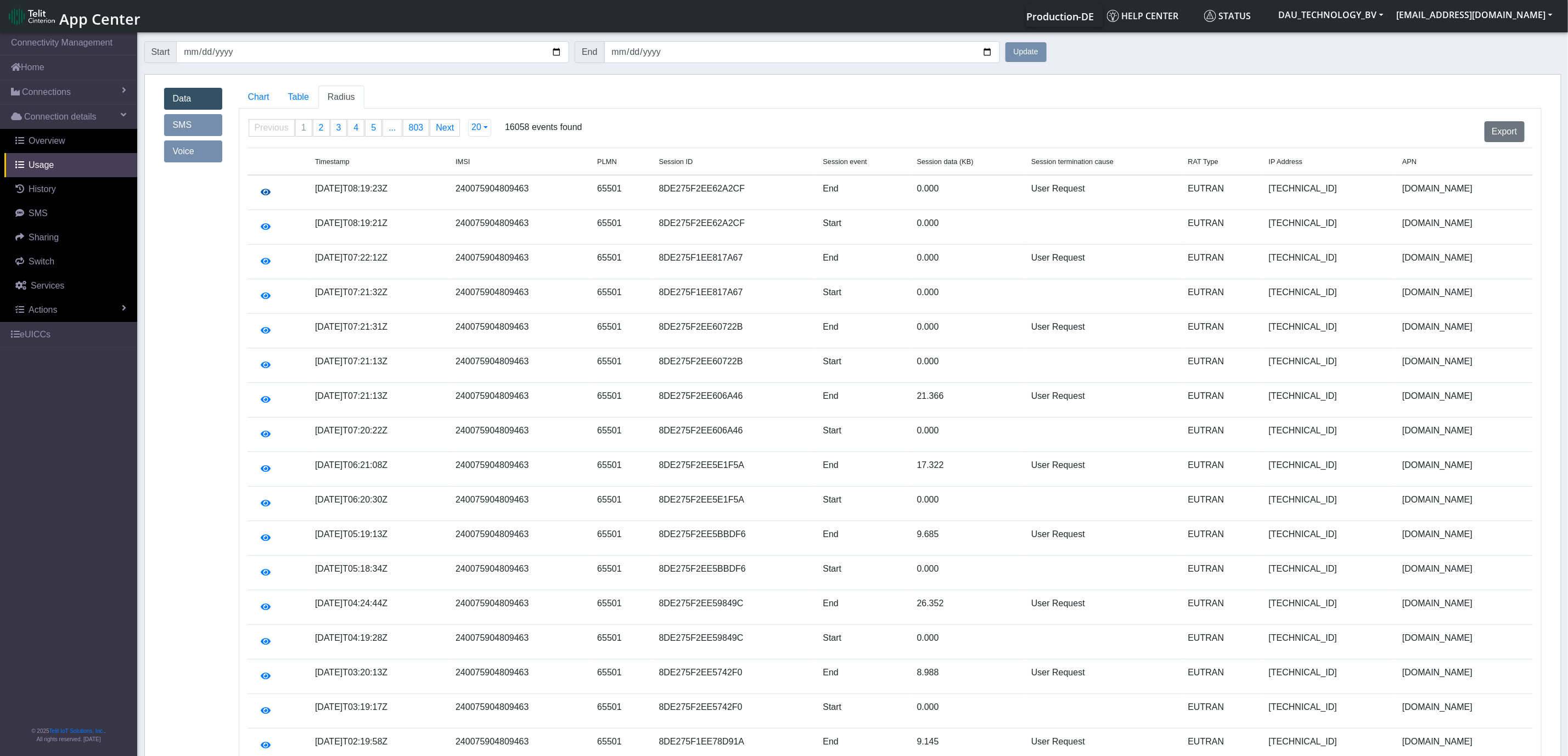
click at [262, 190] on icon "button" at bounding box center [266, 191] width 10 height 9
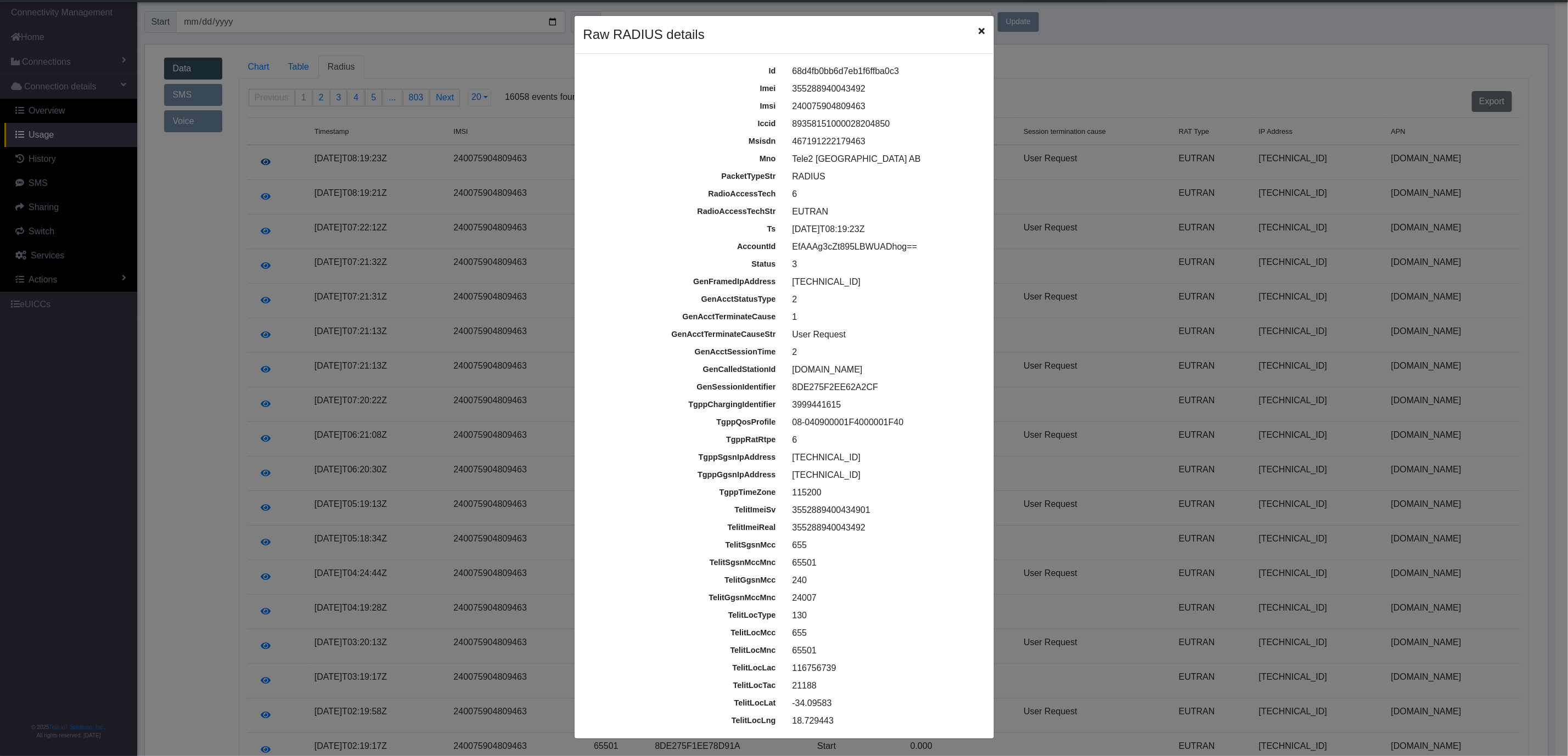
scroll to position [4, 0]
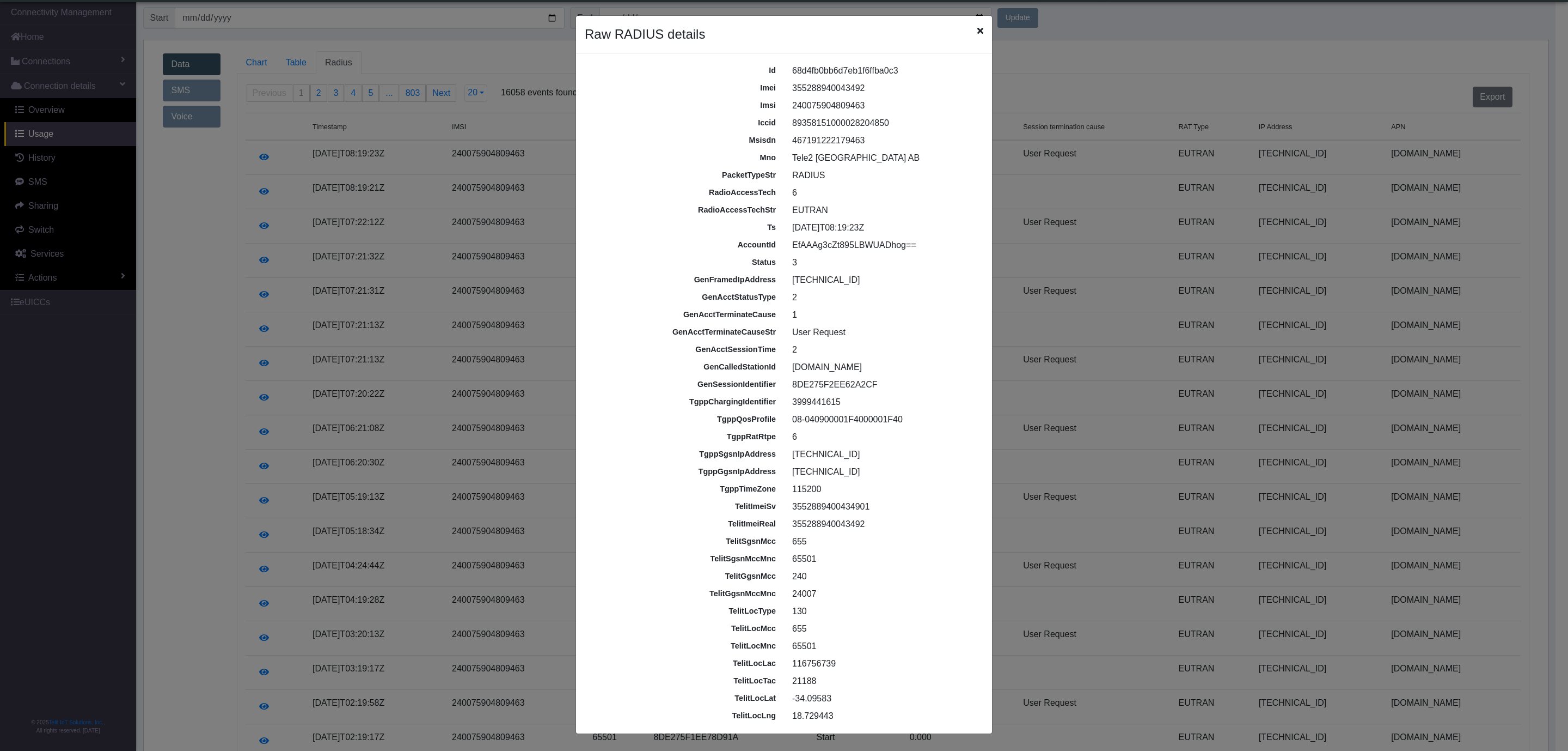
click at [975, 31] on div "Raw RADIUS details" at bounding box center [784, 35] width 416 height 38
click at [978, 31] on icon "Close" at bounding box center [980, 30] width 6 height 9
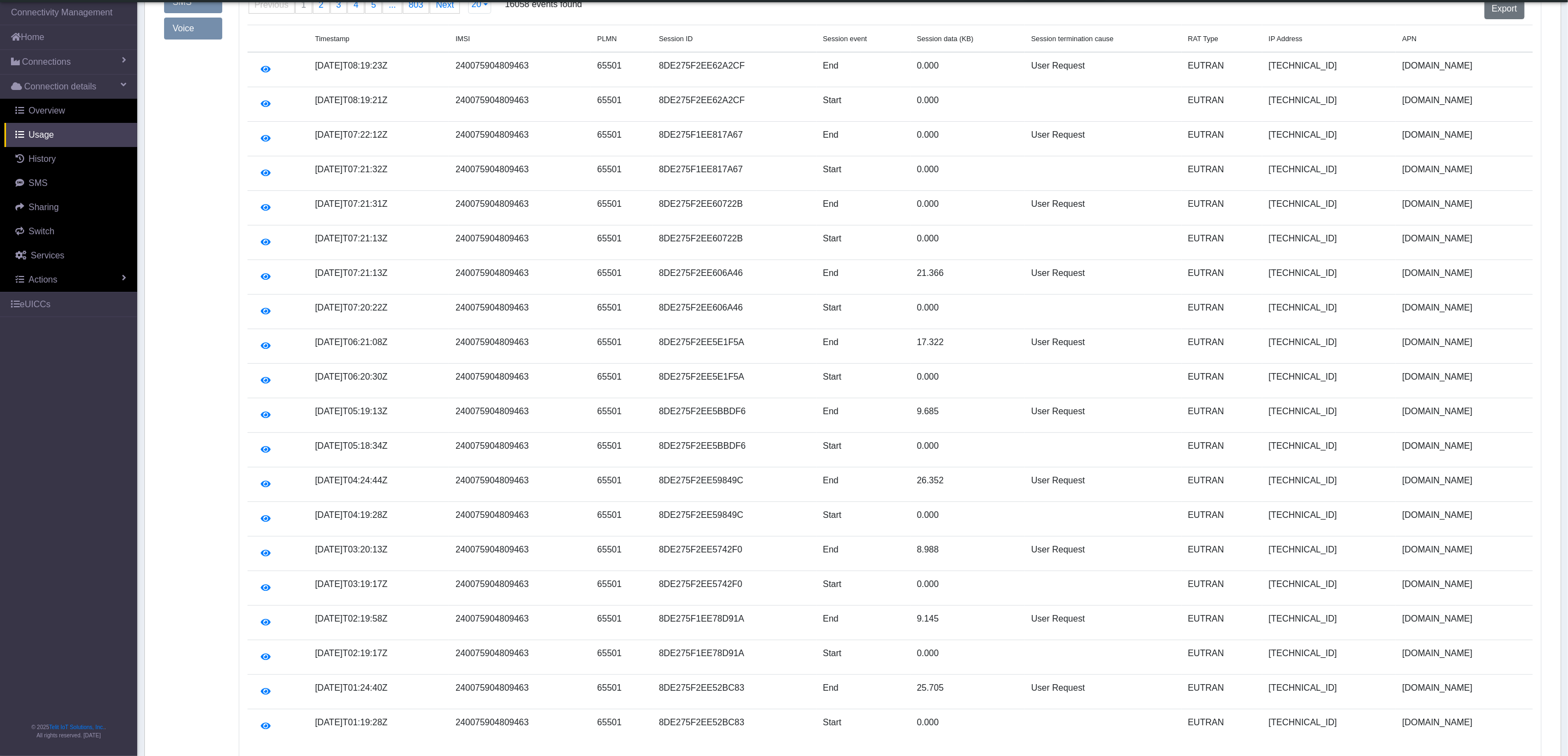
scroll to position [0, 0]
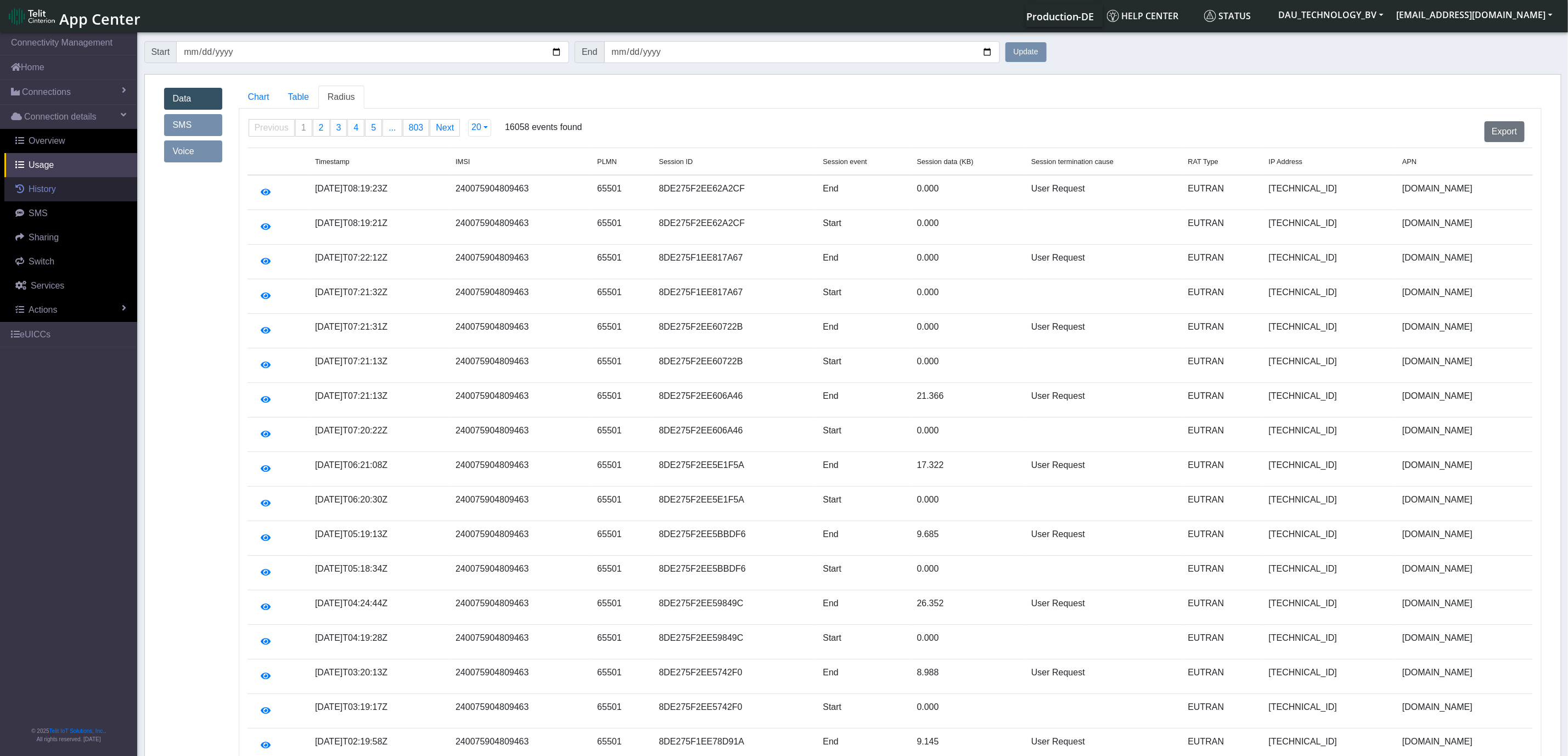
click at [67, 187] on link "History" at bounding box center [71, 189] width 133 height 24
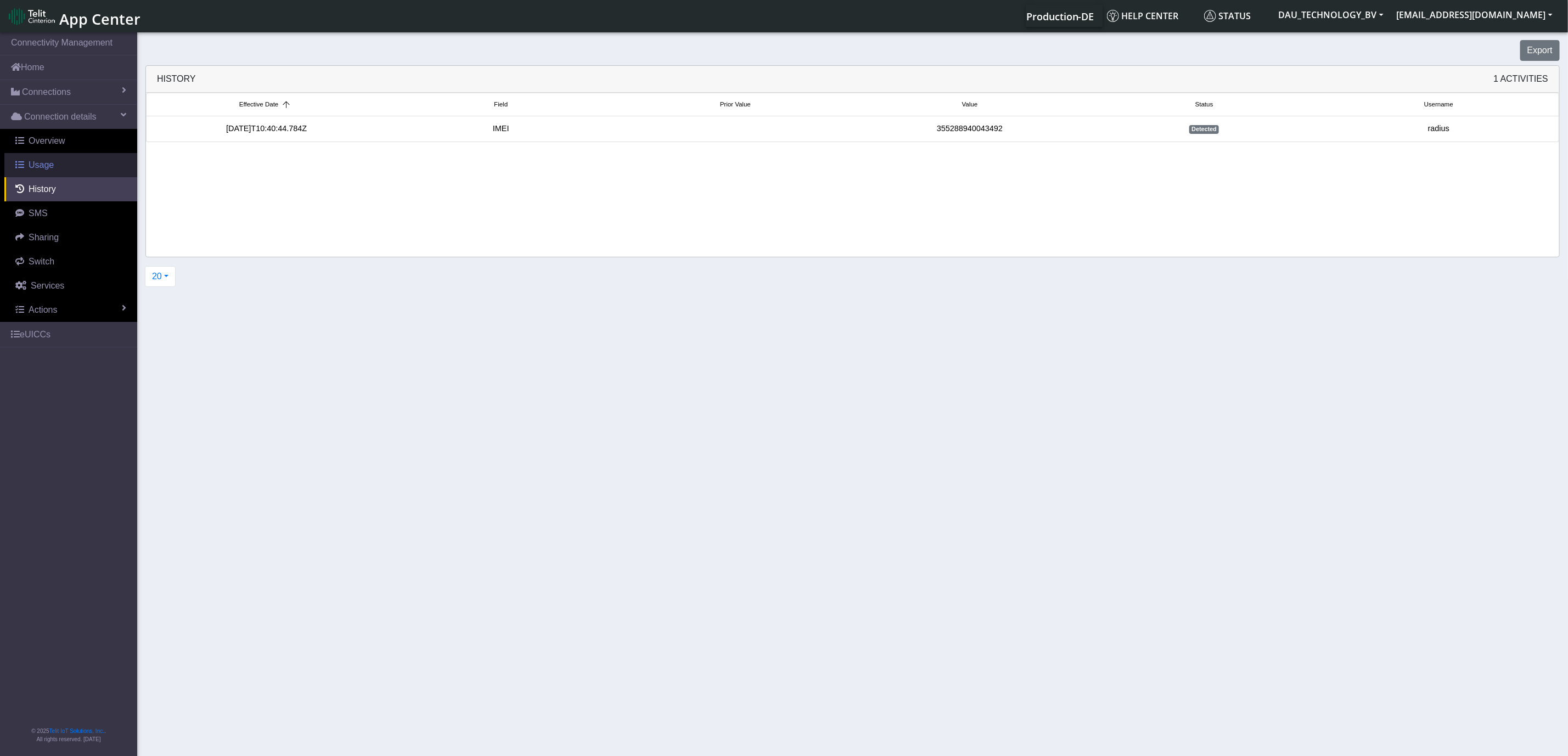
click at [55, 166] on link "Usage" at bounding box center [71, 165] width 133 height 24
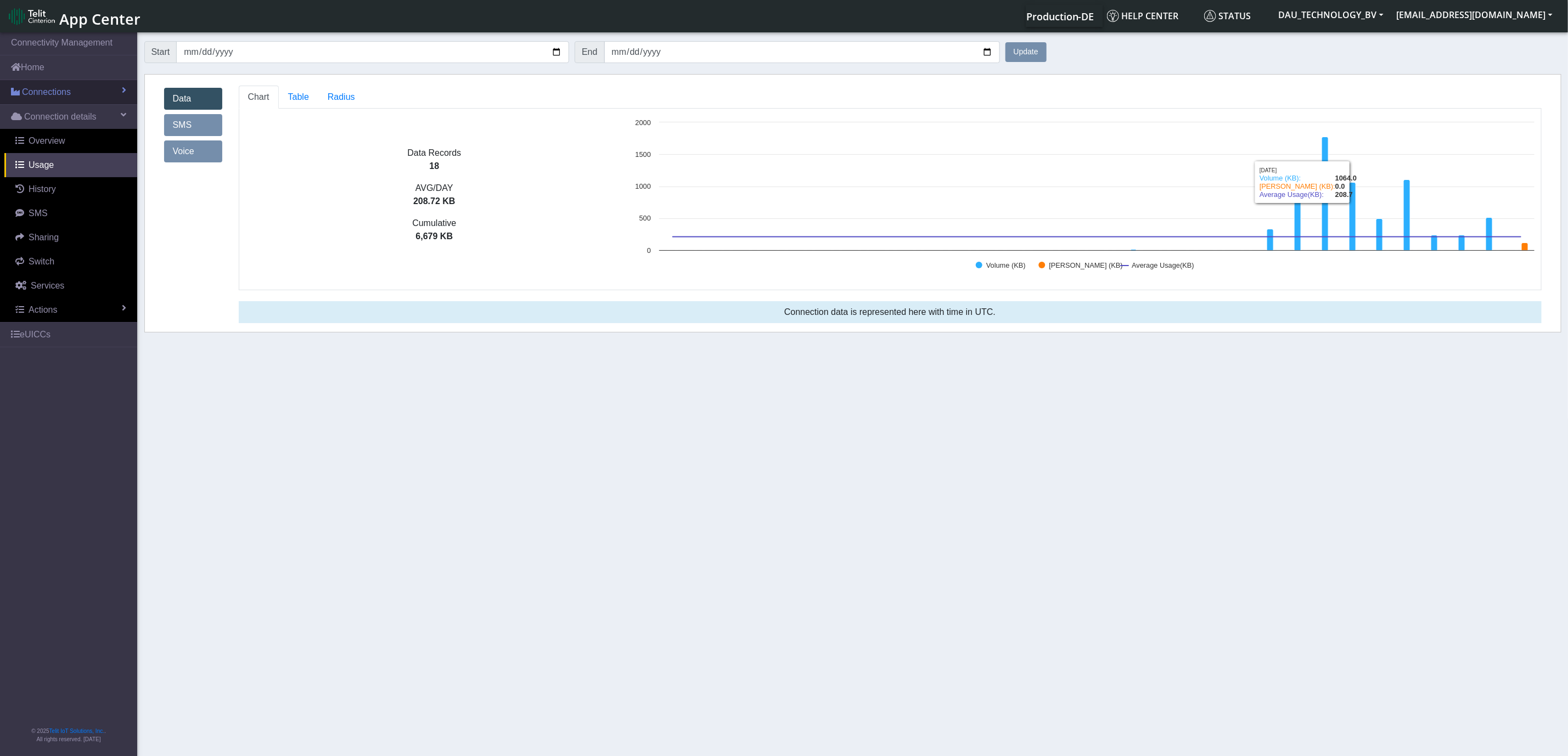
click at [123, 88] on span at bounding box center [123, 89] width 4 height 9
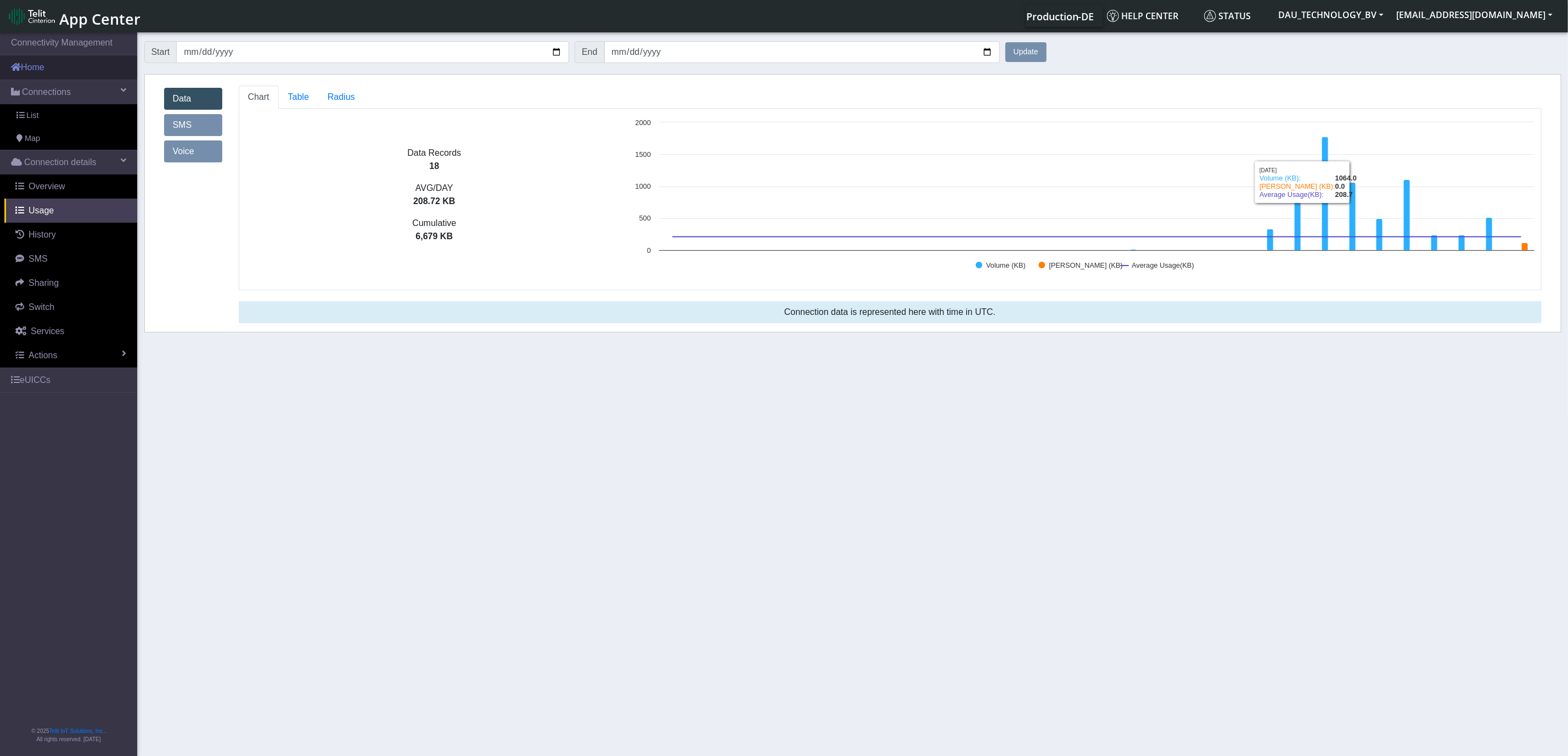
click at [32, 73] on link "Home" at bounding box center [68, 67] width 137 height 24
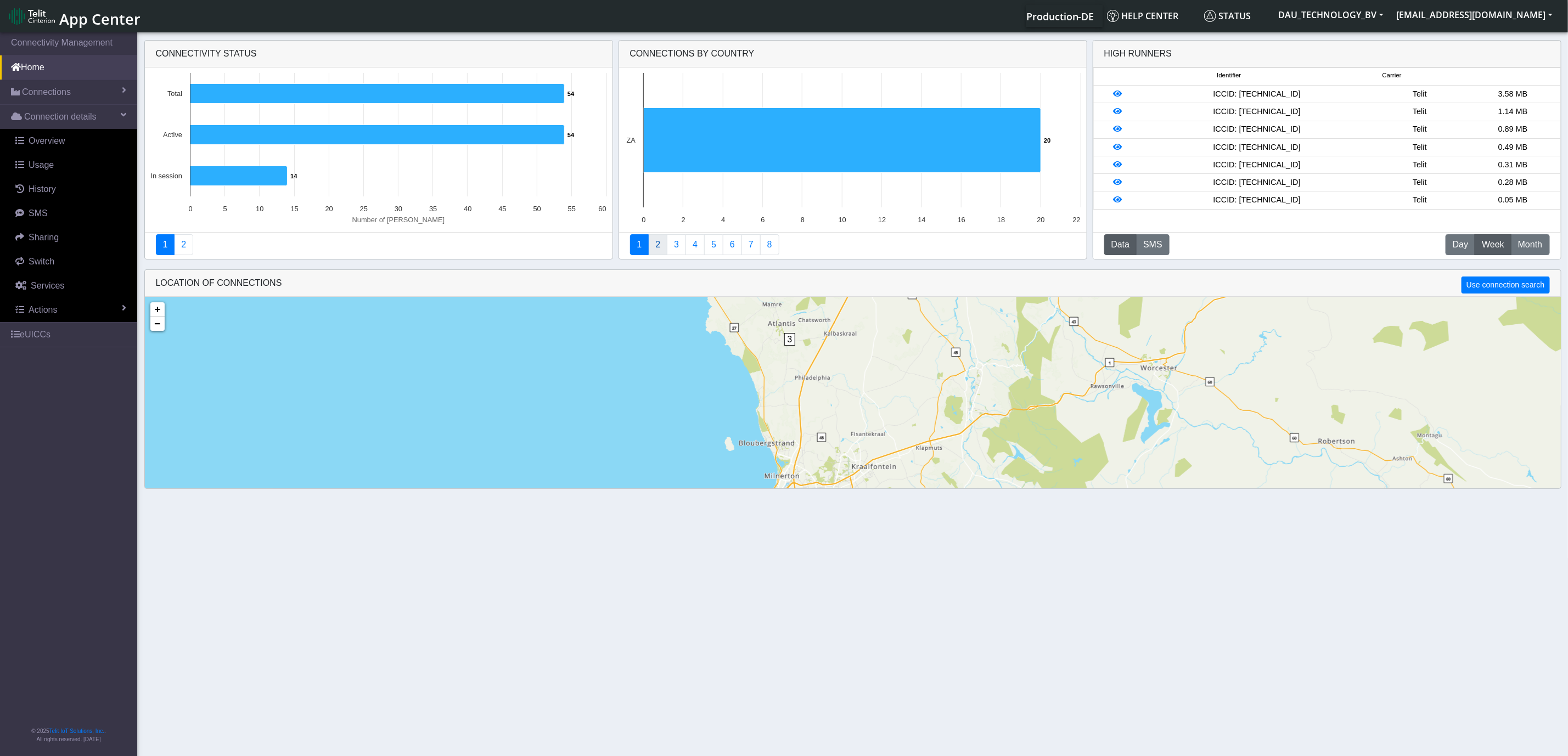
click at [659, 244] on link "2" at bounding box center [657, 245] width 19 height 21
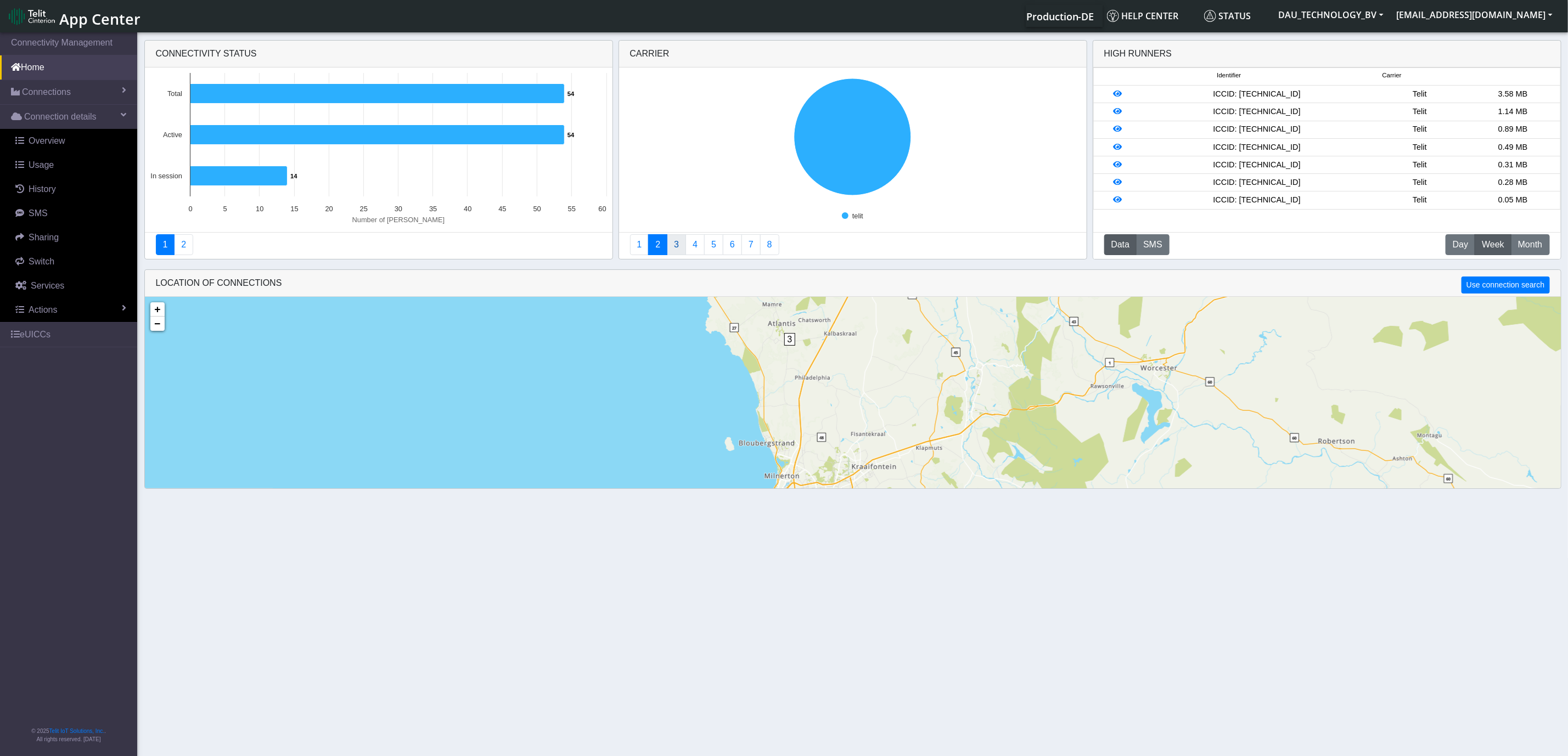
click at [675, 241] on link "3" at bounding box center [676, 245] width 19 height 21
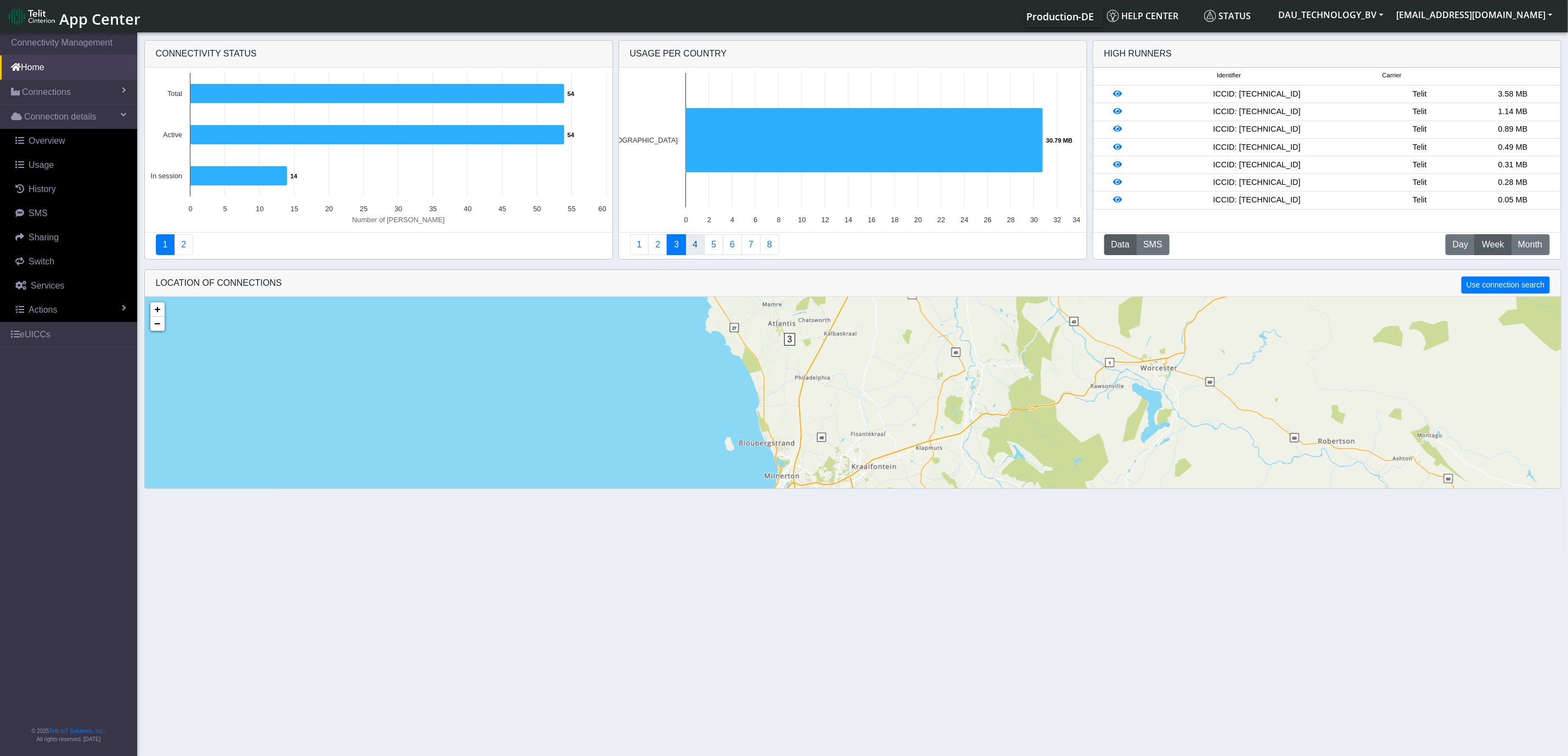
click at [700, 243] on link "4" at bounding box center [695, 245] width 19 height 21
click at [713, 243] on link "5" at bounding box center [713, 245] width 19 height 21
click at [734, 245] on link "6" at bounding box center [732, 245] width 19 height 21
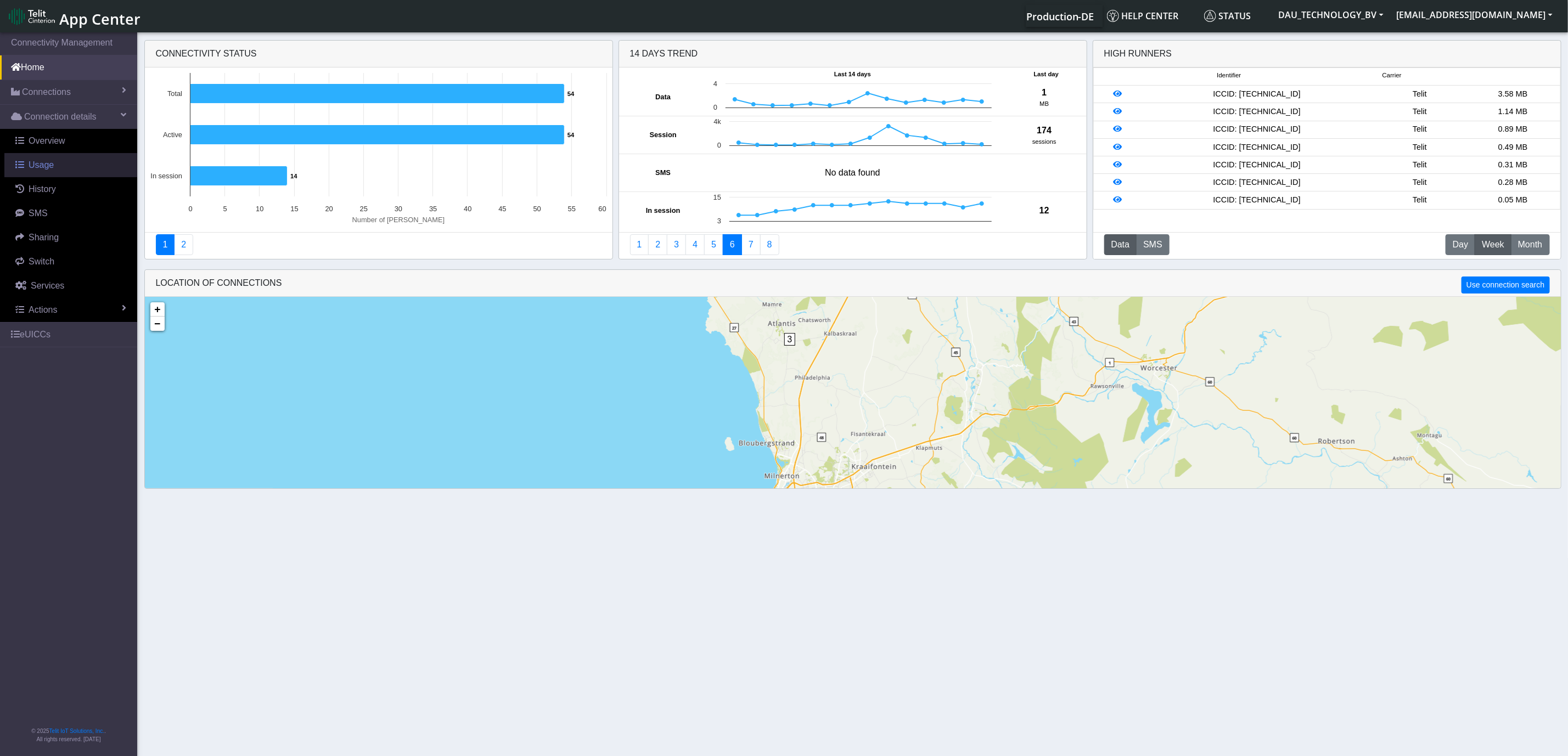
click at [37, 168] on span "Usage" at bounding box center [41, 164] width 25 height 9
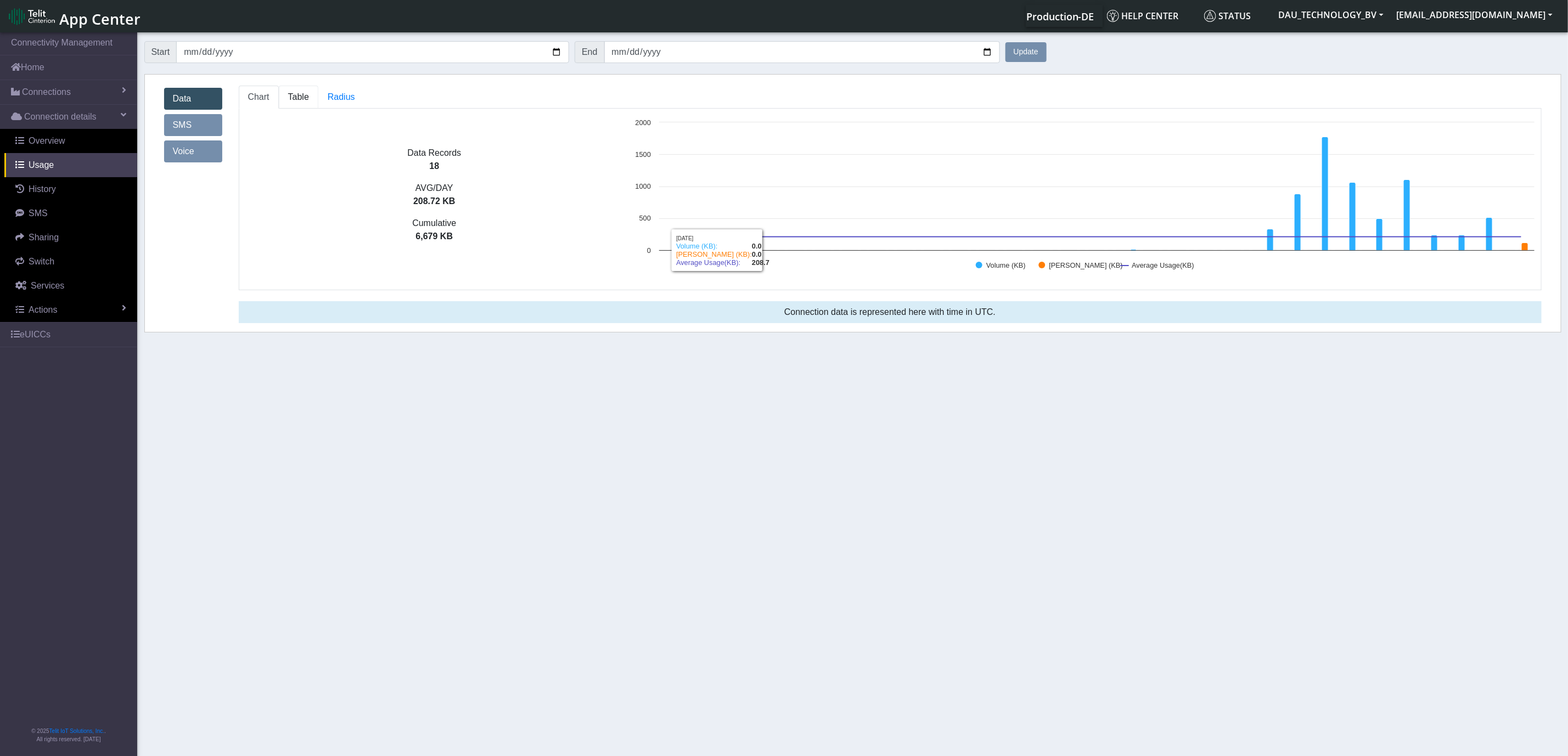
click at [291, 97] on span "Table" at bounding box center [299, 97] width 21 height 9
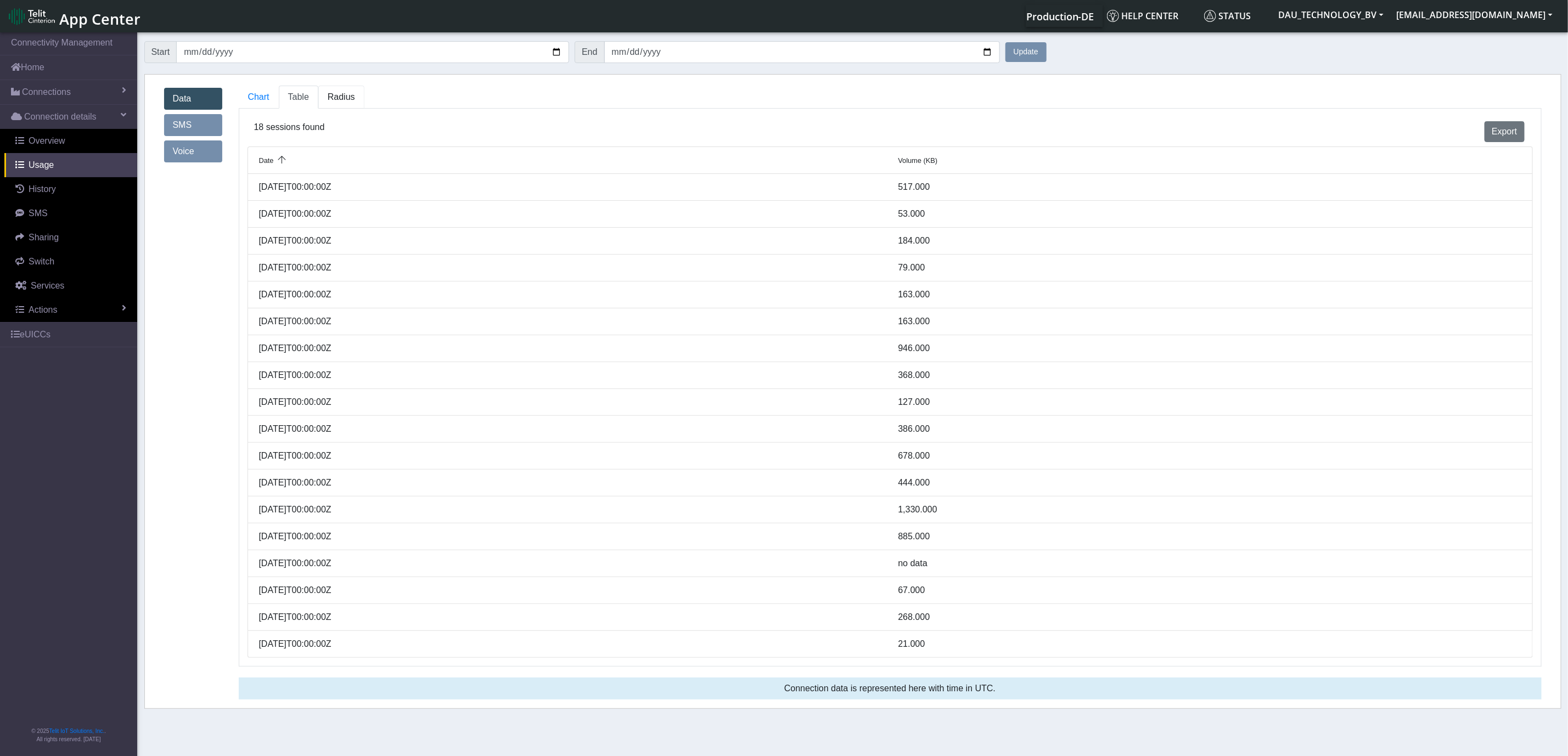
click at [345, 89] on link "Radius" at bounding box center [341, 97] width 46 height 23
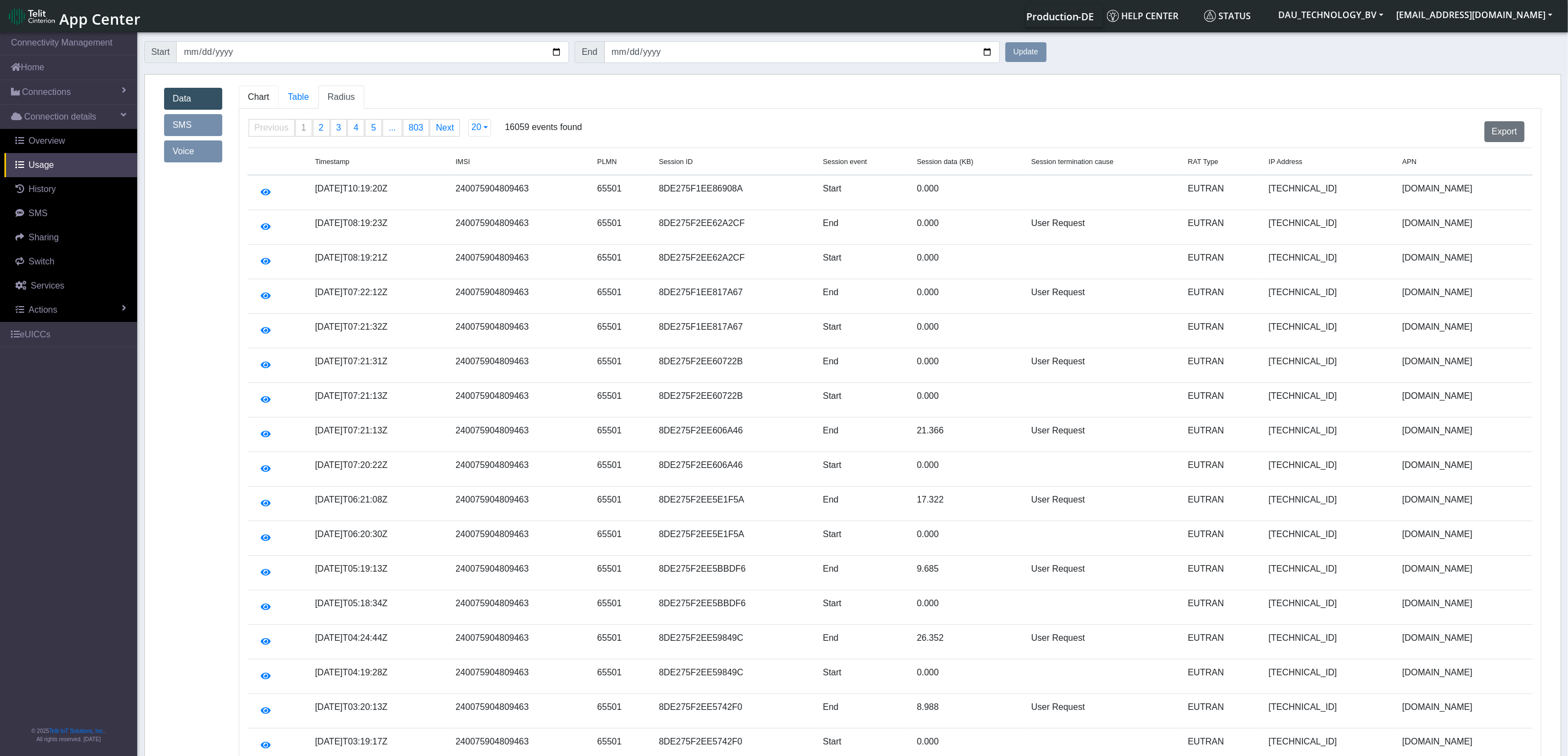
click at [270, 89] on link "Chart" at bounding box center [258, 97] width 40 height 23
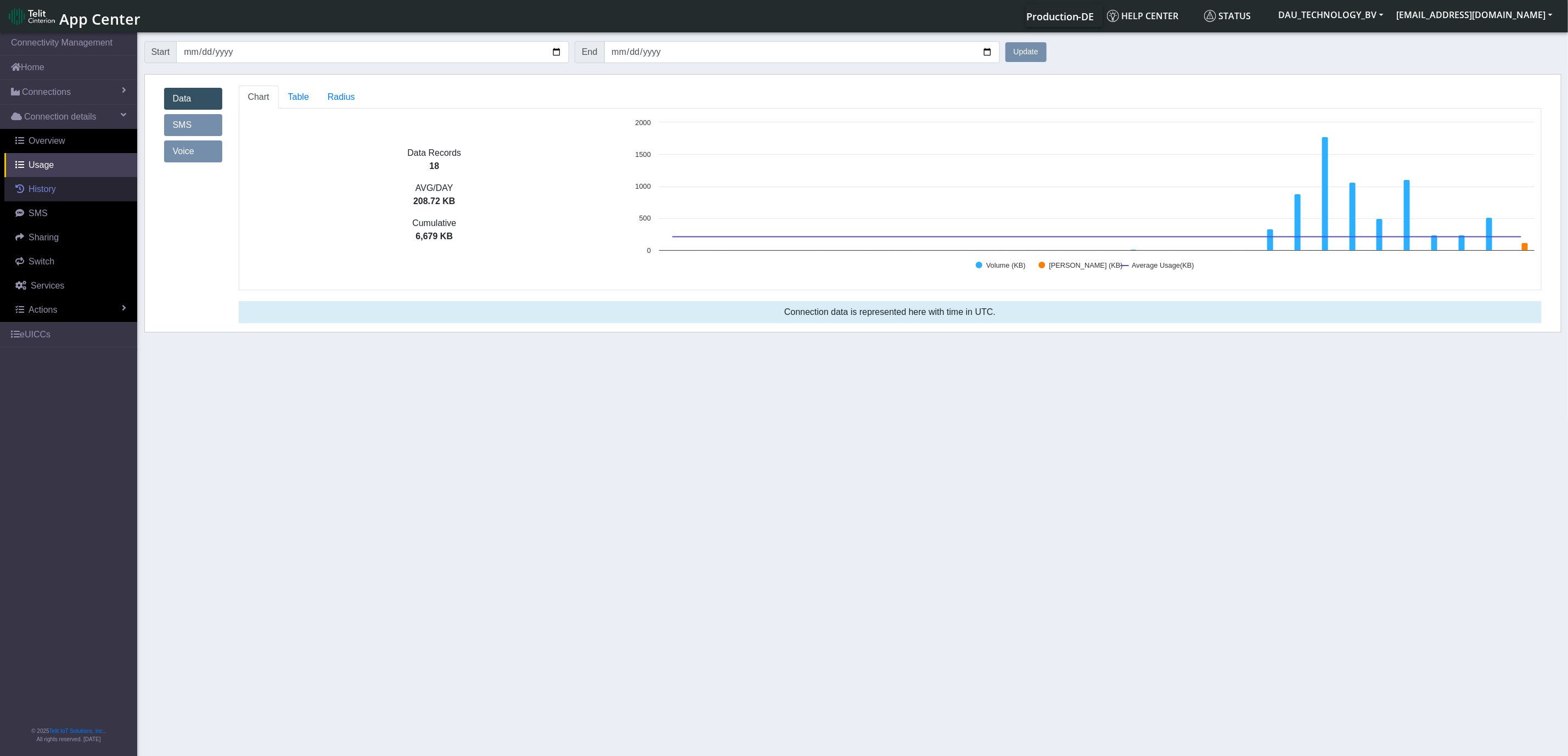
click at [45, 194] on span "History" at bounding box center [42, 188] width 28 height 9
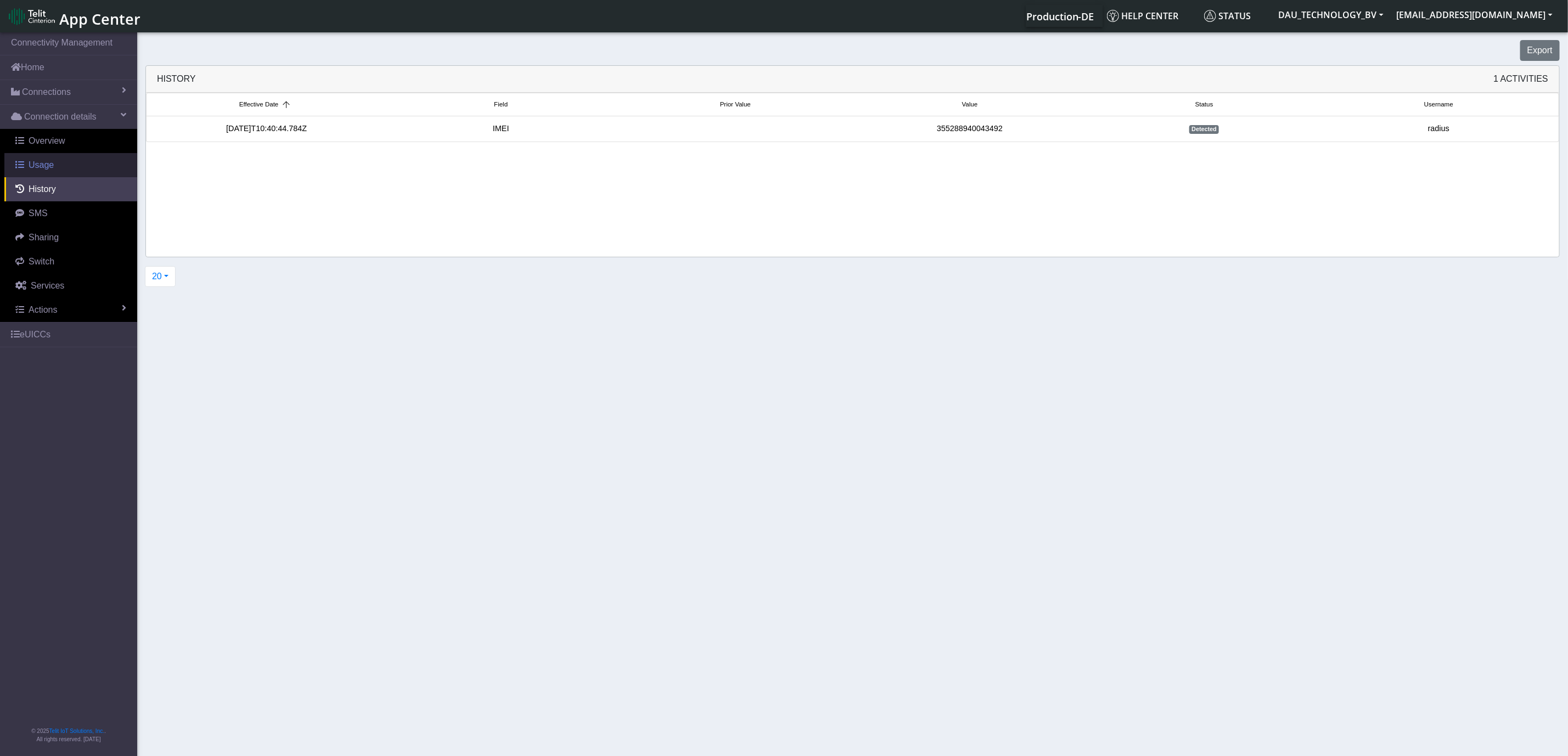
click at [53, 165] on link "Usage" at bounding box center [71, 165] width 133 height 24
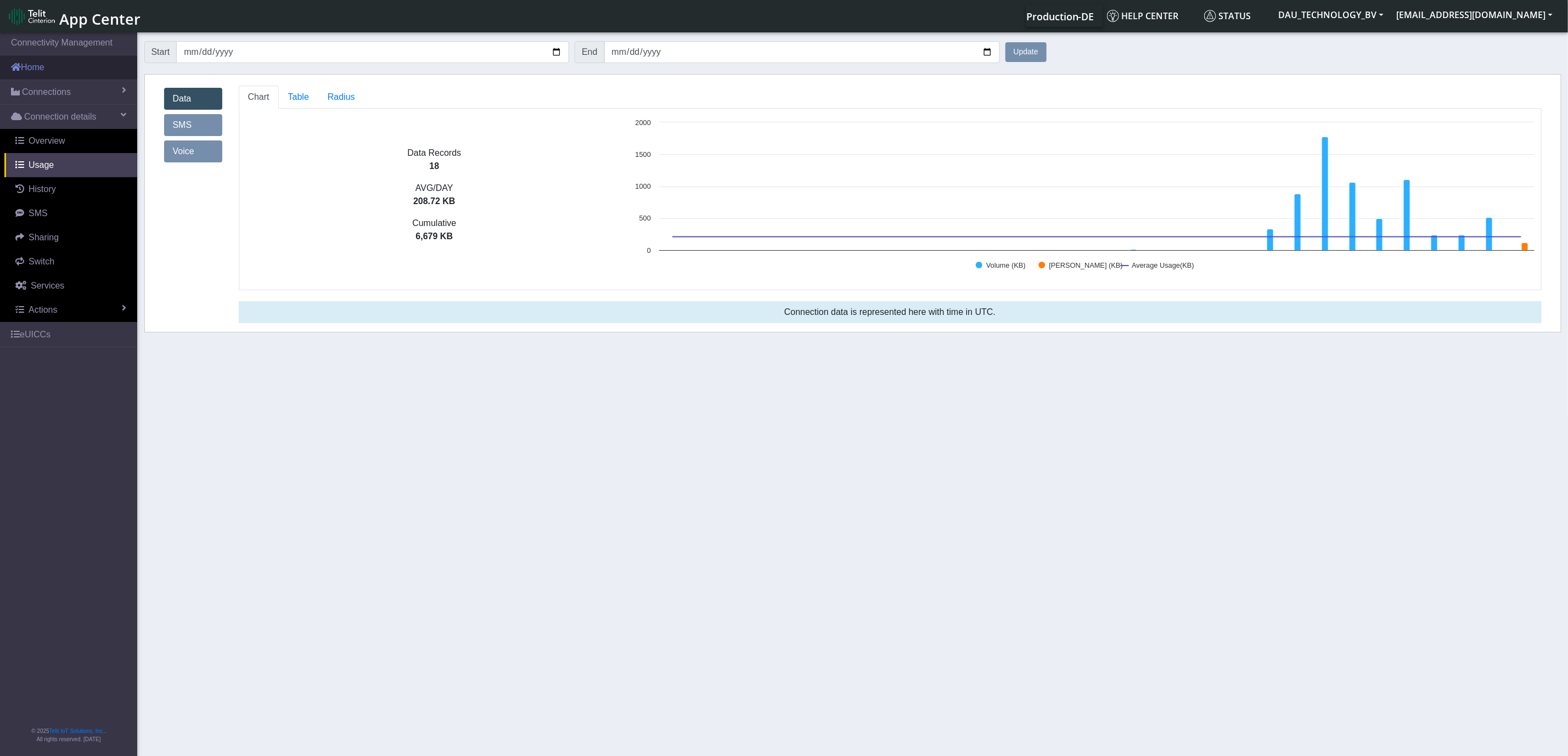
click at [70, 66] on link "Home" at bounding box center [68, 67] width 137 height 24
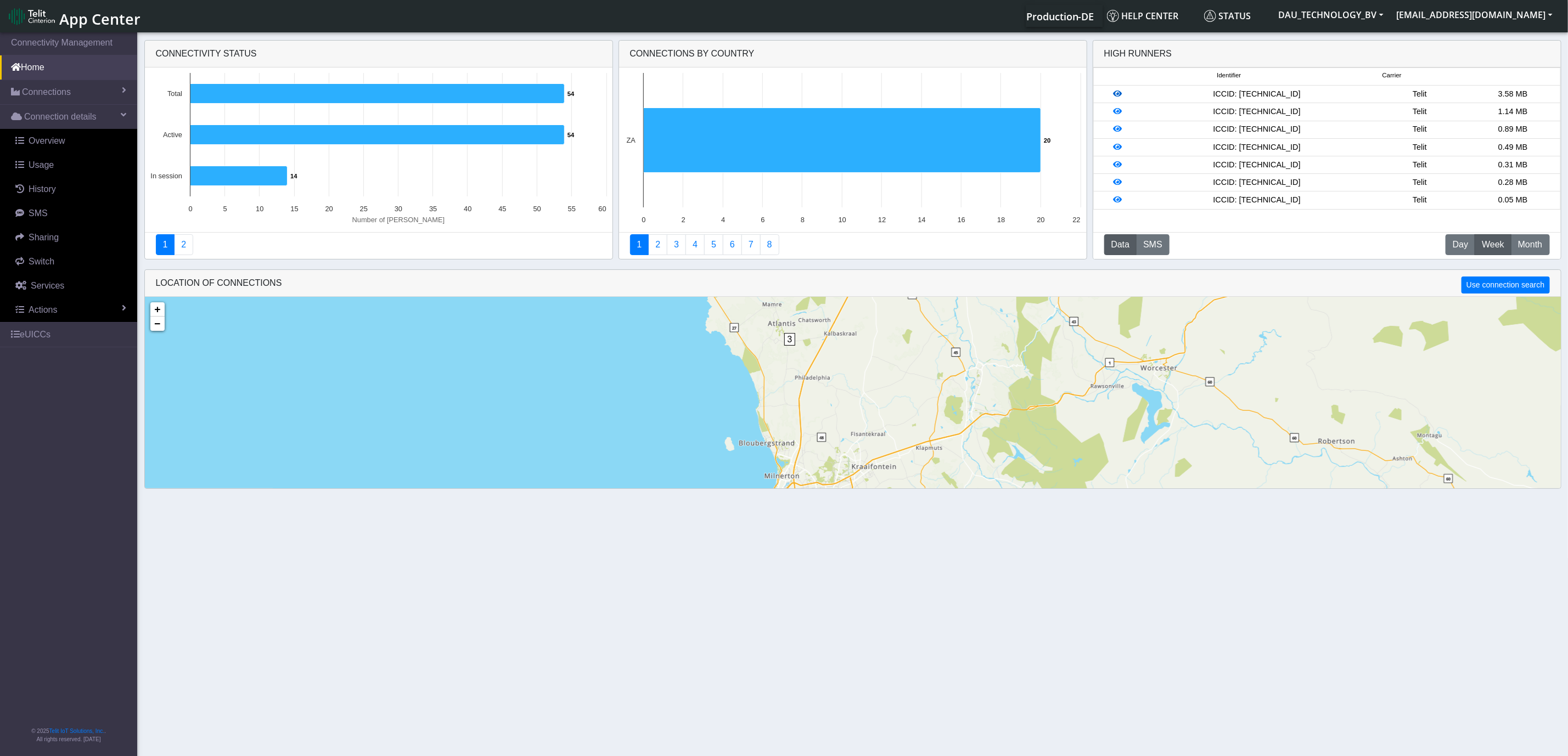
click at [1114, 96] on icon at bounding box center [1117, 93] width 9 height 7
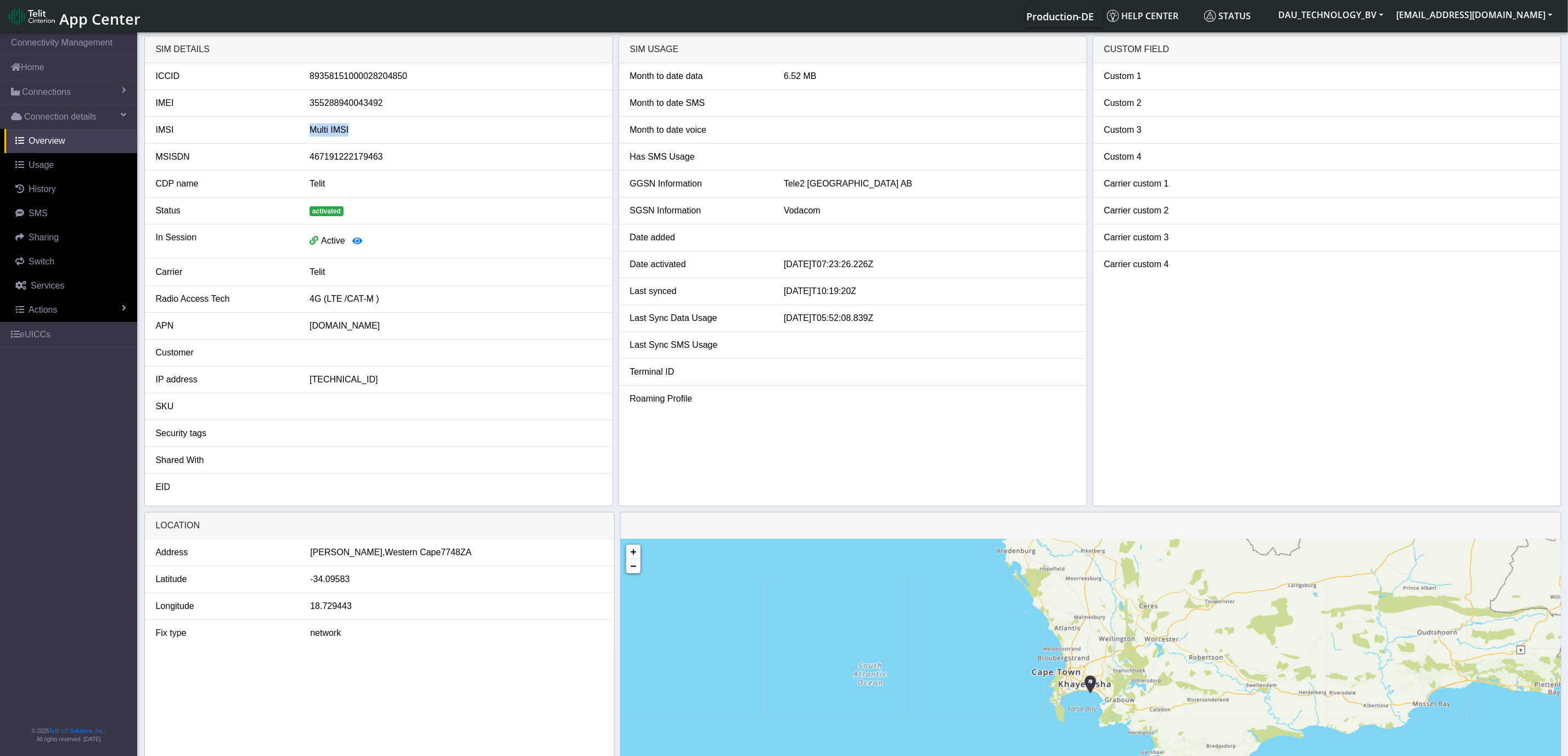
drag, startPoint x: 307, startPoint y: 133, endPoint x: 360, endPoint y: 135, distance: 53.0
click at [360, 135] on div "Multi IMSI" at bounding box center [454, 130] width 308 height 13
click at [336, 133] on div "Multi IMSI" at bounding box center [454, 130] width 308 height 13
click at [333, 130] on div "Multi IMSI" at bounding box center [454, 130] width 308 height 13
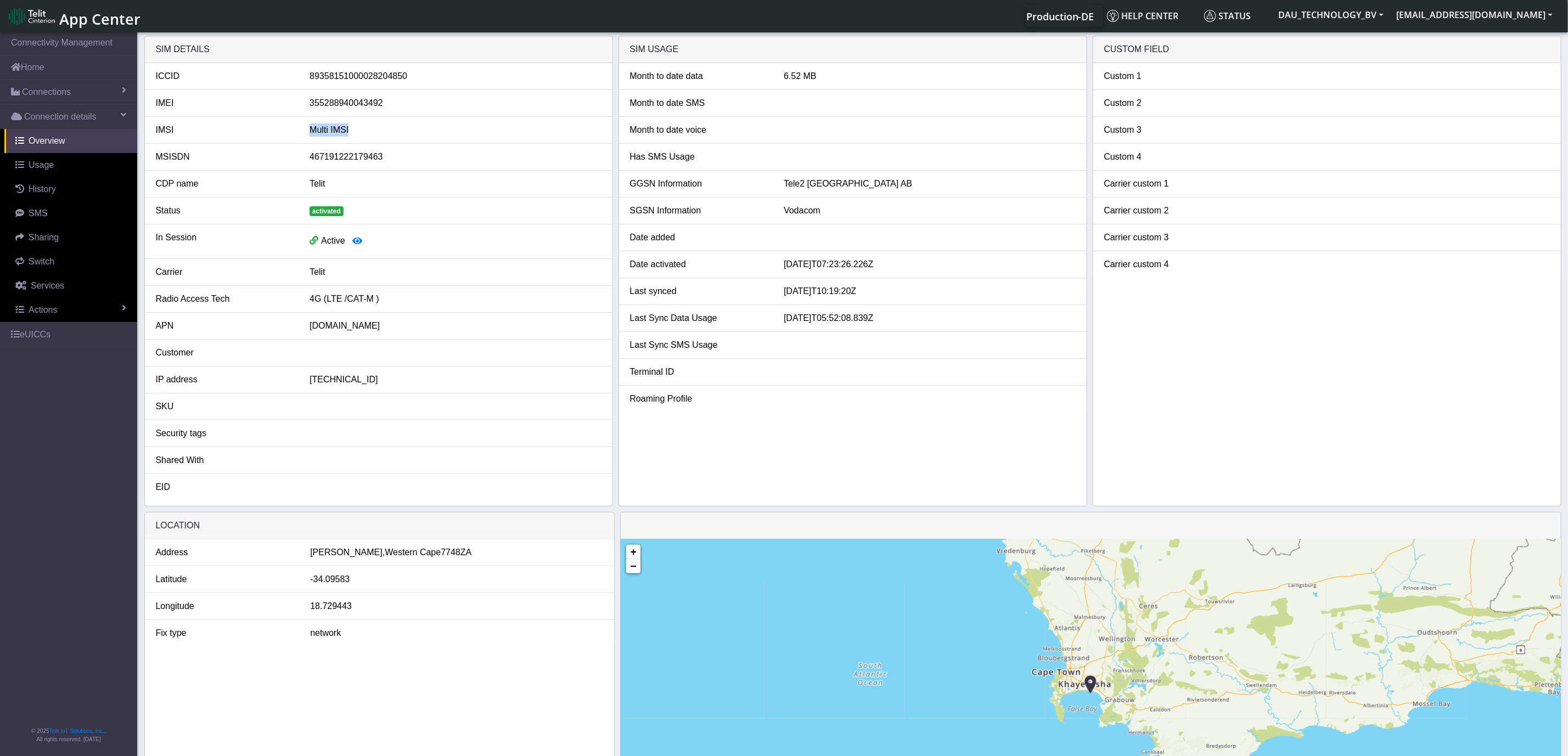
click at [333, 130] on div "Multi IMSI" at bounding box center [454, 130] width 308 height 13
drag, startPoint x: 774, startPoint y: 191, endPoint x: 859, endPoint y: 183, distance: 85.4
click at [859, 183] on div "GGSN Information Tele2 [GEOGRAPHIC_DATA] AB" at bounding box center [852, 183] width 462 height 13
click at [789, 189] on div "Tele2 [GEOGRAPHIC_DATA] AB" at bounding box center [928, 183] width 308 height 13
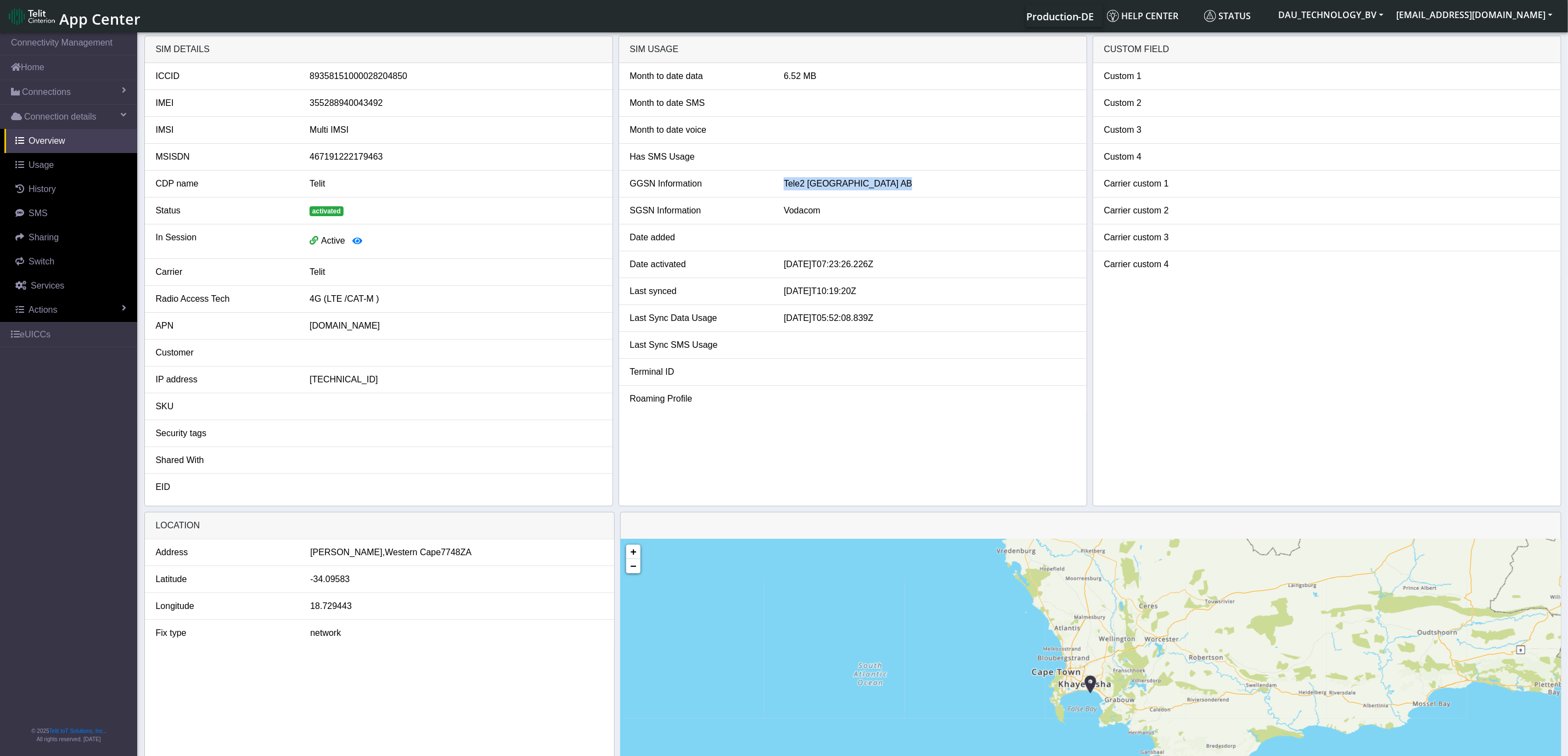
click at [789, 189] on div "Tele2 [GEOGRAPHIC_DATA] AB" at bounding box center [928, 183] width 308 height 13
click at [790, 189] on div "Tele2 [GEOGRAPHIC_DATA] AB" at bounding box center [928, 183] width 308 height 13
click at [38, 60] on link "Home" at bounding box center [68, 67] width 137 height 24
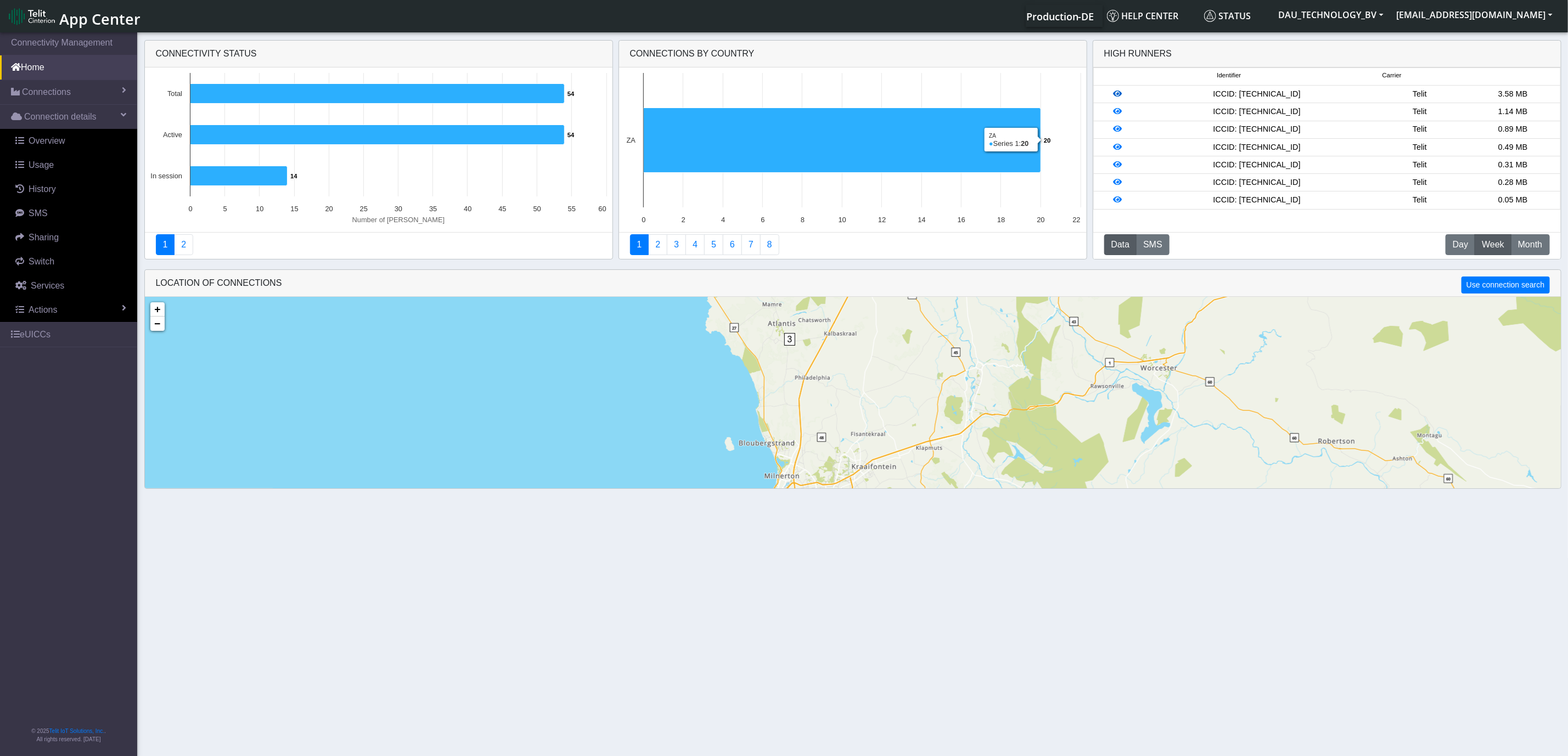
click at [1118, 97] on icon at bounding box center [1117, 93] width 9 height 7
click at [1117, 110] on icon at bounding box center [1117, 111] width 9 height 7
click at [1120, 133] on icon at bounding box center [1117, 128] width 9 height 7
click at [1119, 204] on icon at bounding box center [1117, 199] width 9 height 7
click at [1116, 183] on icon at bounding box center [1117, 182] width 9 height 7
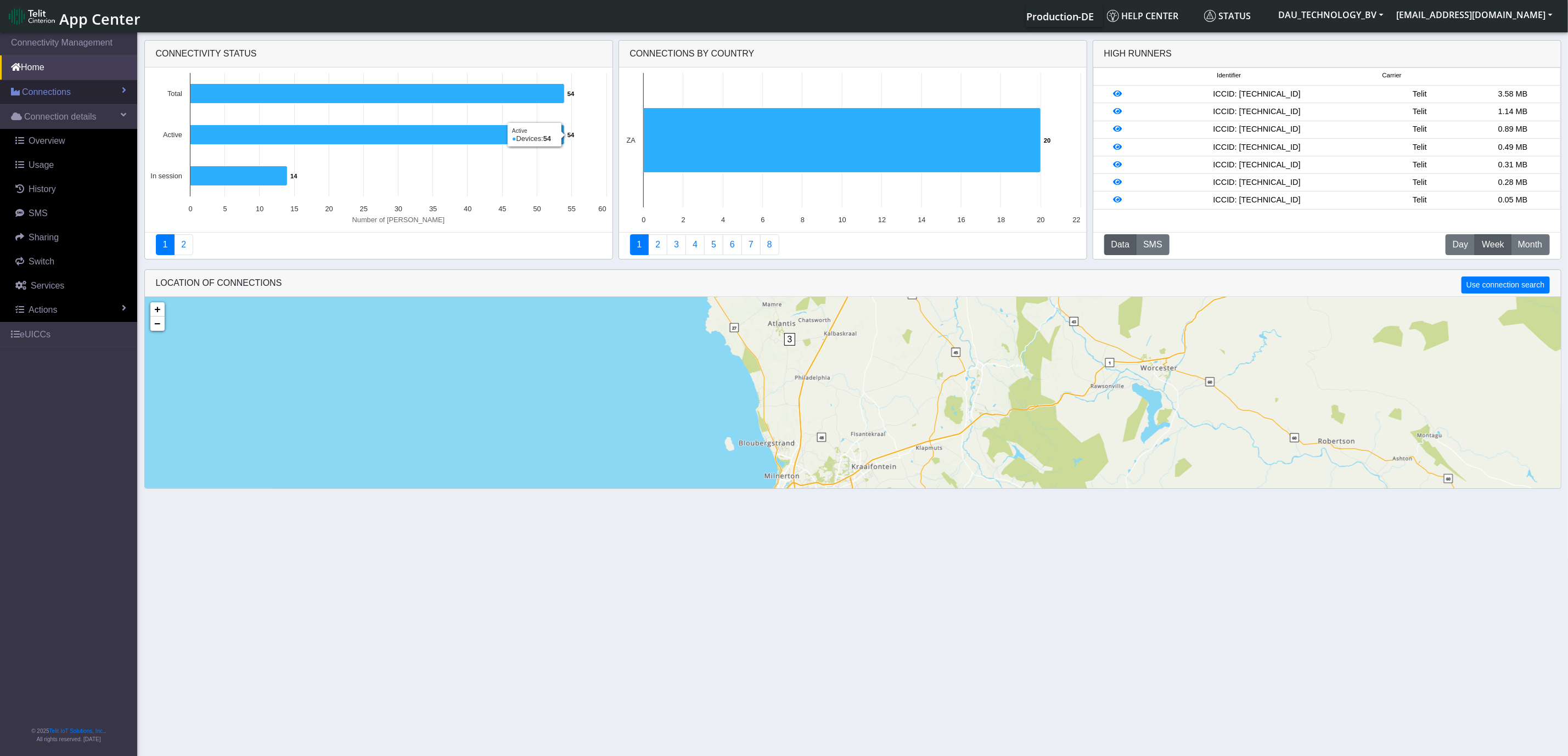
click at [80, 94] on link "Connections" at bounding box center [68, 92] width 137 height 24
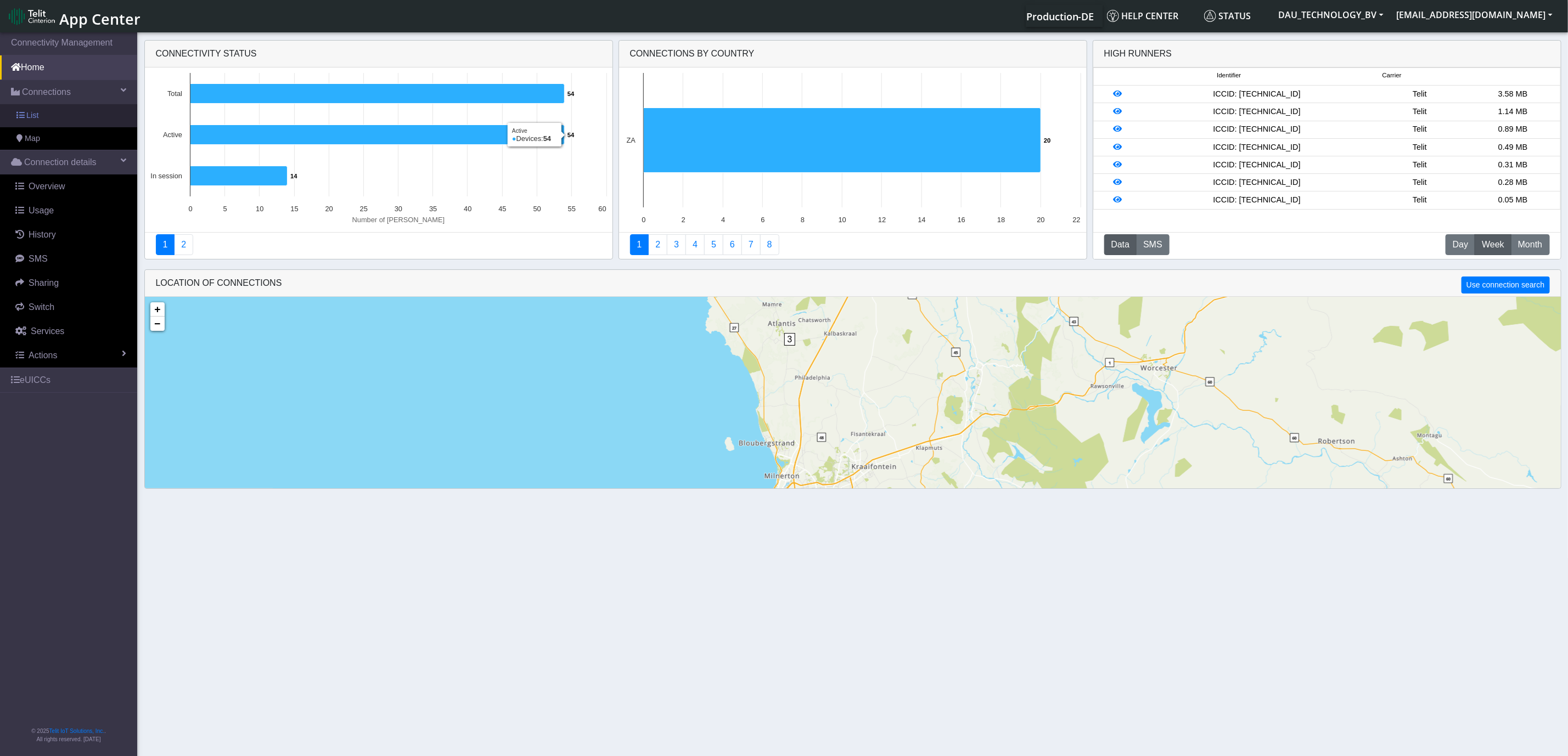
click at [38, 118] on link "List" at bounding box center [68, 115] width 137 height 23
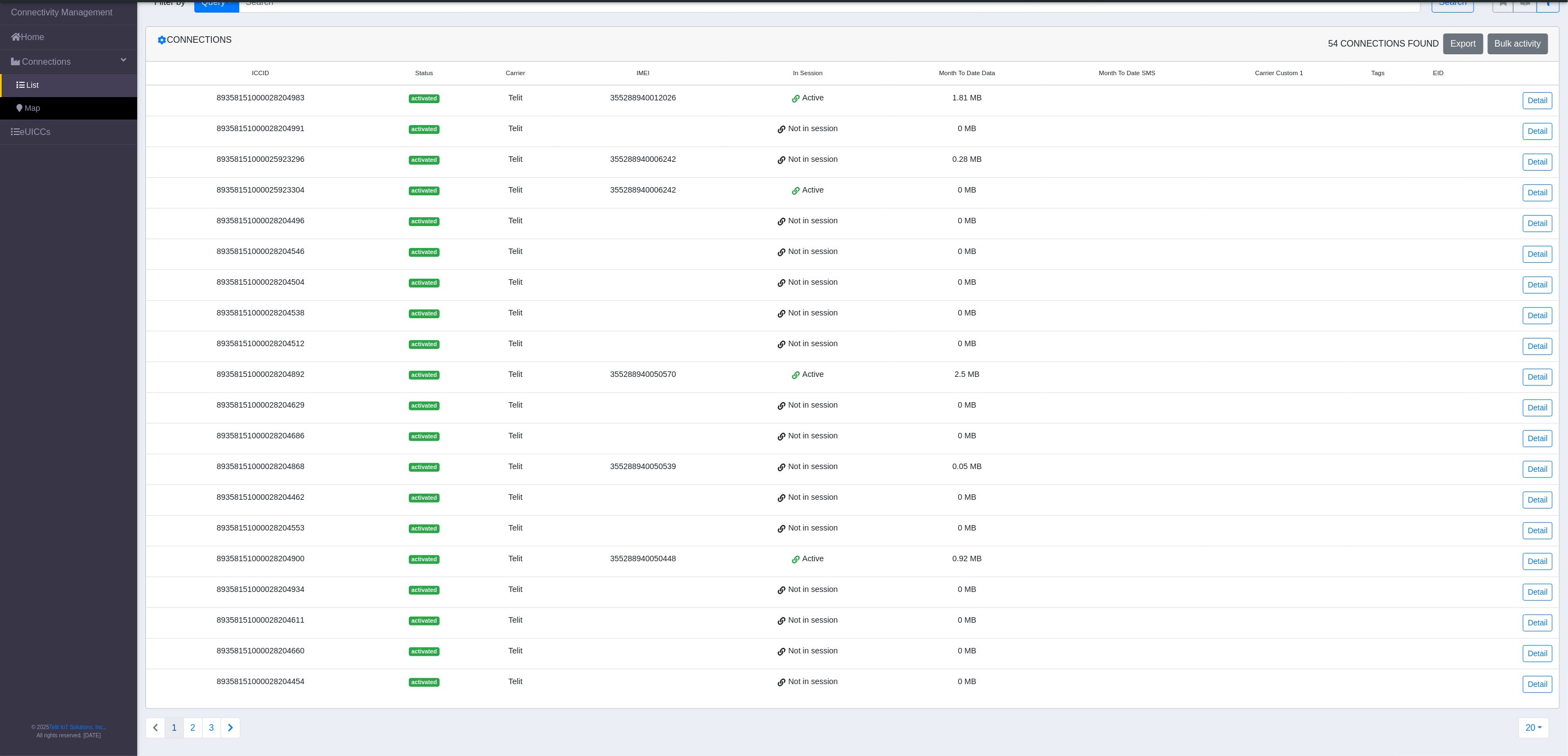
scroll to position [40, 0]
click at [1538, 553] on link "Detail" at bounding box center [1537, 561] width 30 height 17
click at [195, 726] on button "2" at bounding box center [193, 728] width 19 height 21
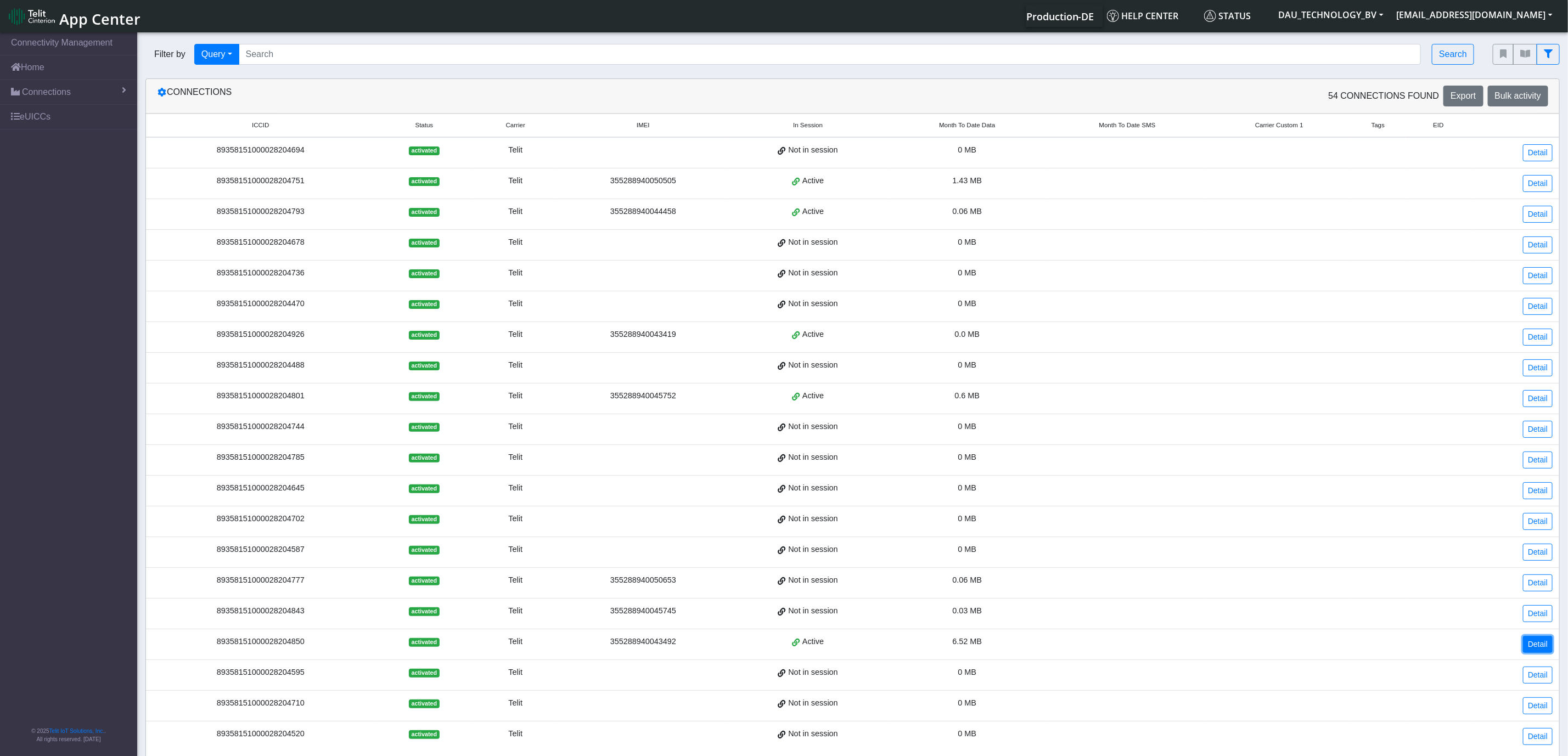
click at [1536, 653] on link "Detail" at bounding box center [1537, 644] width 30 height 17
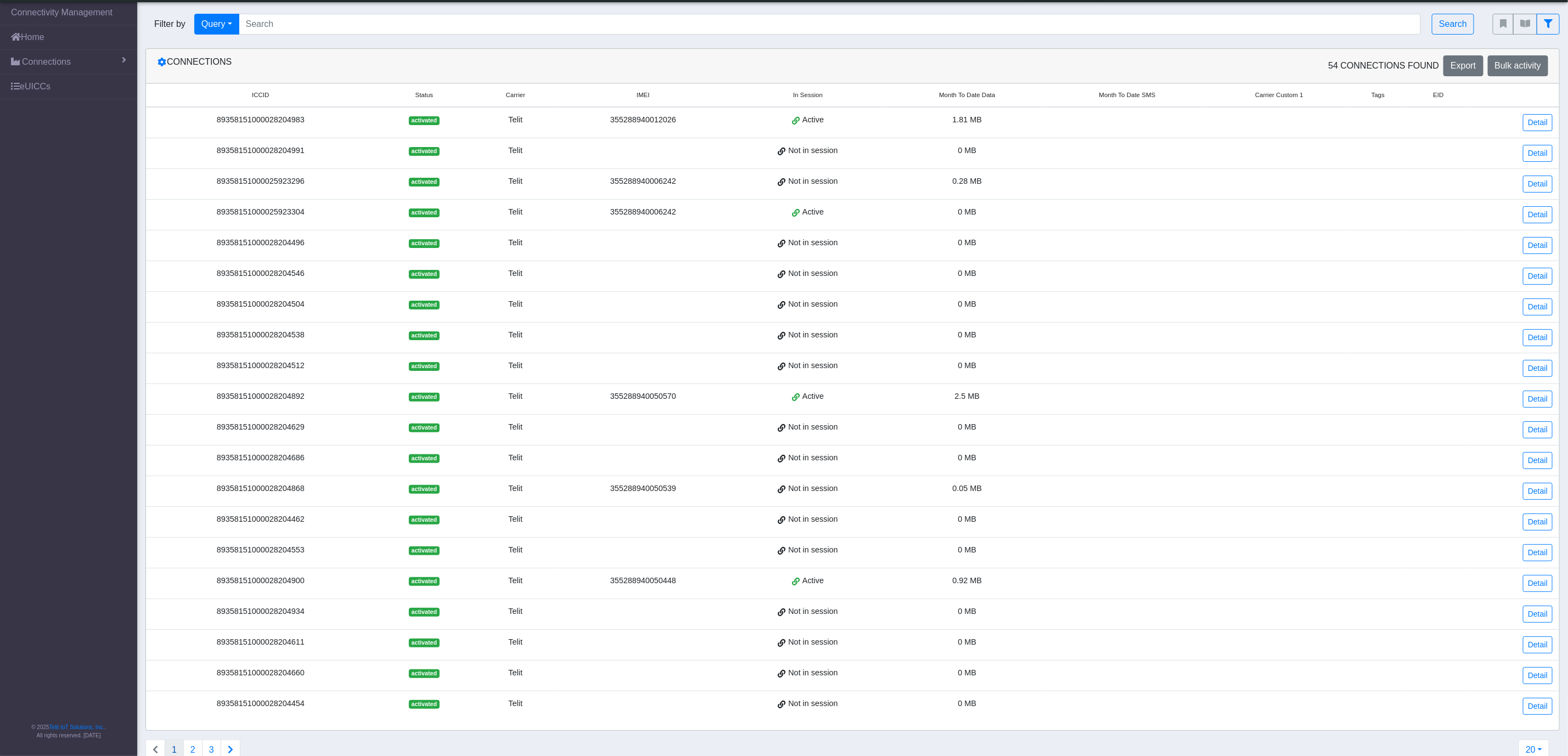
scroll to position [40, 0]
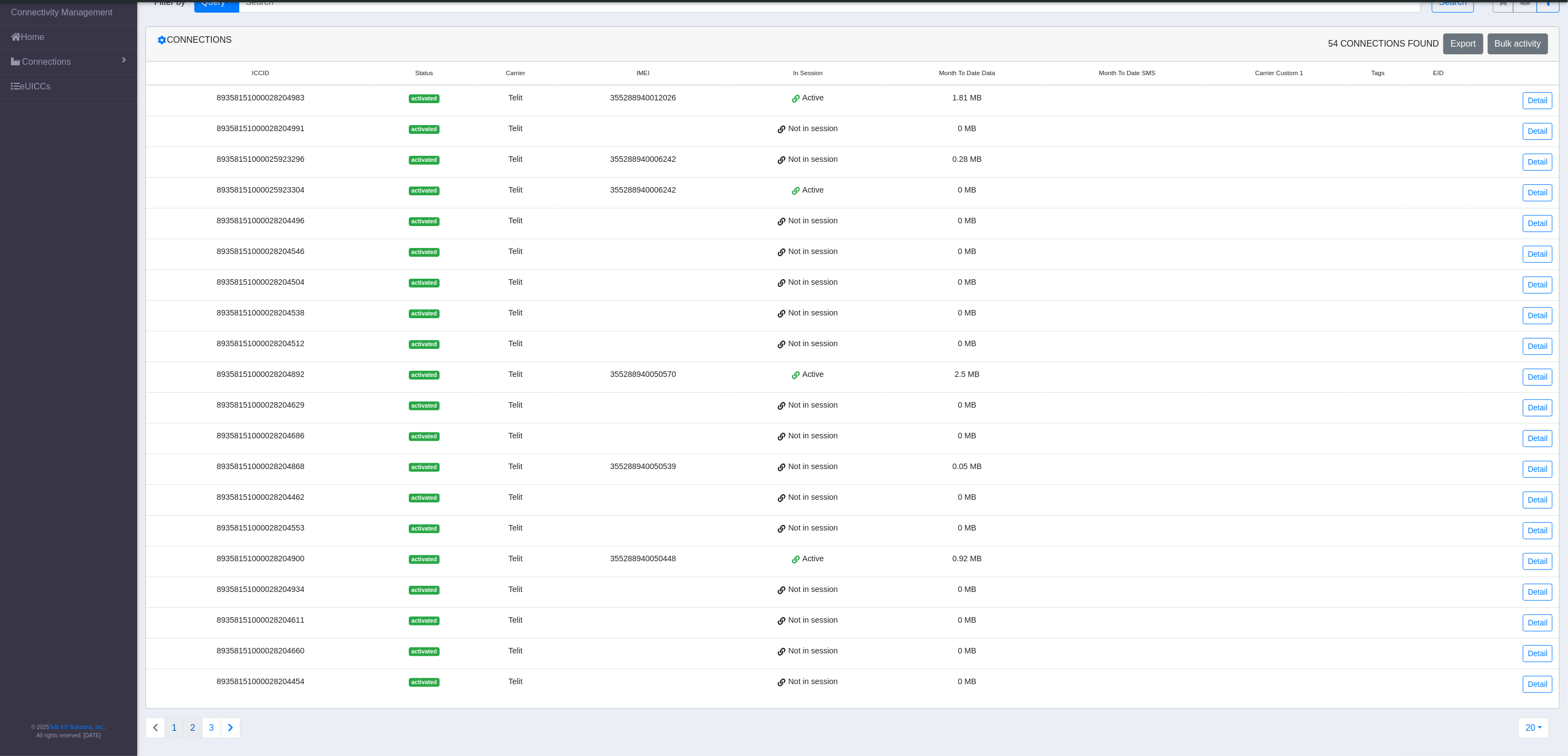
click at [195, 726] on button "2" at bounding box center [193, 728] width 19 height 21
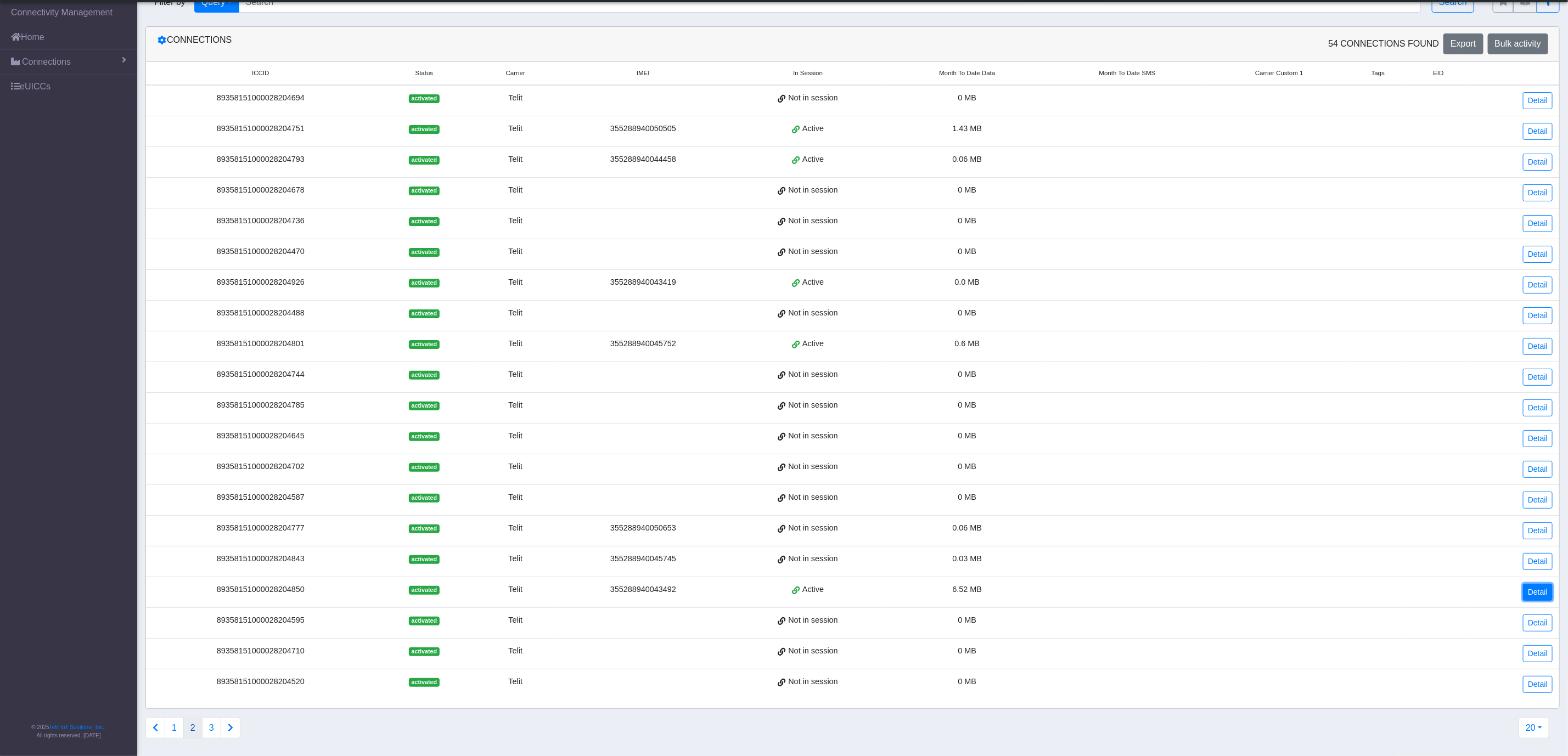
click at [1551, 588] on link "Detail" at bounding box center [1537, 591] width 30 height 17
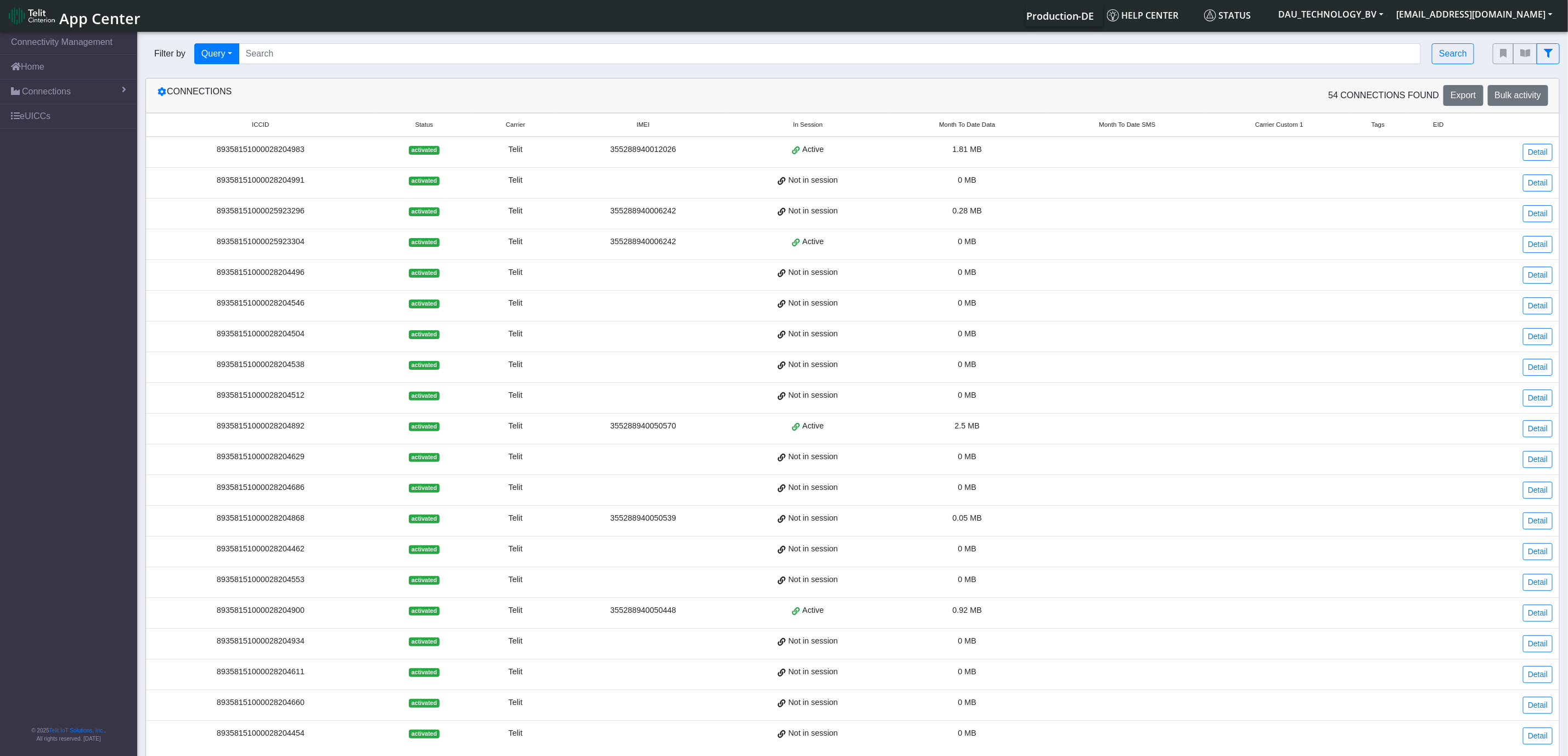
scroll to position [40, 0]
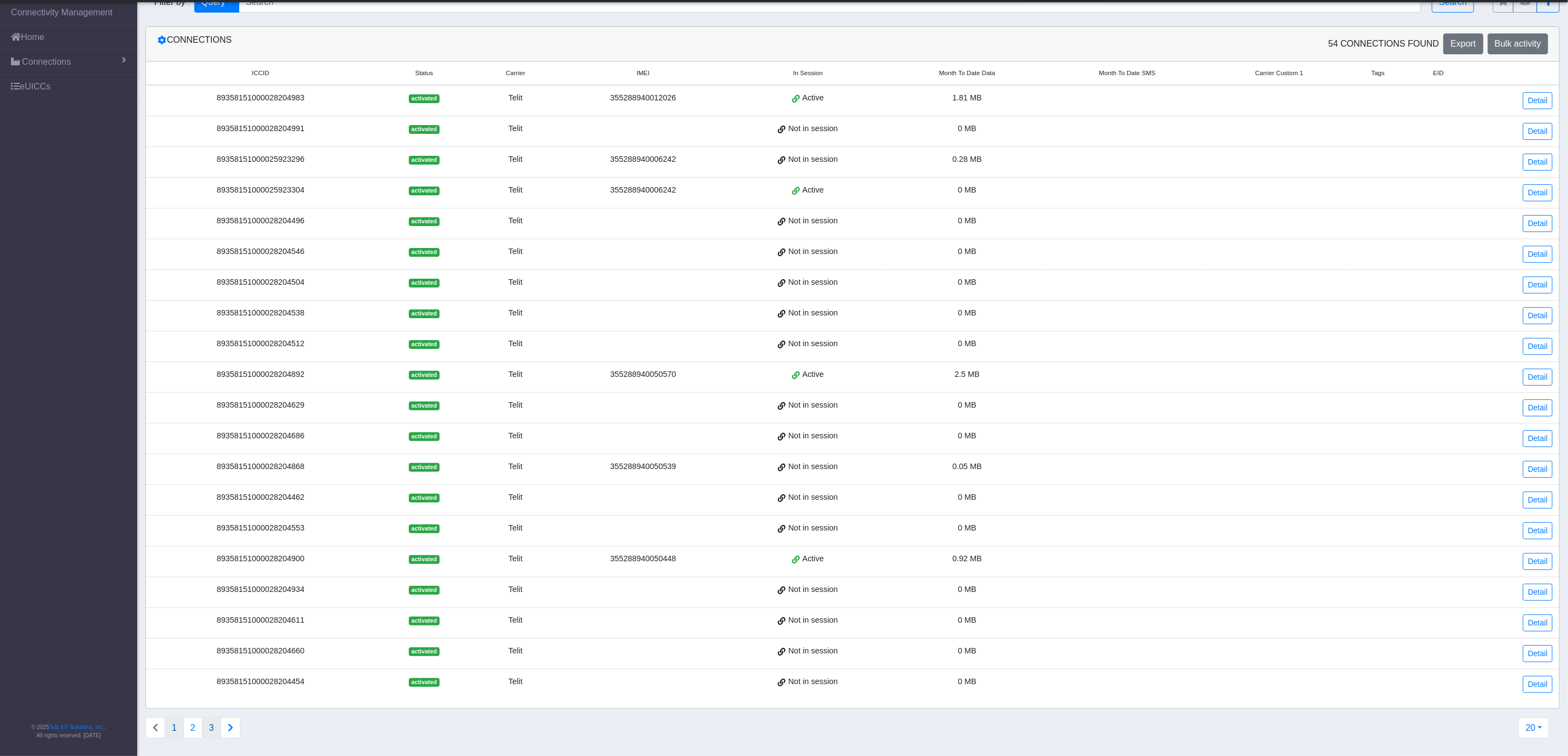
click at [218, 729] on button "3" at bounding box center [212, 728] width 19 height 21
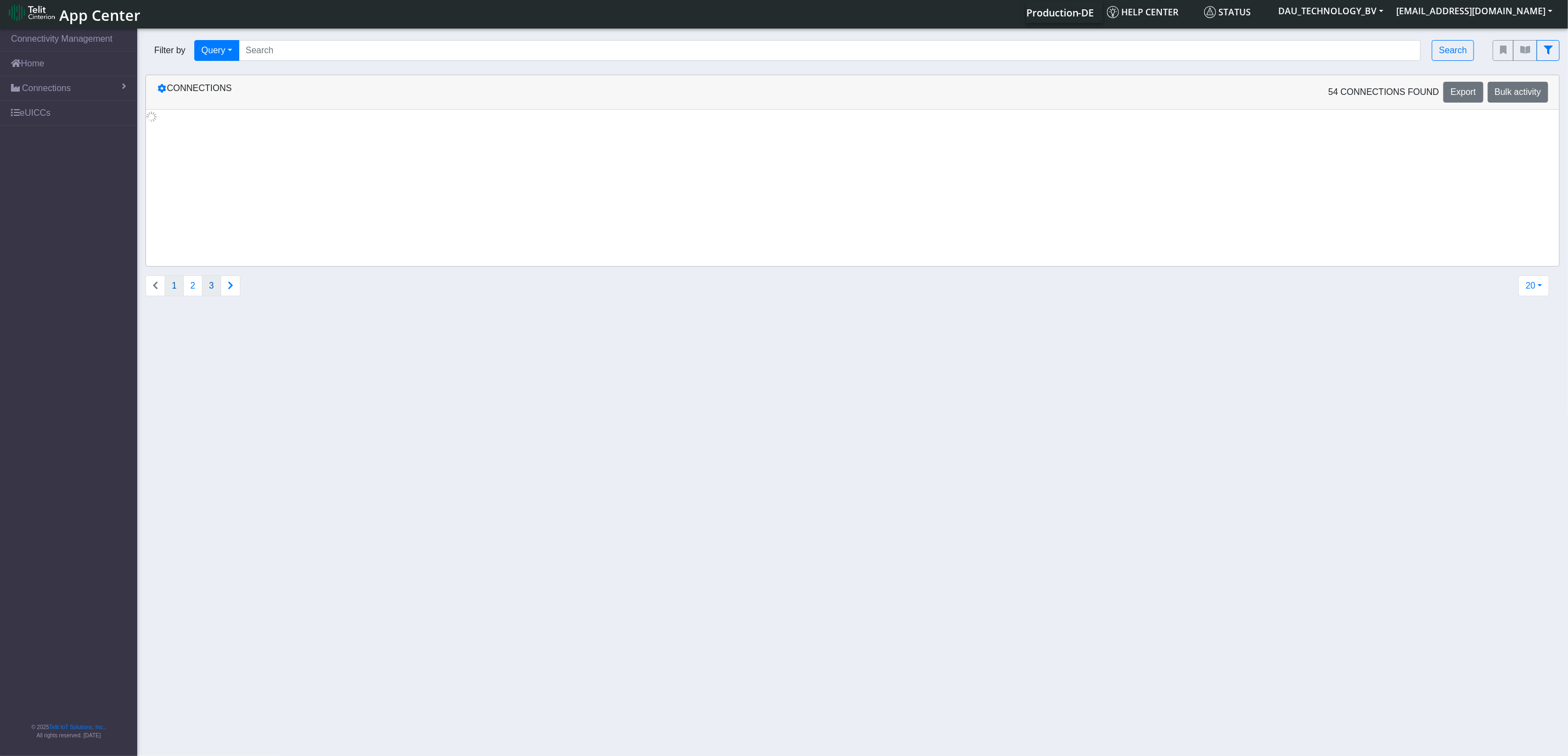
scroll to position [0, 0]
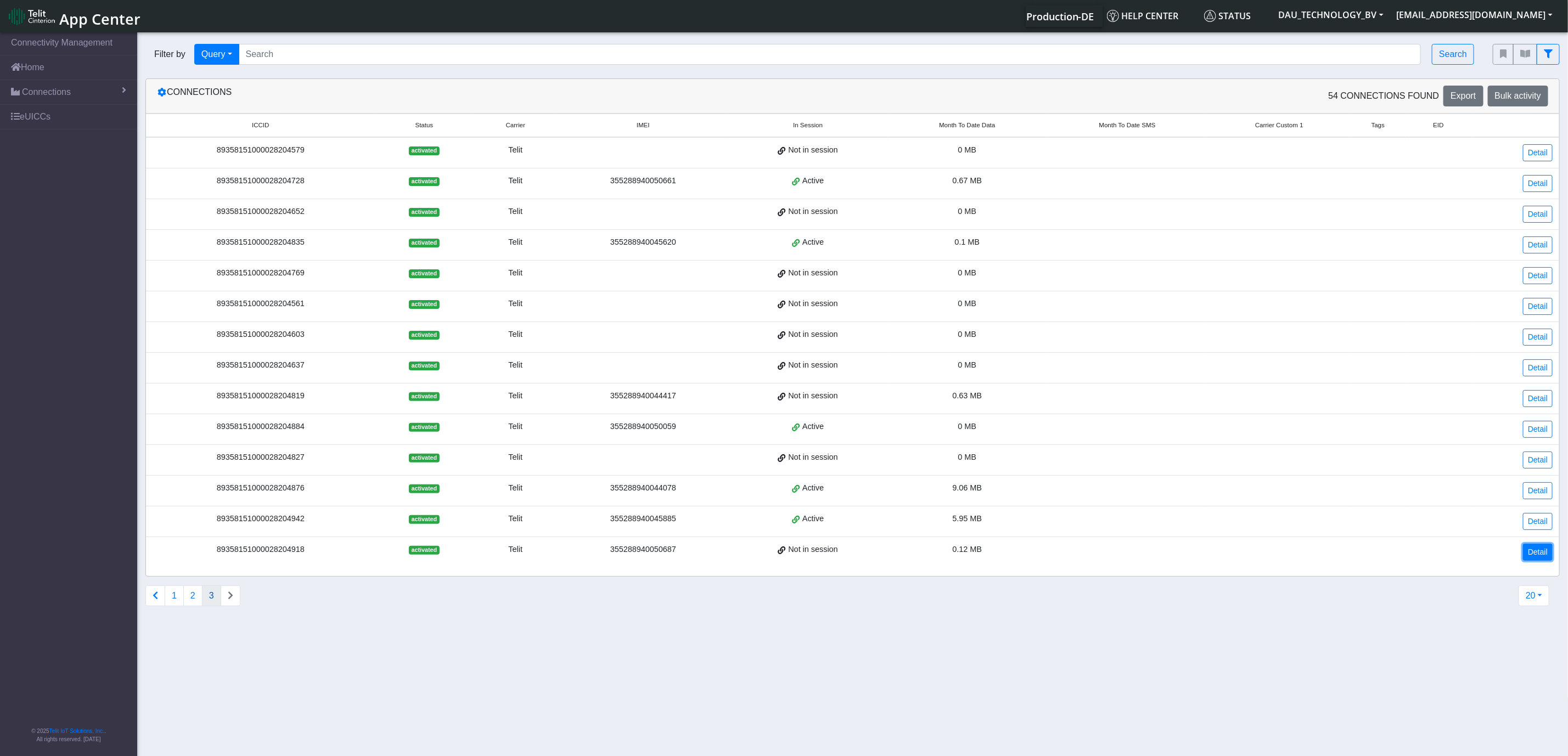
click at [1533, 561] on link "Detail" at bounding box center [1537, 552] width 30 height 17
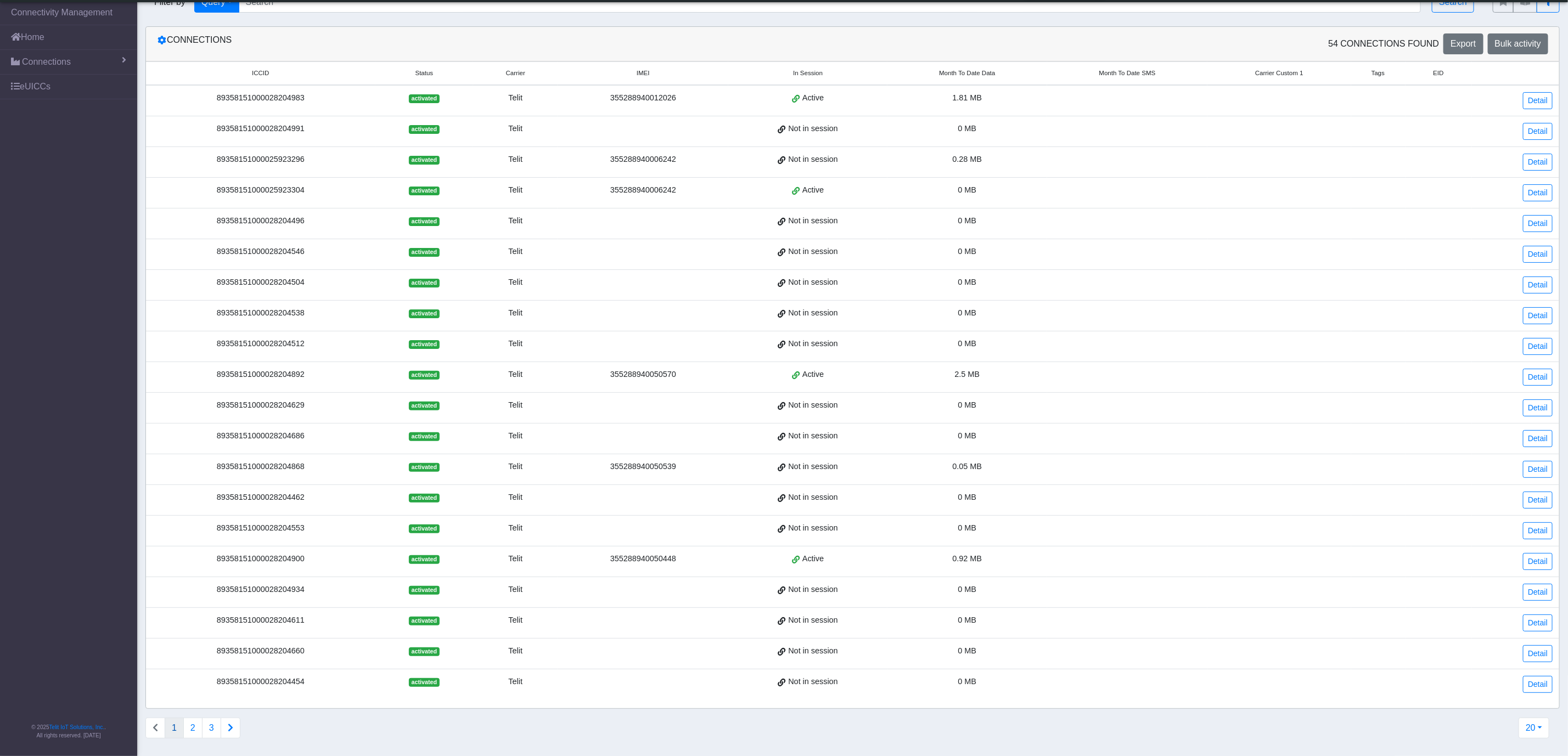
scroll to position [40, 0]
click at [1532, 560] on link "Detail" at bounding box center [1537, 561] width 30 height 17
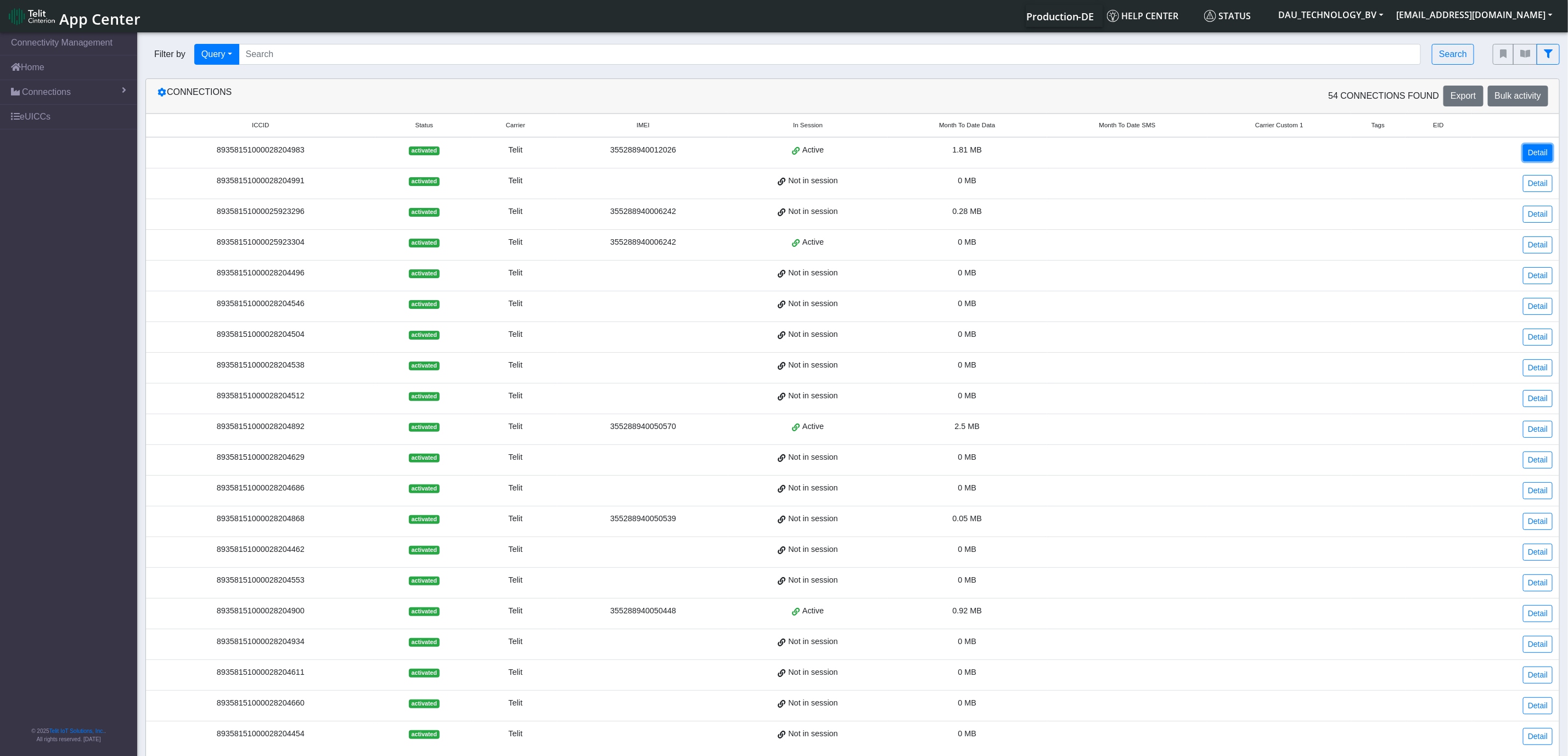
click at [1527, 153] on link "Detail" at bounding box center [1537, 152] width 30 height 17
click at [96, 67] on link "Home" at bounding box center [68, 67] width 137 height 24
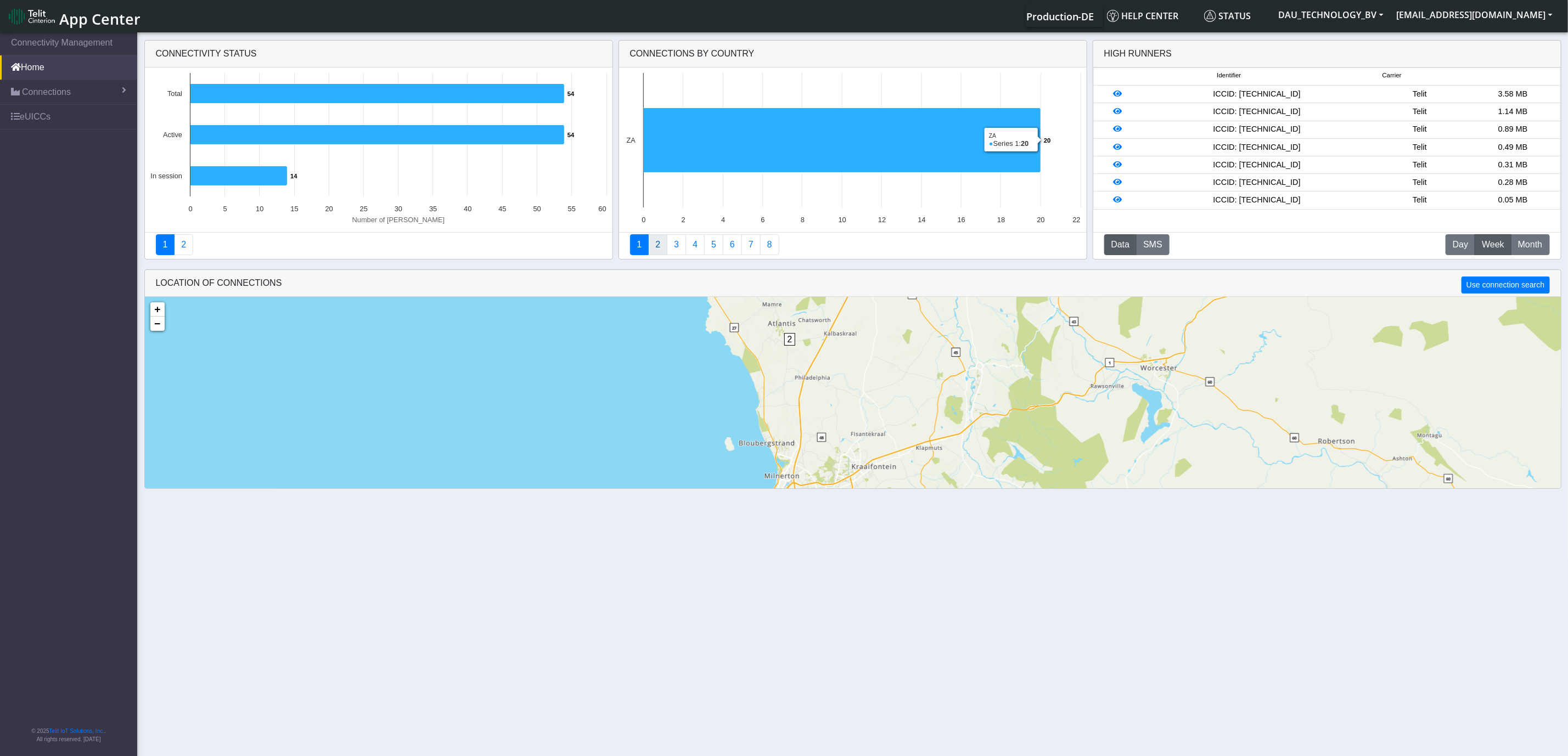
click at [657, 254] on link "2" at bounding box center [657, 245] width 19 height 21
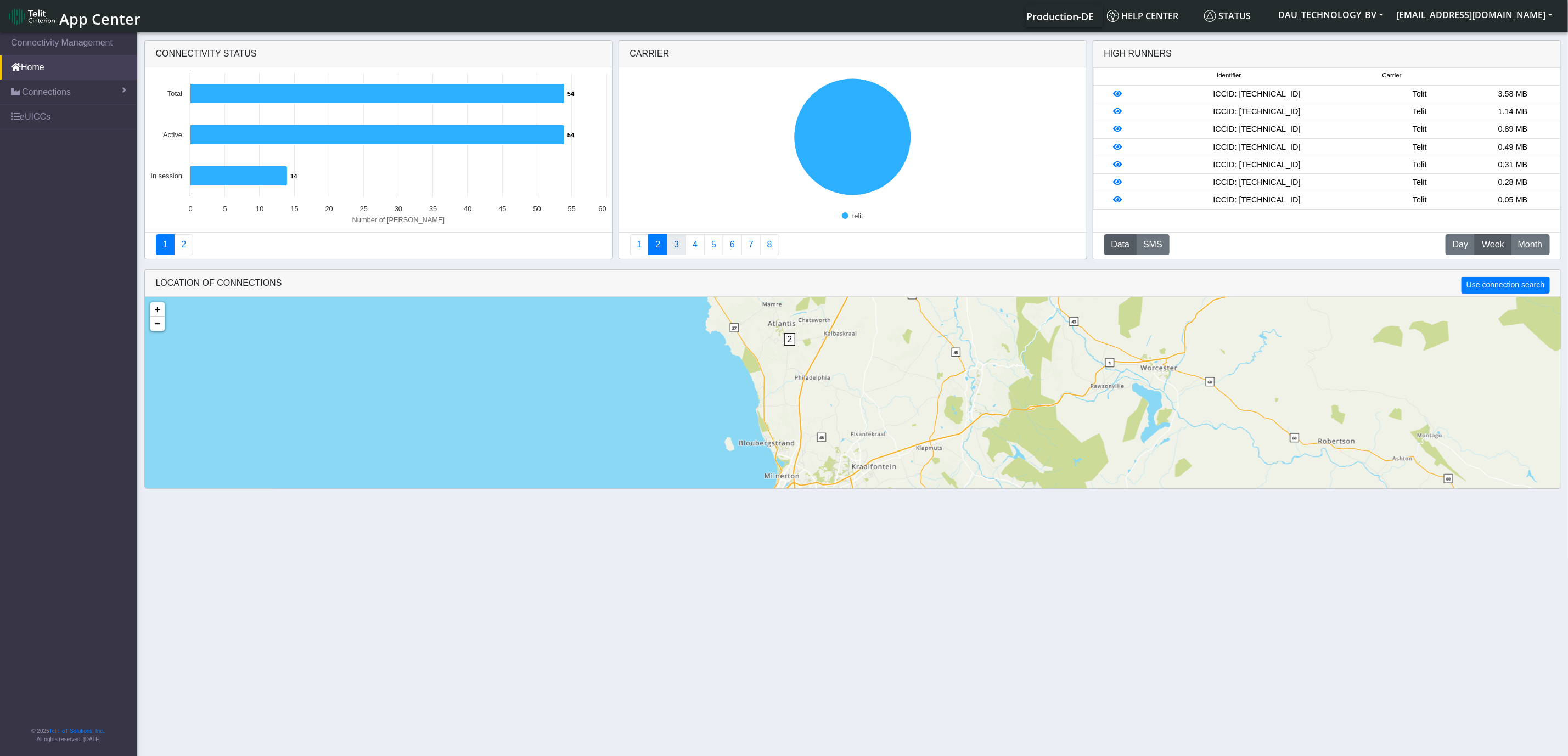
click at [677, 247] on link "3" at bounding box center [676, 245] width 19 height 21
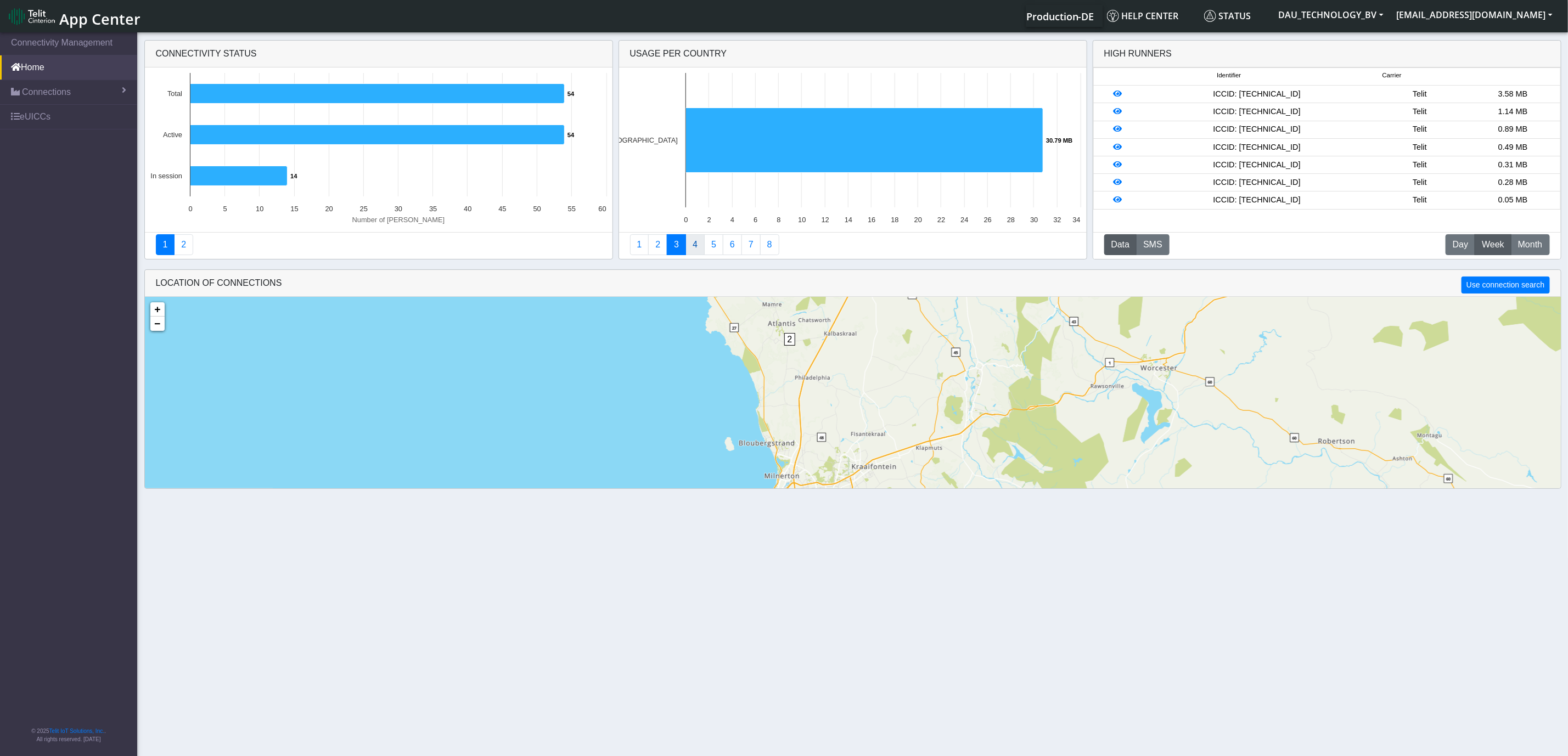
click at [695, 242] on link "4" at bounding box center [695, 245] width 19 height 21
click at [717, 243] on link "5" at bounding box center [713, 245] width 19 height 21
click at [730, 243] on link "6" at bounding box center [732, 245] width 19 height 21
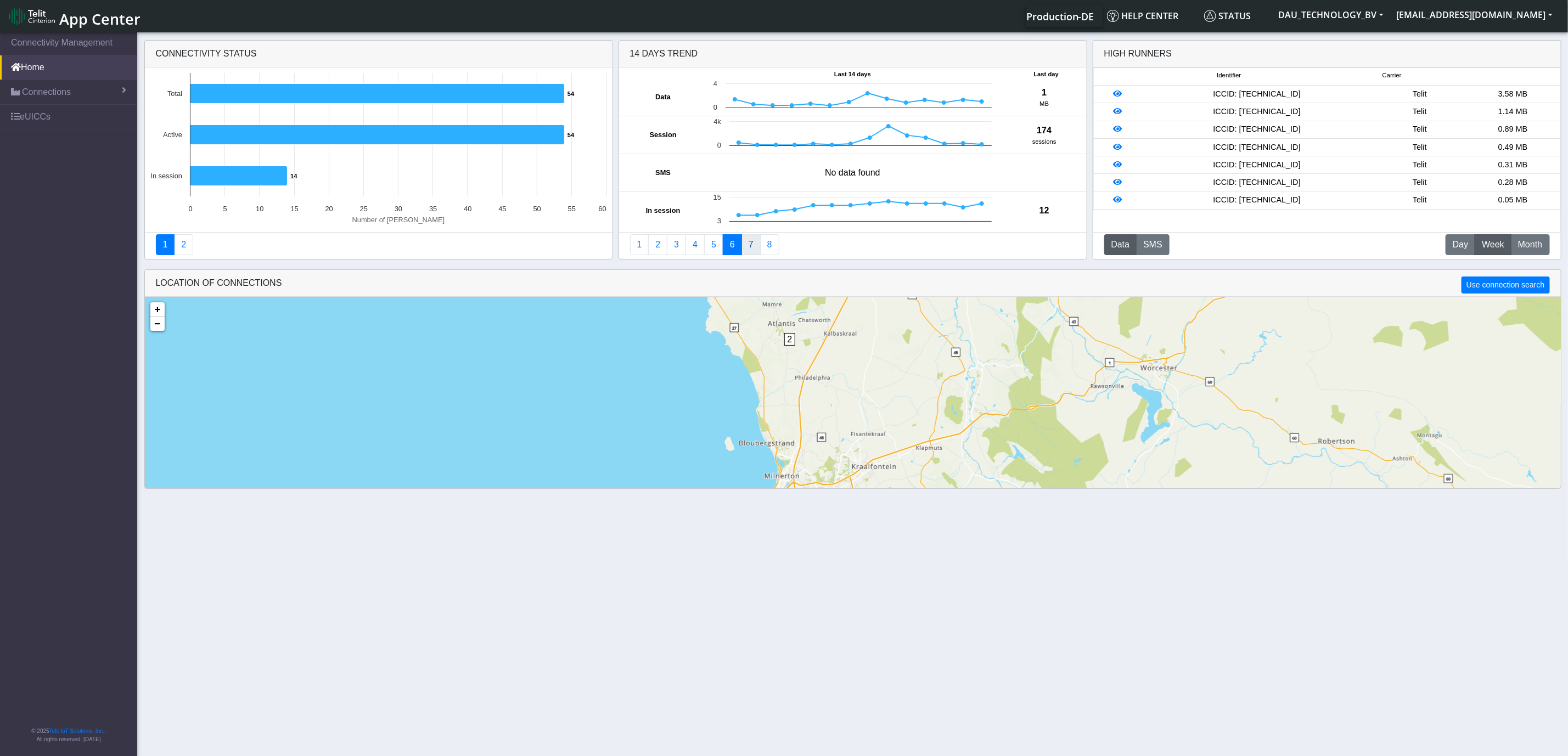
click at [756, 247] on link "7" at bounding box center [751, 245] width 19 height 21
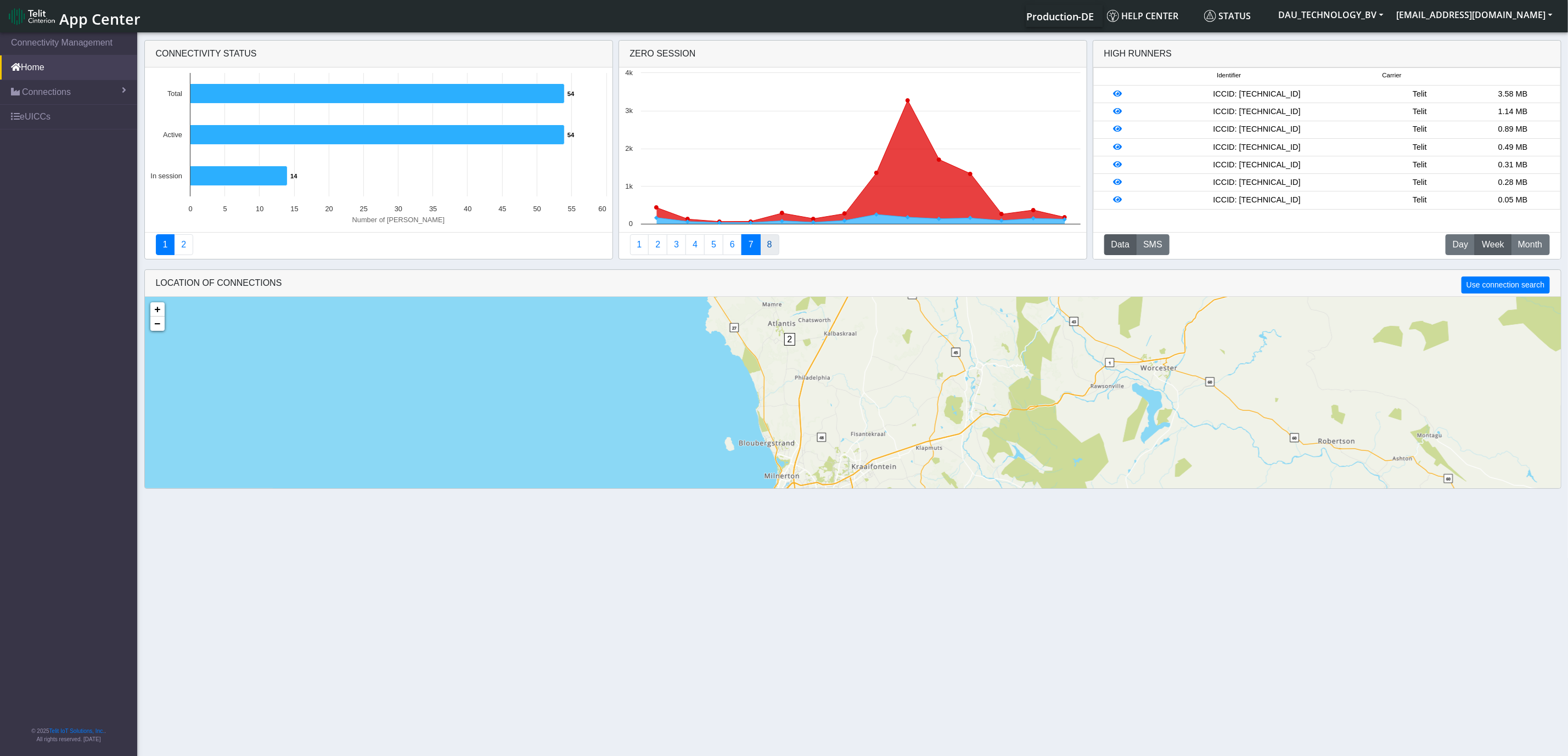
click at [769, 245] on link "8" at bounding box center [769, 245] width 19 height 21
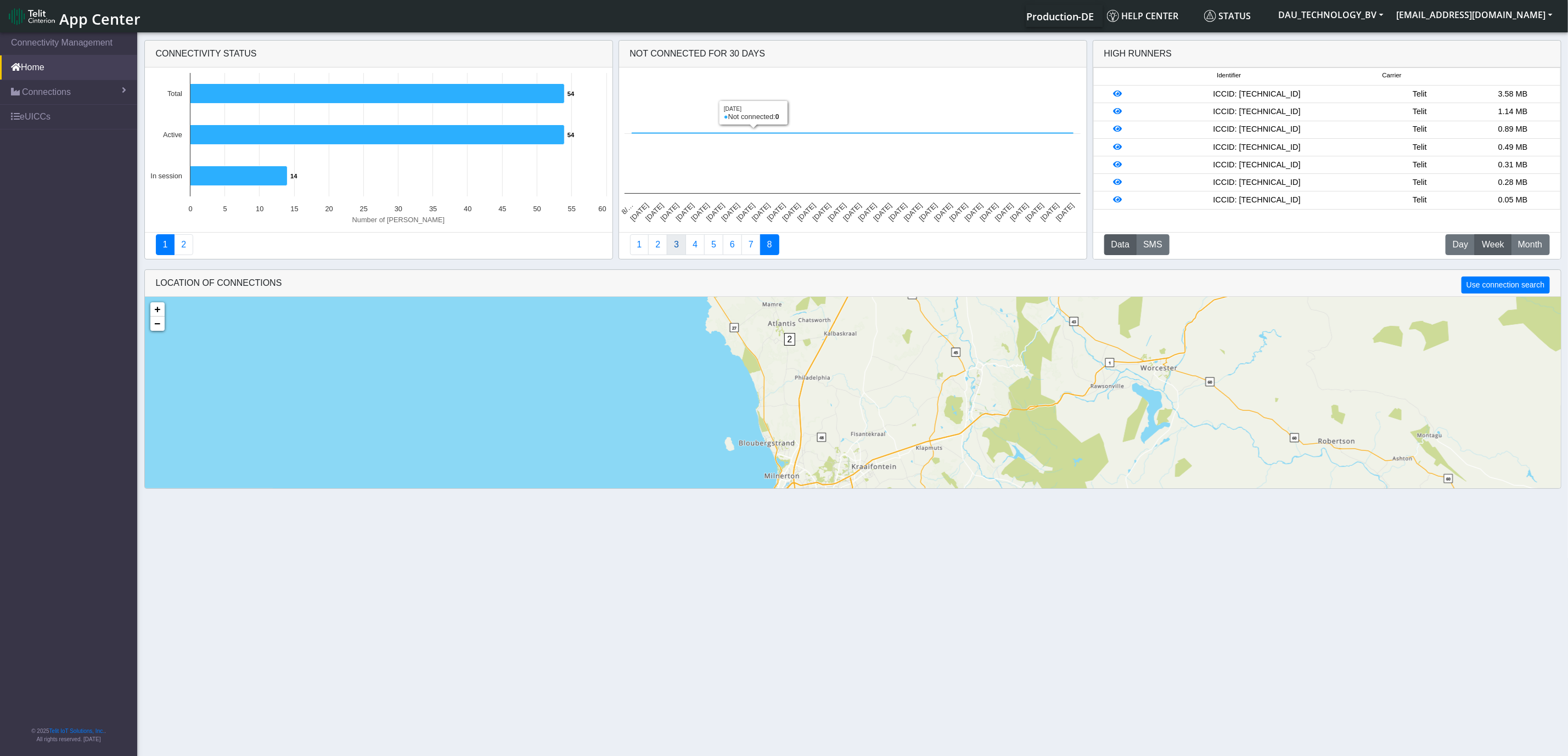
click at [670, 247] on link "3" at bounding box center [676, 245] width 19 height 21
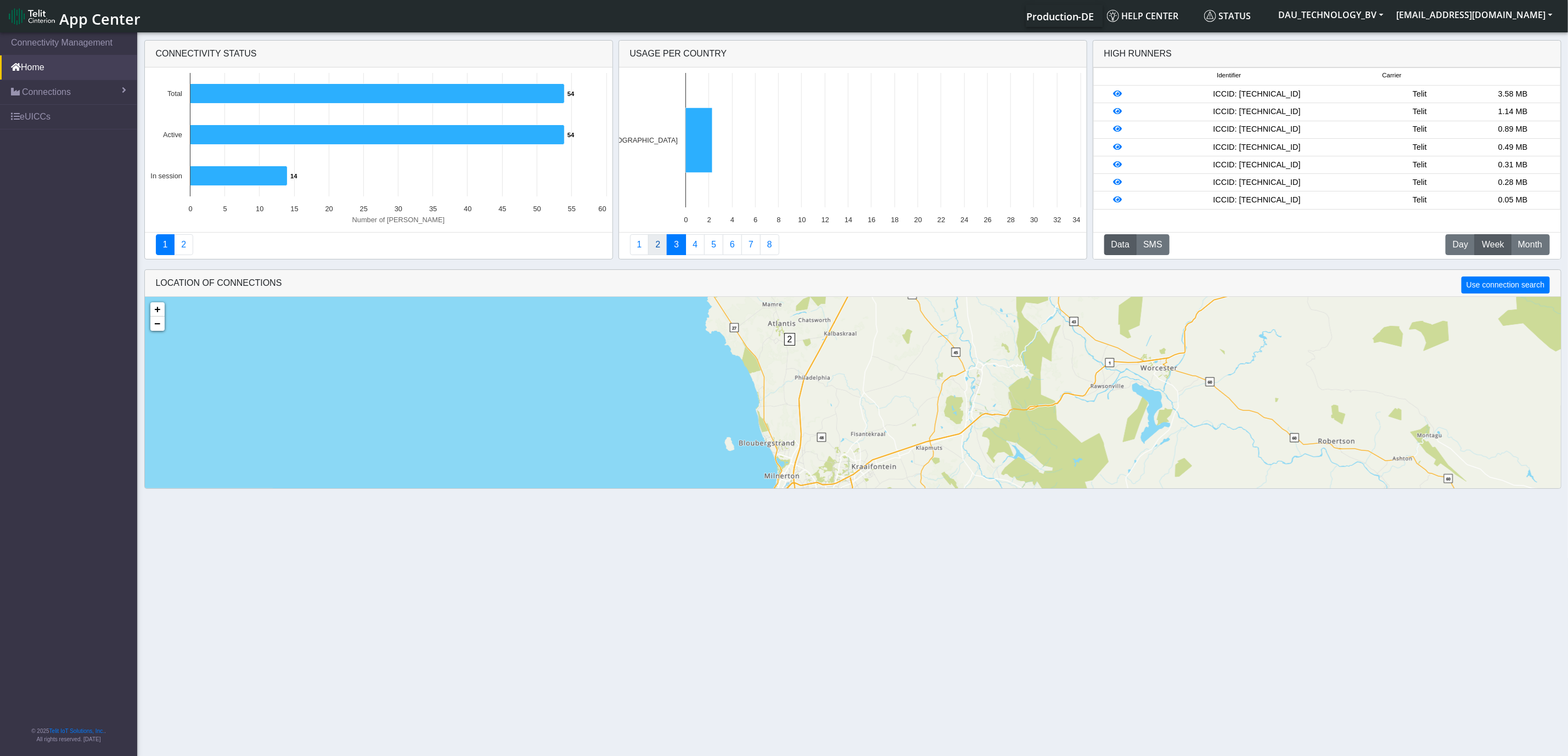
click at [665, 247] on link "2" at bounding box center [657, 245] width 19 height 21
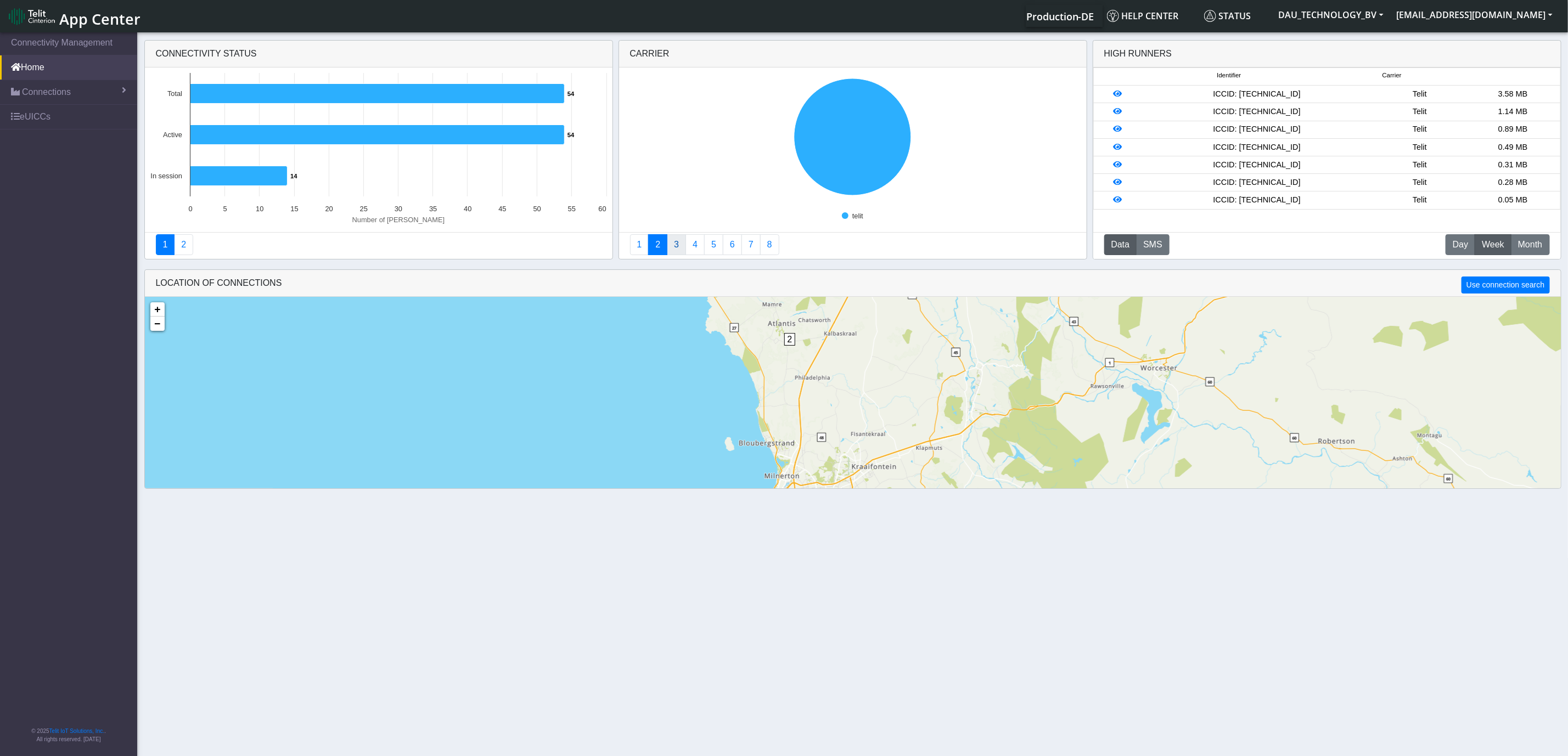
click at [677, 245] on link "3" at bounding box center [676, 245] width 19 height 21
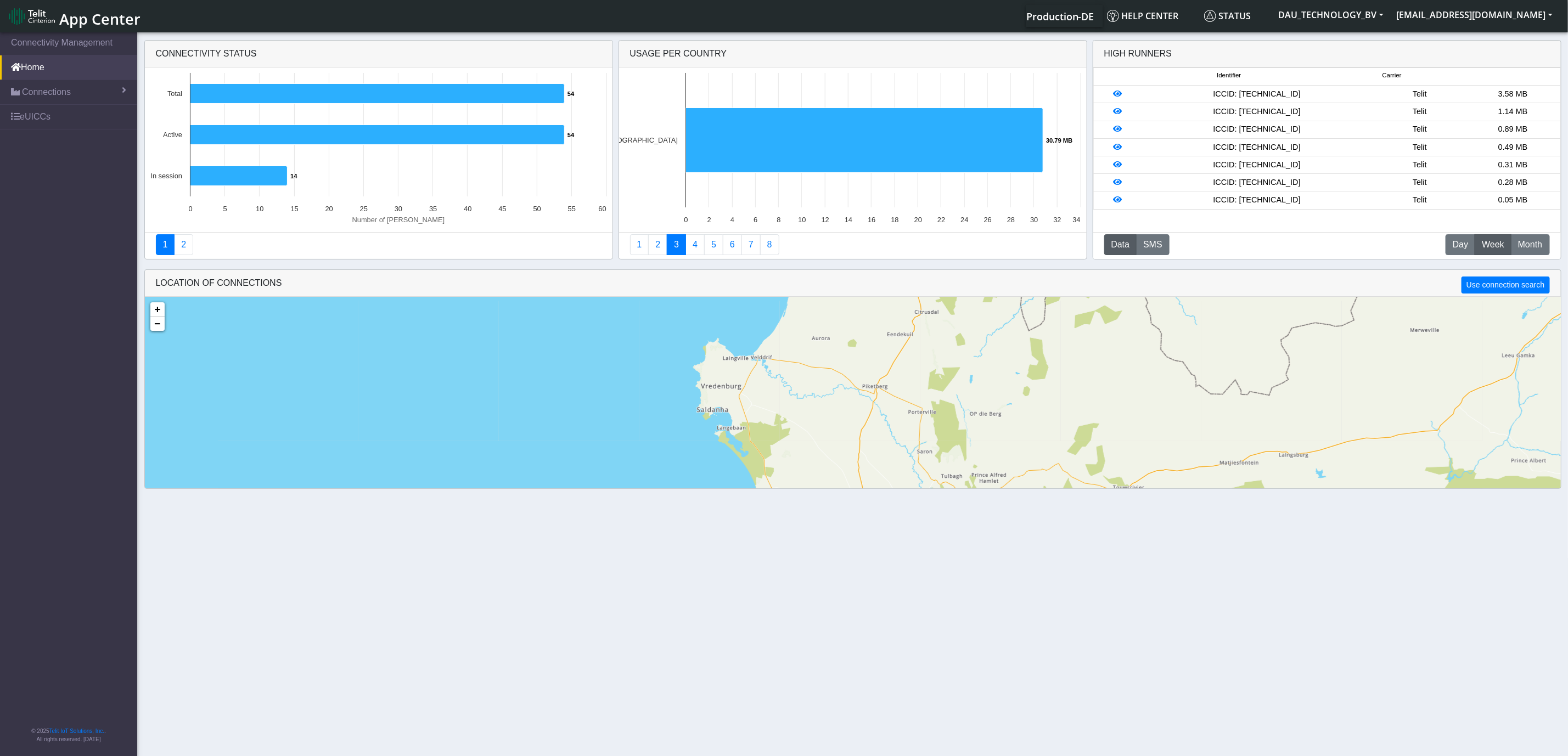
scroll to position [27, 0]
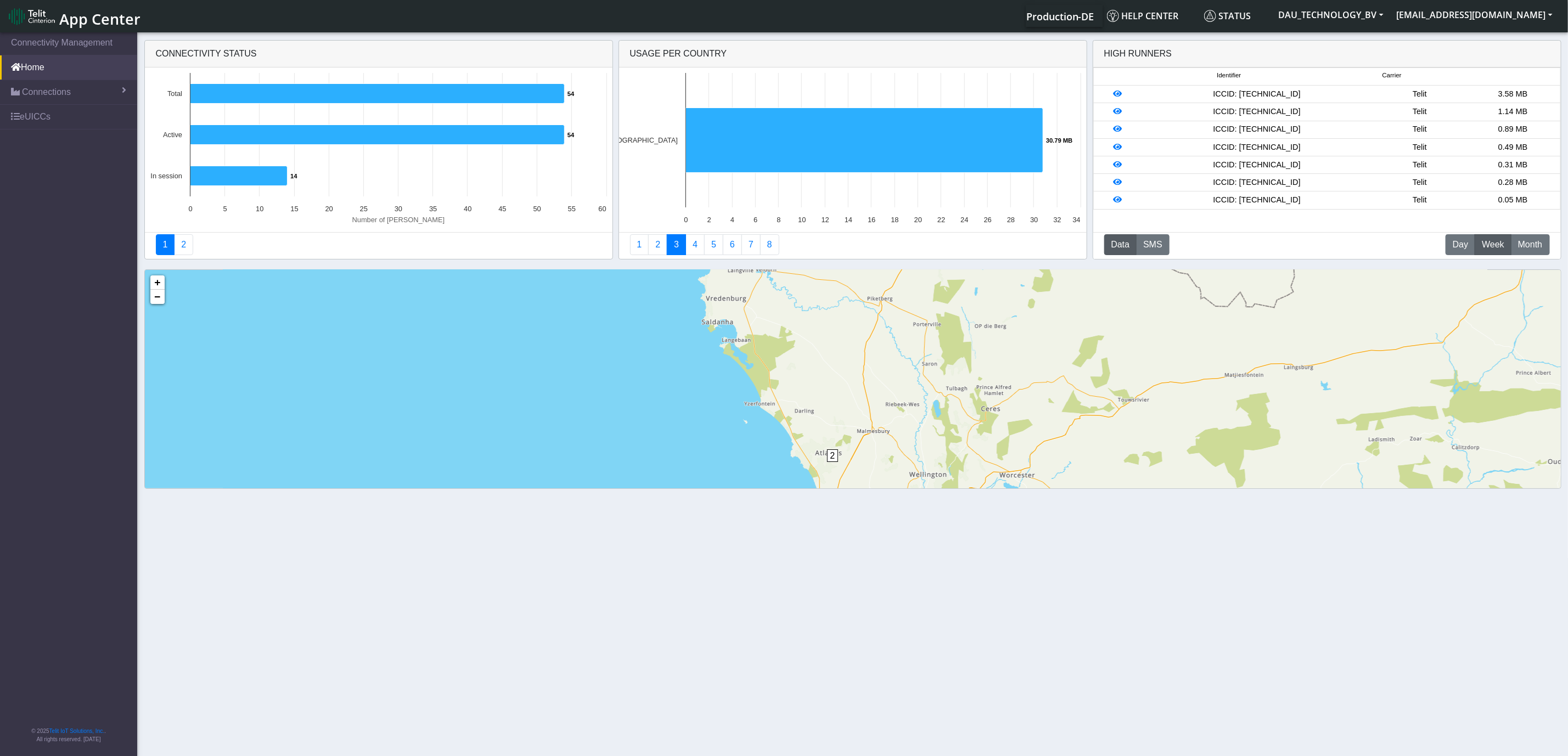
drag, startPoint x: 941, startPoint y: 426, endPoint x: 945, endPoint y: 358, distance: 68.1
click at [945, 358] on div "2 18 + − ©2025 MapQuest, | Terms" at bounding box center [852, 440] width 1415 height 340
